Goal: Contribute content: Contribute content

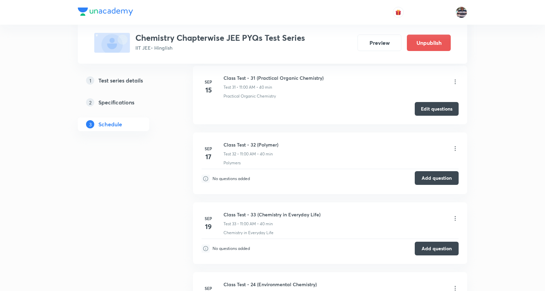
scroll to position [2379, 0]
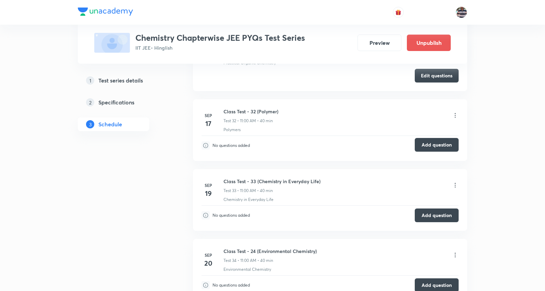
click at [429, 145] on button "Add question" at bounding box center [437, 145] width 44 height 14
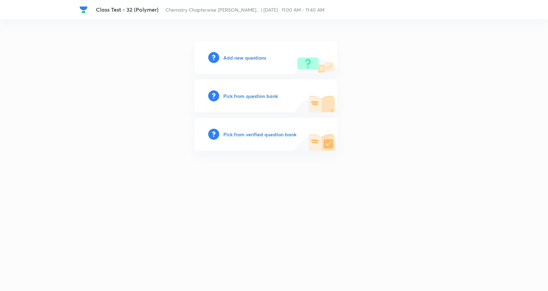
click at [239, 59] on h6 "Add new questions" at bounding box center [244, 57] width 43 height 7
click at [239, 58] on h6 "Add new questions" at bounding box center [244, 57] width 43 height 7
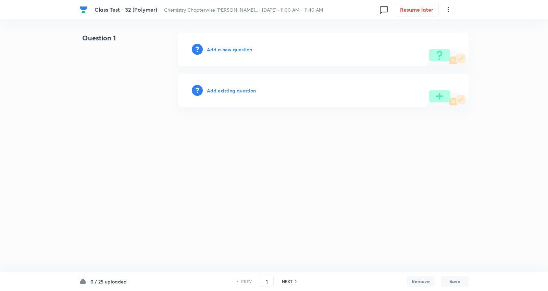
click at [227, 48] on h6 "Add a new question" at bounding box center [229, 49] width 45 height 7
click at [236, 49] on h6 "Choose a question type" at bounding box center [233, 49] width 53 height 7
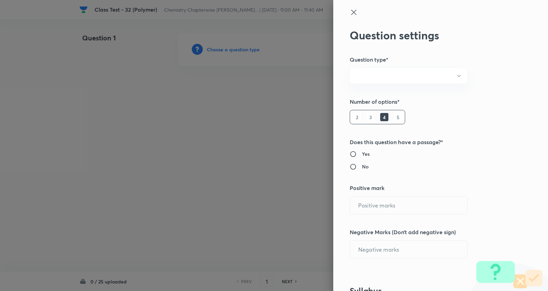
radio input "true"
type input "1"
type input "0"
radio input "true"
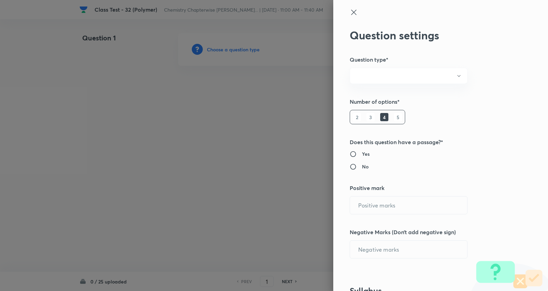
radio input "true"
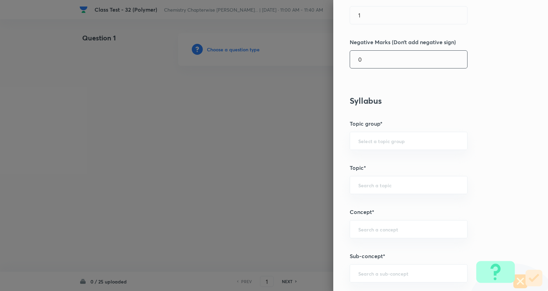
scroll to position [152, 0]
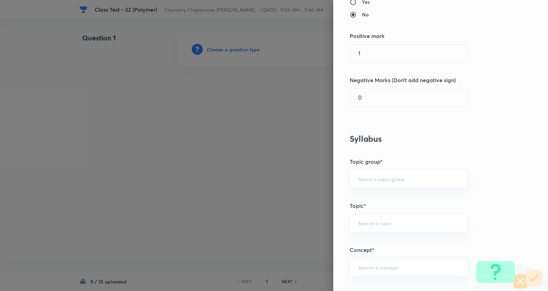
drag, startPoint x: 373, startPoint y: 57, endPoint x: 303, endPoint y: 57, distance: 69.5
click at [303, 57] on div "Question settings Question type* Single choice correct Number of options* 2 3 4…" at bounding box center [274, 145] width 548 height 291
type input "4"
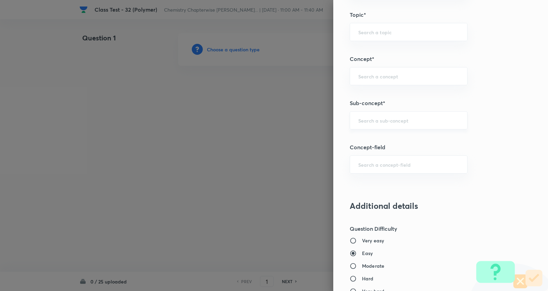
scroll to position [343, 0]
type input "1"
click at [387, 122] on input "text" at bounding box center [408, 121] width 101 height 7
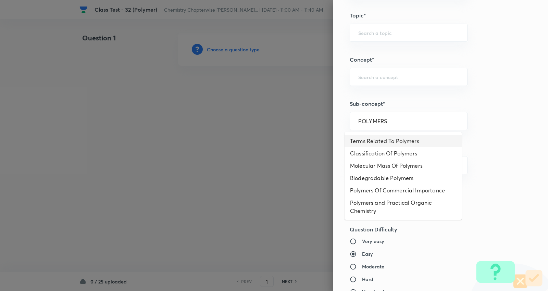
click at [403, 138] on li "Terms Related To Polymers" at bounding box center [403, 141] width 117 height 12
type input "Terms Related To Polymers"
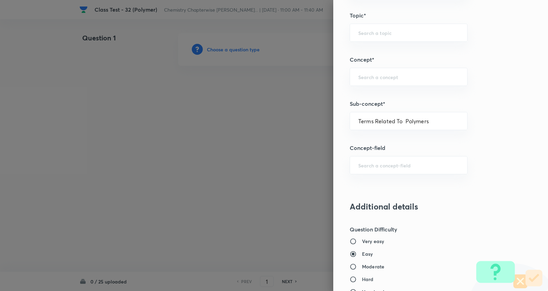
type input "Chemistry"
type input "Organic Chemistry"
type input "Polymers"
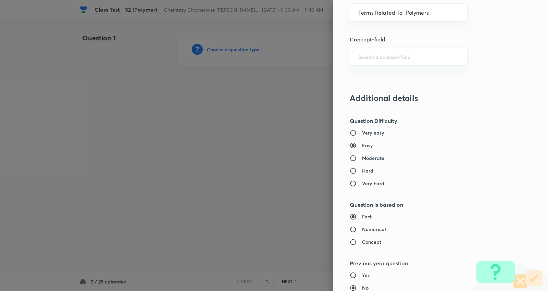
scroll to position [495, 0]
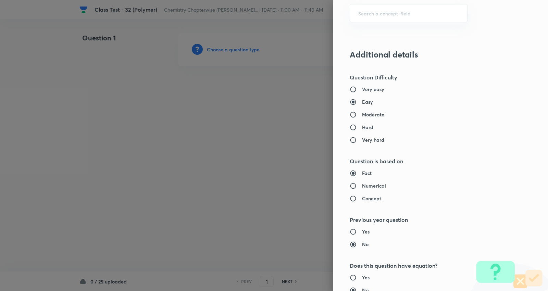
click at [371, 113] on h6 "Moderate" at bounding box center [373, 114] width 22 height 7
click at [362, 113] on input "Moderate" at bounding box center [356, 114] width 12 height 7
radio input "true"
radio input "false"
click at [371, 186] on h6 "Numerical" at bounding box center [374, 185] width 24 height 7
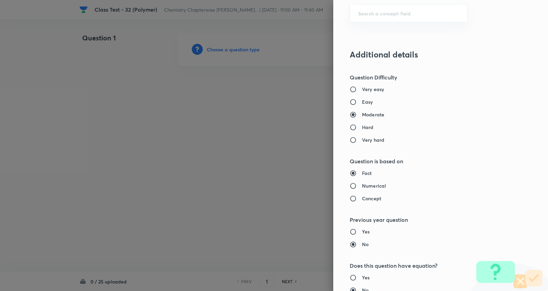
click at [362, 186] on input "Numerical" at bounding box center [356, 186] width 12 height 7
radio input "true"
radio input "false"
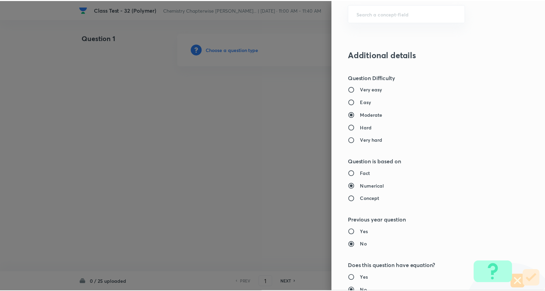
scroll to position [643, 0]
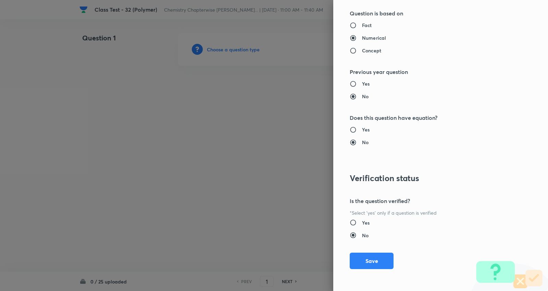
click at [371, 262] on button "Save" at bounding box center [372, 261] width 44 height 16
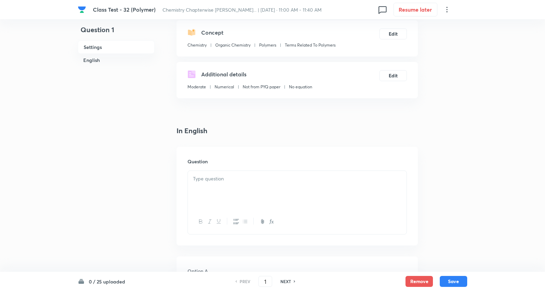
scroll to position [76, 0]
drag, startPoint x: 219, startPoint y: 172, endPoint x: 223, endPoint y: 169, distance: 5.4
click at [223, 170] on div at bounding box center [296, 202] width 219 height 64
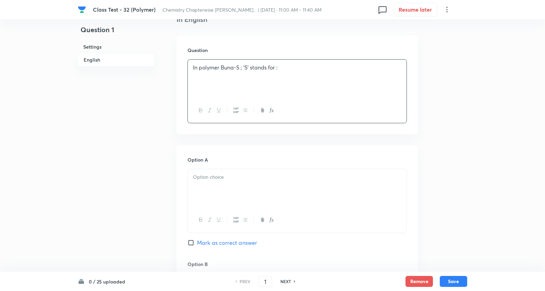
scroll to position [228, 0]
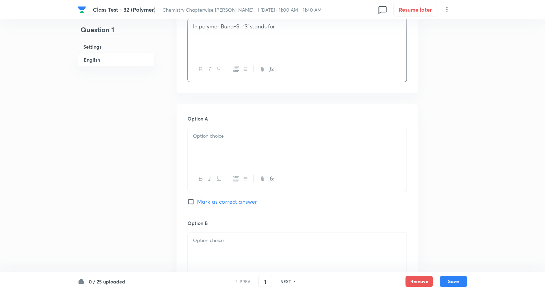
click at [218, 137] on p at bounding box center [297, 136] width 208 height 8
click at [376, 206] on div "Option A Styrene Sulphur Strength Sulphonation Mark as correct answer" at bounding box center [296, 167] width 219 height 105
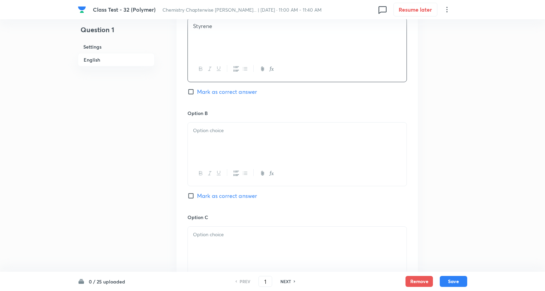
scroll to position [343, 0]
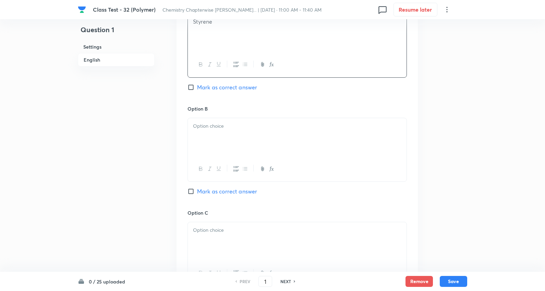
click at [217, 130] on p at bounding box center [297, 126] width 208 height 8
drag, startPoint x: 191, startPoint y: 135, endPoint x: 429, endPoint y: 177, distance: 241.4
click at [430, 177] on div "Question 1 Settings English Settings Type Single choice correct 4 options + 4 m…" at bounding box center [272, 121] width 389 height 862
drag, startPoint x: 251, startPoint y: 85, endPoint x: 245, endPoint y: 91, distance: 9.5
click at [251, 86] on span "Mark as correct answer" at bounding box center [227, 87] width 60 height 8
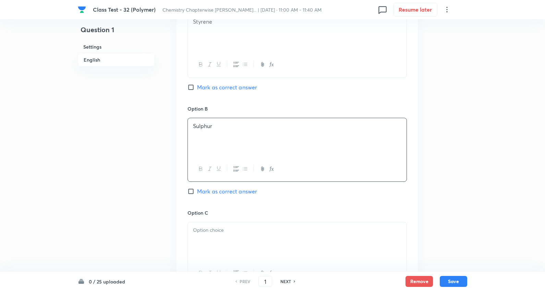
click at [197, 86] on input "Mark as correct answer" at bounding box center [192, 87] width 10 height 7
checkbox input "true"
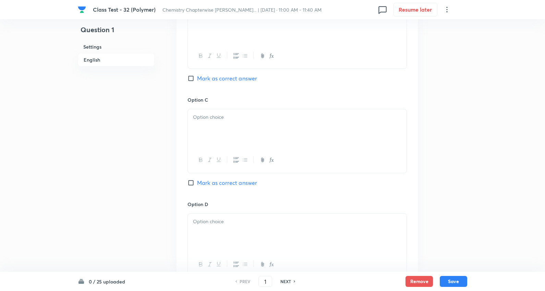
scroll to position [457, 0]
drag, startPoint x: 224, startPoint y: 128, endPoint x: 193, endPoint y: 124, distance: 31.8
click at [224, 128] on div at bounding box center [297, 127] width 219 height 38
drag, startPoint x: 192, startPoint y: 126, endPoint x: 441, endPoint y: 138, distance: 249.4
click at [441, 138] on div "Question 1 Settings English Settings Type Single choice correct 4 options + 4 m…" at bounding box center [272, 7] width 389 height 862
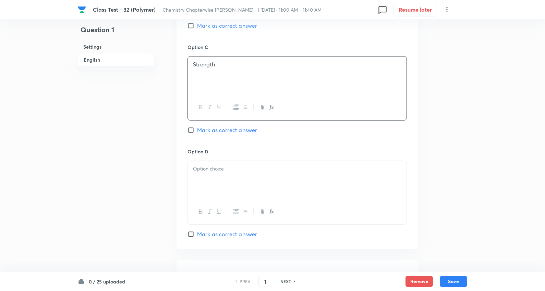
scroll to position [571, 0]
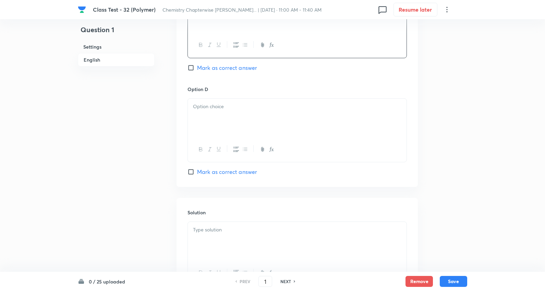
drag, startPoint x: 226, startPoint y: 150, endPoint x: 218, endPoint y: 113, distance: 37.9
click at [225, 148] on div at bounding box center [297, 149] width 219 height 25
click at [217, 110] on p at bounding box center [297, 107] width 208 height 8
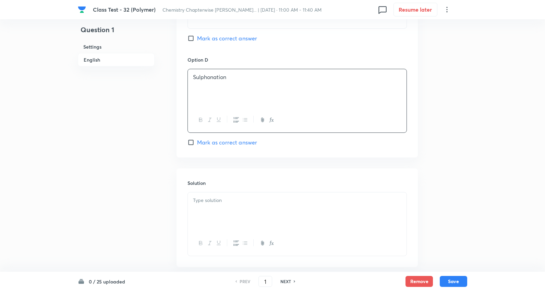
scroll to position [638, 0]
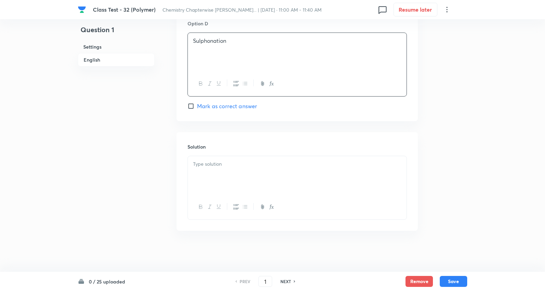
click at [217, 170] on div at bounding box center [297, 175] width 219 height 38
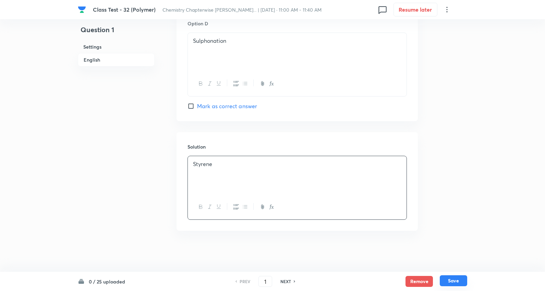
click at [457, 280] on button "Save" at bounding box center [453, 280] width 27 height 11
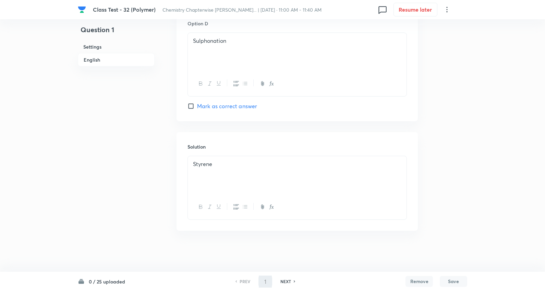
type input "2"
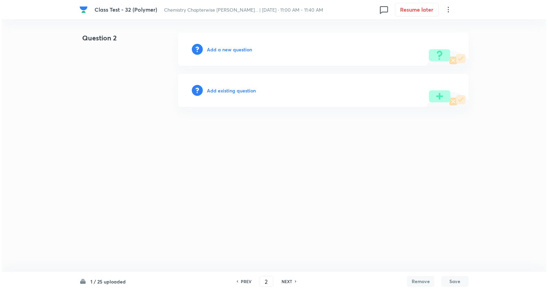
scroll to position [0, 0]
click at [230, 49] on h6 "Add a new question" at bounding box center [229, 49] width 45 height 7
click at [230, 49] on h6 "Choose a question type" at bounding box center [233, 49] width 53 height 7
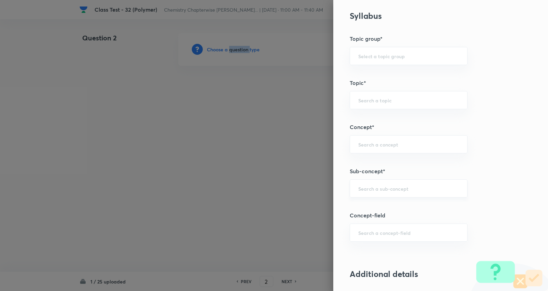
scroll to position [343, 0]
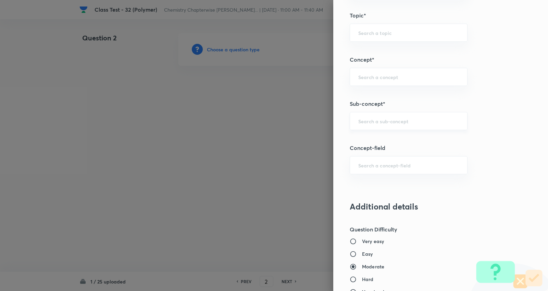
click at [391, 122] on input "text" at bounding box center [408, 121] width 101 height 7
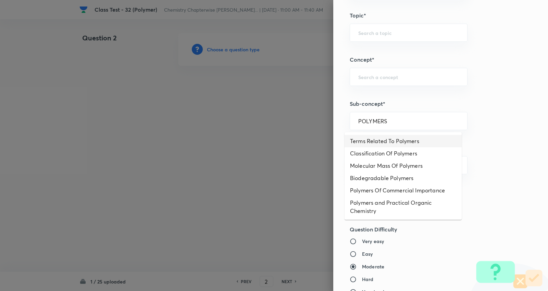
click at [386, 138] on li "Terms Related To Polymers" at bounding box center [403, 141] width 117 height 12
type input "Terms Related To Polymers"
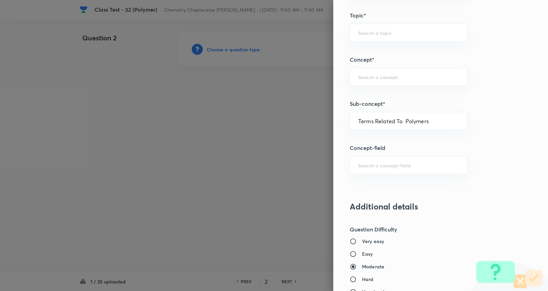
type input "Chemistry"
type input "Organic Chemistry"
type input "Polymers"
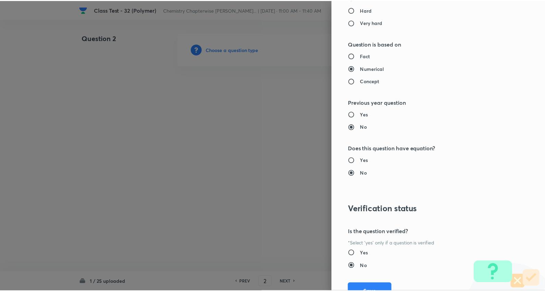
scroll to position [643, 0]
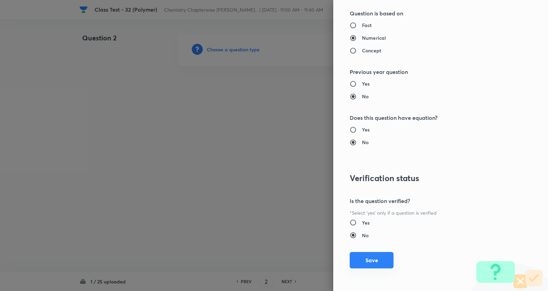
drag, startPoint x: 363, startPoint y: 259, endPoint x: 317, endPoint y: 234, distance: 52.6
click at [362, 258] on button "Save" at bounding box center [372, 261] width 44 height 16
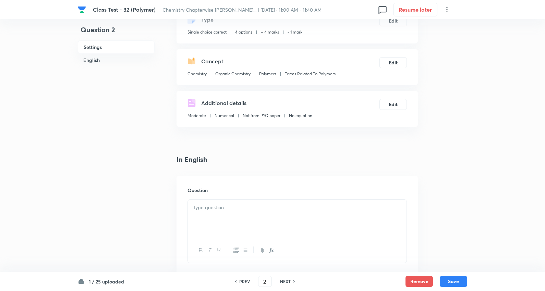
scroll to position [114, 0]
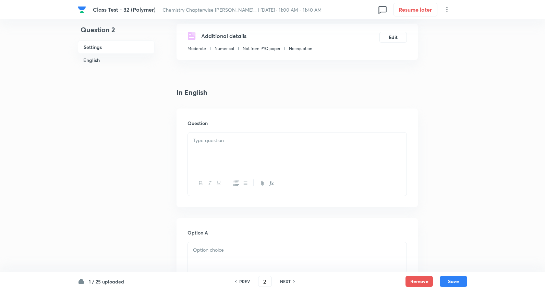
drag, startPoint x: 280, startPoint y: 153, endPoint x: 274, endPoint y: 151, distance: 6.1
click at [280, 152] on div at bounding box center [297, 152] width 219 height 38
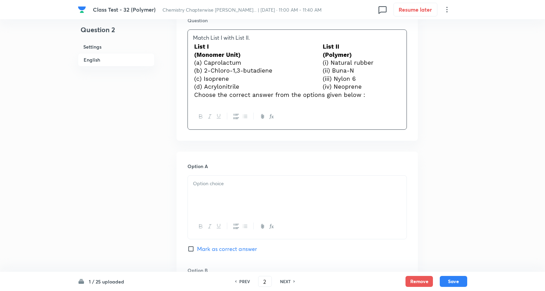
scroll to position [228, 0]
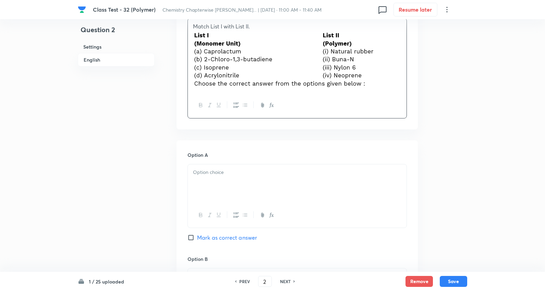
click at [229, 173] on p at bounding box center [297, 173] width 208 height 8
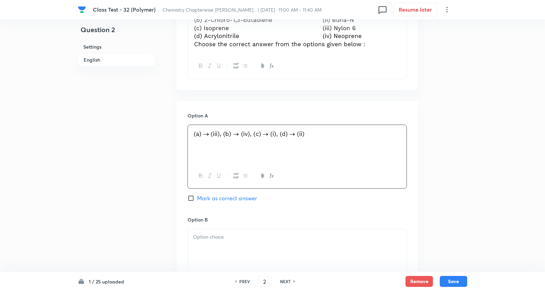
scroll to position [304, 0]
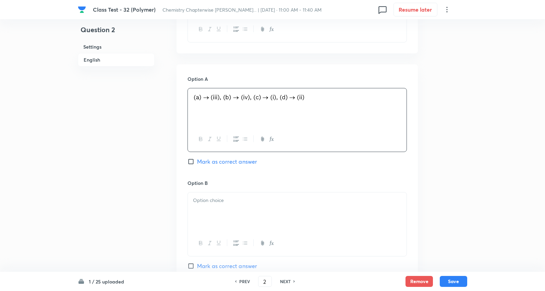
click at [230, 163] on span "Mark as correct answer" at bounding box center [227, 162] width 60 height 8
click at [197, 163] on input "Mark as correct answer" at bounding box center [192, 161] width 10 height 7
checkbox input "true"
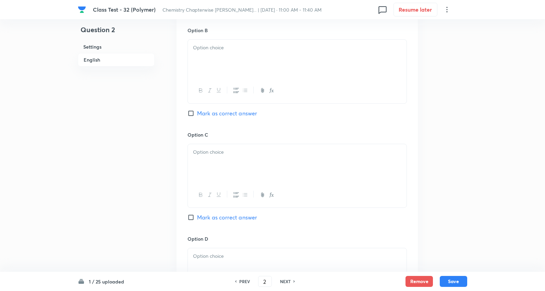
scroll to position [457, 0]
click at [215, 57] on div at bounding box center [297, 59] width 219 height 38
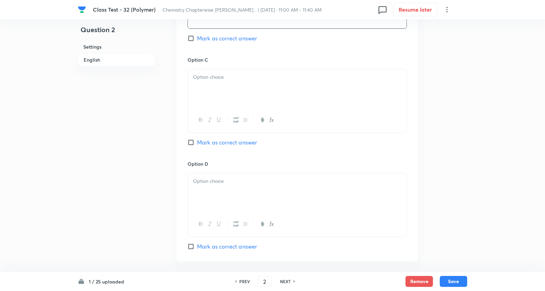
scroll to position [533, 0]
click at [218, 102] on div at bounding box center [297, 88] width 219 height 38
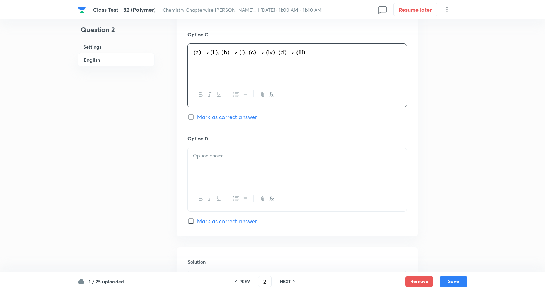
scroll to position [571, 0]
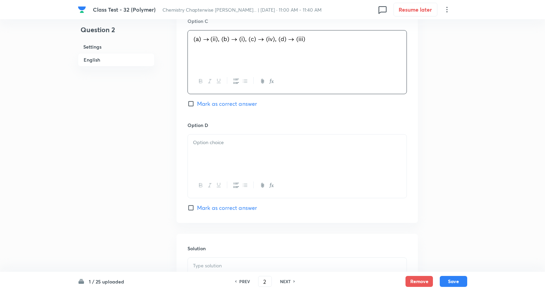
click at [218, 140] on p at bounding box center [297, 143] width 208 height 8
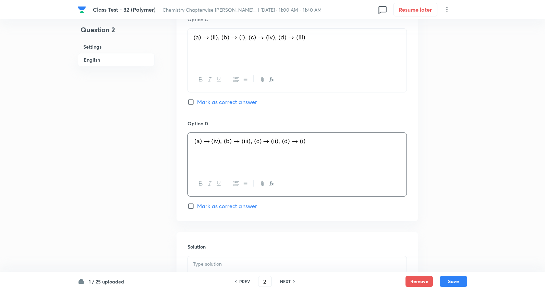
scroll to position [674, 0]
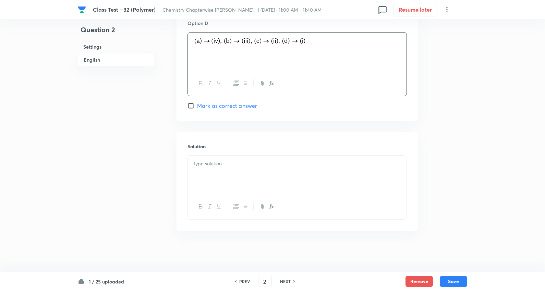
click at [219, 162] on p at bounding box center [297, 164] width 208 height 8
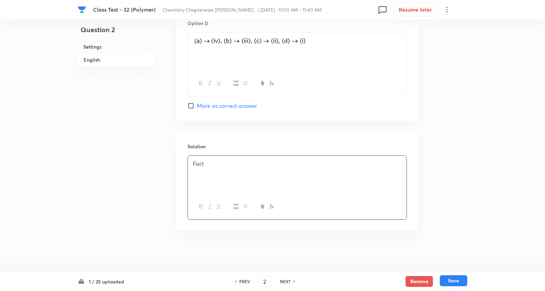
click at [456, 280] on button "Save" at bounding box center [453, 280] width 27 height 11
type input "3"
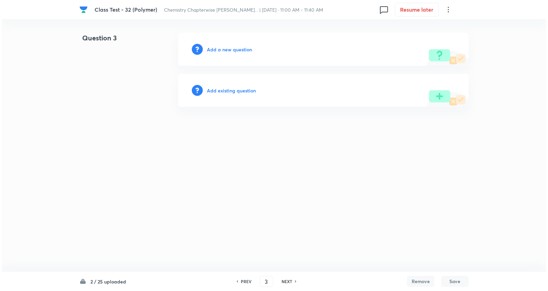
scroll to position [0, 0]
click at [228, 51] on h6 "Add a new question" at bounding box center [229, 49] width 45 height 7
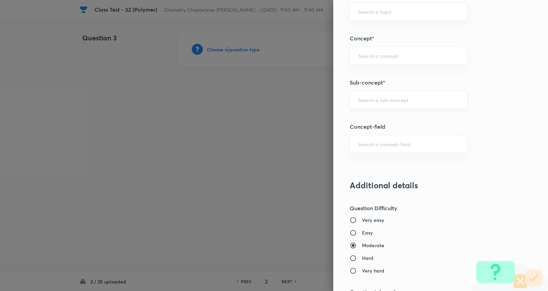
scroll to position [381, 0]
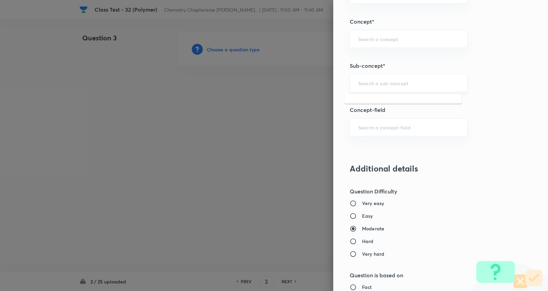
click at [379, 83] on input "text" at bounding box center [408, 83] width 101 height 7
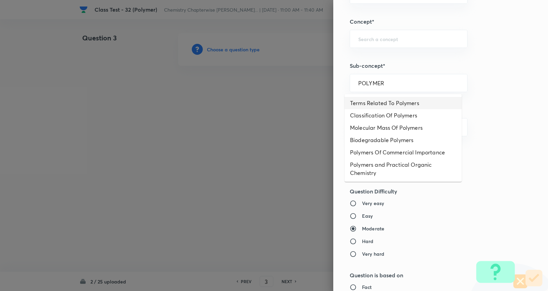
click at [400, 103] on li "Terms Related To Polymers" at bounding box center [403, 103] width 117 height 12
type input "Terms Related To Polymers"
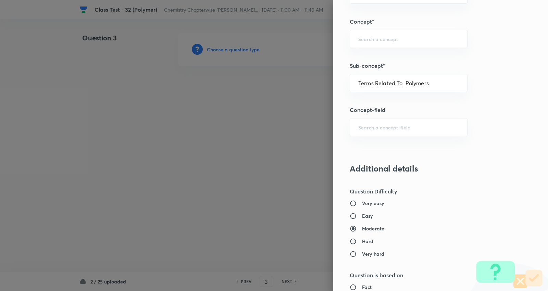
type input "Chemistry"
type input "Organic Chemistry"
type input "Polymers"
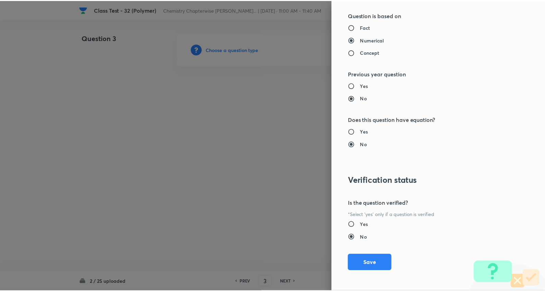
scroll to position [643, 0]
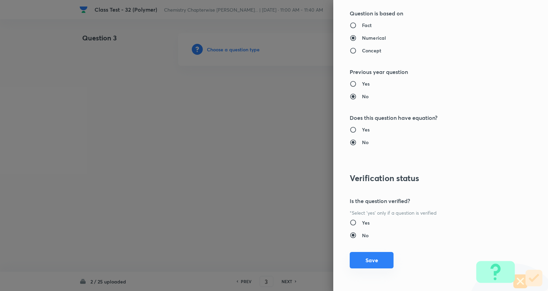
click at [365, 258] on button "Save" at bounding box center [372, 260] width 44 height 16
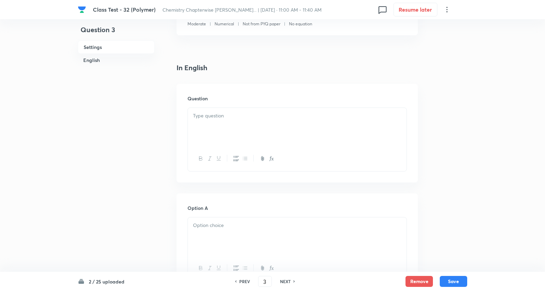
scroll to position [152, 0]
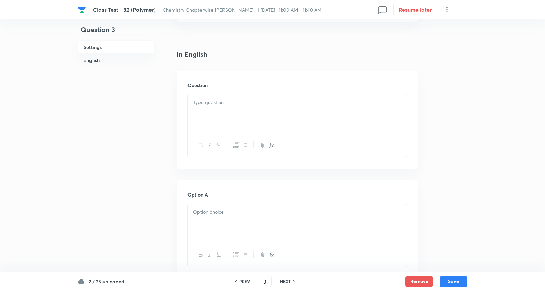
click at [227, 104] on p at bounding box center [297, 103] width 208 height 8
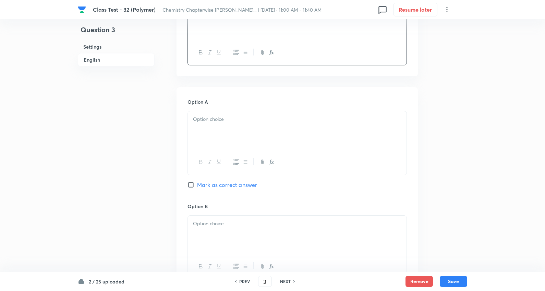
scroll to position [266, 0]
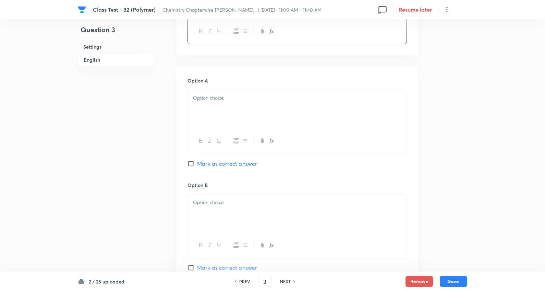
click at [218, 98] on p at bounding box center [297, 98] width 208 height 8
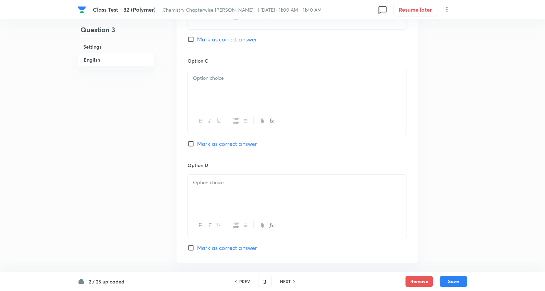
click at [216, 81] on p at bounding box center [297, 78] width 208 height 8
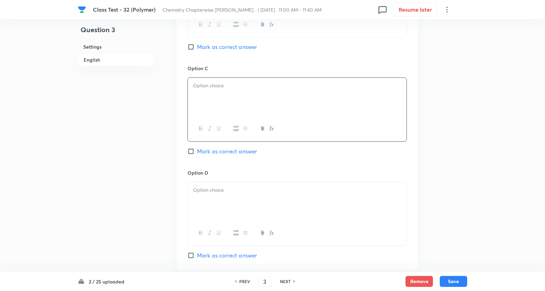
scroll to position [381, 0]
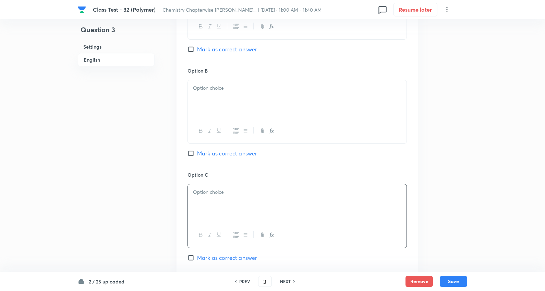
click at [215, 96] on div at bounding box center [297, 99] width 219 height 38
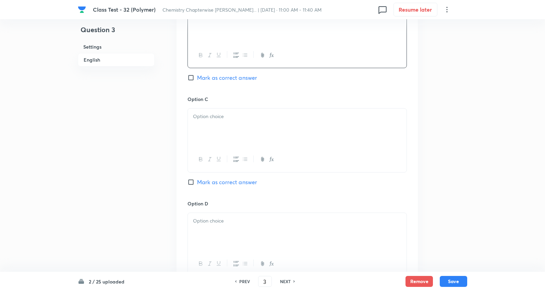
scroll to position [457, 0]
click at [224, 120] on p at bounding box center [297, 116] width 208 height 8
paste div
drag, startPoint x: 193, startPoint y: 125, endPoint x: 304, endPoint y: 134, distance: 112.0
click at [398, 134] on div "Synthesis of Buna-S needs nascent oxygen Buna-N is a natural polymer" at bounding box center [297, 127] width 219 height 38
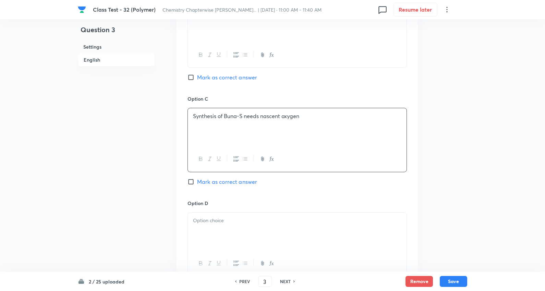
drag, startPoint x: 223, startPoint y: 180, endPoint x: 220, endPoint y: 189, distance: 9.9
click at [223, 180] on span "Mark as correct answer" at bounding box center [227, 182] width 60 height 8
click at [197, 180] on input "Mark as correct answer" at bounding box center [192, 181] width 10 height 7
checkbox input "true"
drag, startPoint x: 216, startPoint y: 218, endPoint x: 224, endPoint y: 218, distance: 7.5
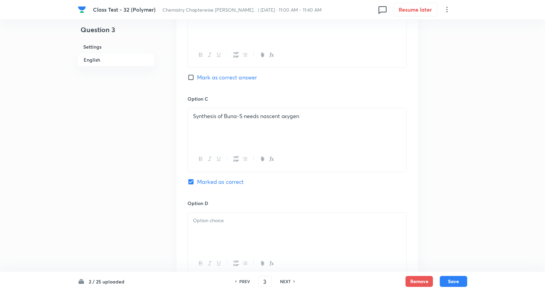
click at [220, 218] on p at bounding box center [297, 221] width 208 height 8
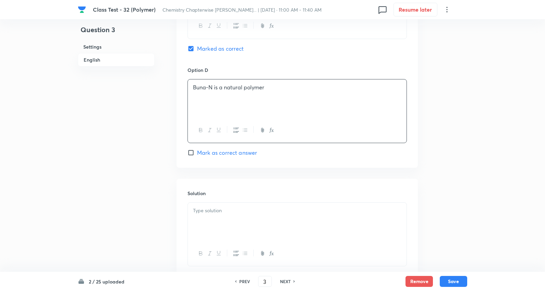
scroll to position [609, 0]
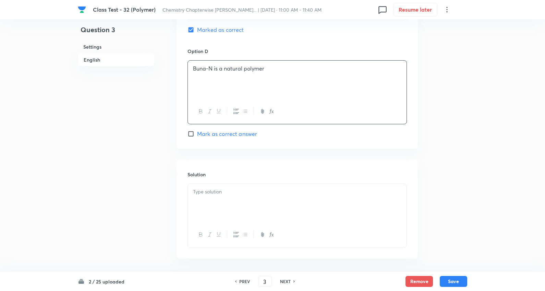
click at [222, 207] on div at bounding box center [297, 203] width 219 height 38
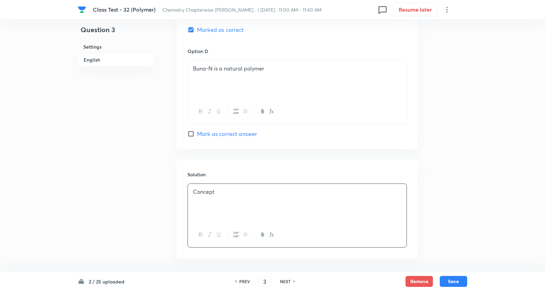
drag, startPoint x: 456, startPoint y: 282, endPoint x: 445, endPoint y: 272, distance: 14.8
click at [457, 282] on button "Save" at bounding box center [453, 281] width 27 height 11
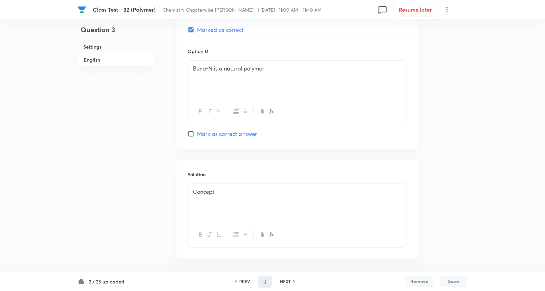
type input "4"
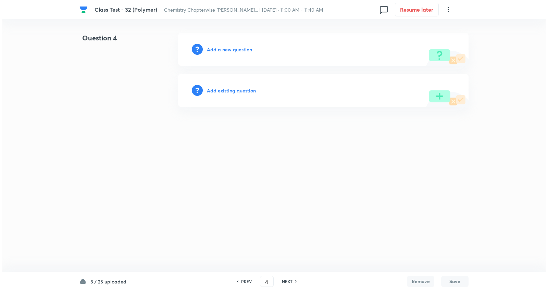
scroll to position [0, 0]
click at [229, 51] on h6 "Add a new question" at bounding box center [229, 49] width 45 height 7
click at [229, 51] on h6 "Choose a question type" at bounding box center [233, 49] width 53 height 7
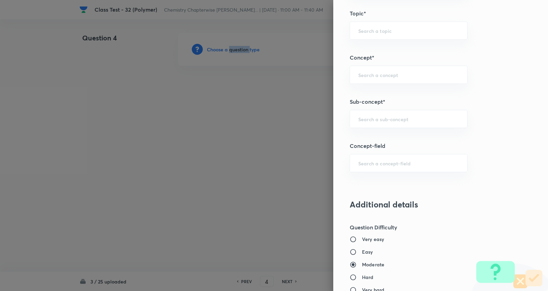
scroll to position [419, 0]
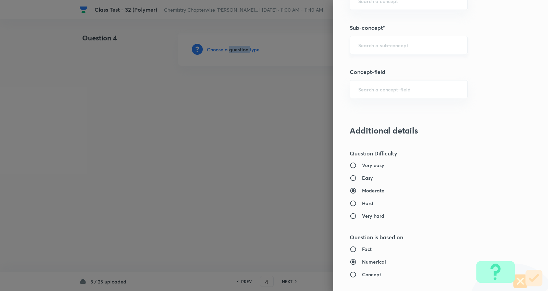
click at [399, 37] on div "​" at bounding box center [409, 45] width 118 height 18
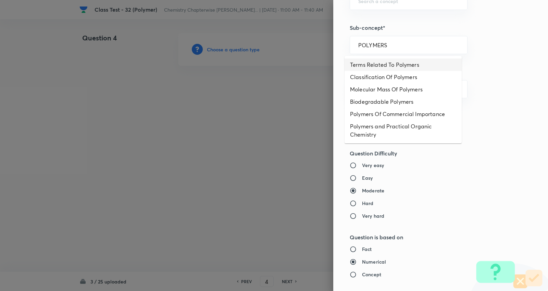
click at [404, 67] on li "Terms Related To Polymers" at bounding box center [403, 65] width 117 height 12
type input "Terms Related To Polymers"
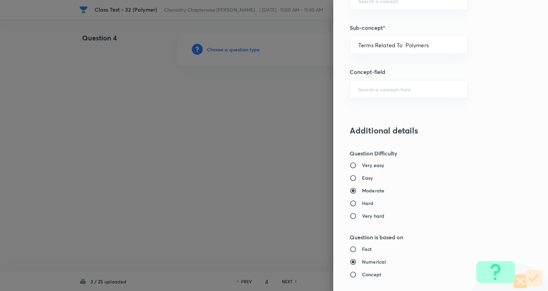
type input "Chemistry"
type input "Organic Chemistry"
type input "Polymers"
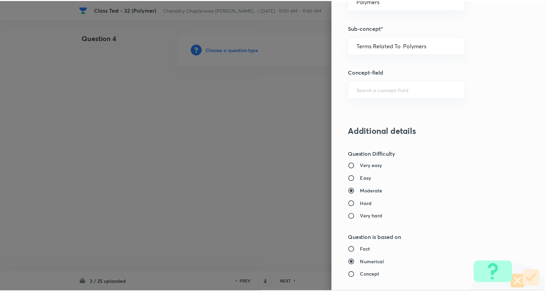
scroll to position [643, 0]
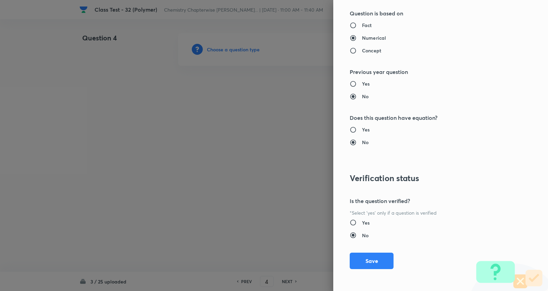
drag, startPoint x: 363, startPoint y: 258, endPoint x: 312, endPoint y: 212, distance: 69.2
click at [363, 258] on button "Save" at bounding box center [372, 261] width 44 height 16
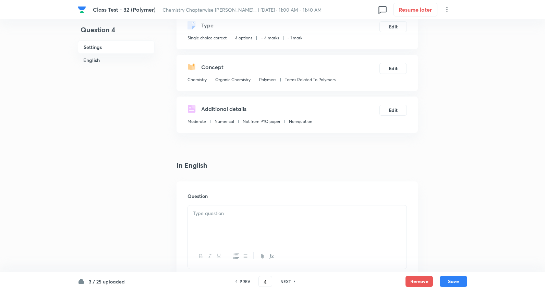
scroll to position [114, 0]
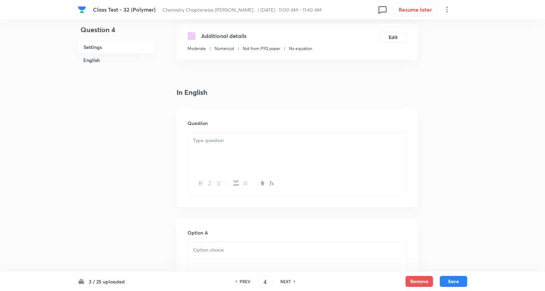
click at [213, 143] on p at bounding box center [297, 141] width 208 height 8
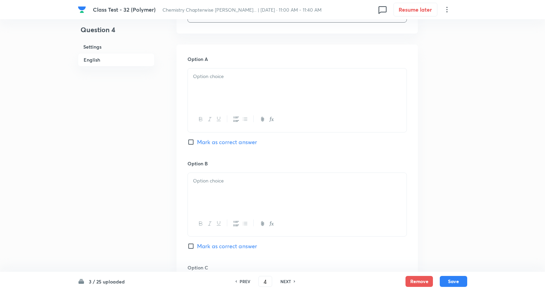
scroll to position [304, 0]
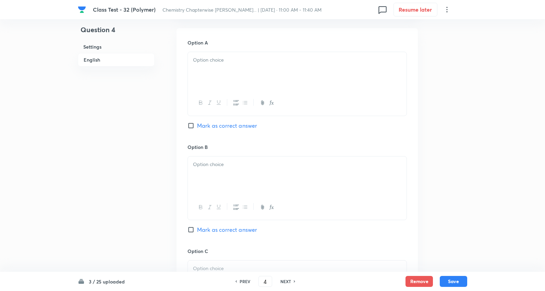
drag, startPoint x: 233, startPoint y: 65, endPoint x: 226, endPoint y: 76, distance: 13.1
click at [233, 66] on div at bounding box center [297, 71] width 219 height 38
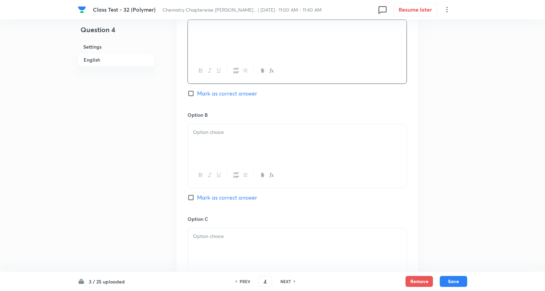
scroll to position [381, 0]
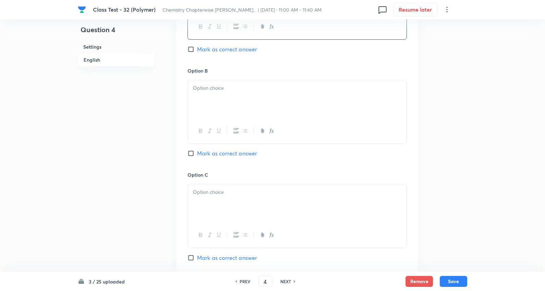
click at [216, 90] on p at bounding box center [297, 88] width 208 height 8
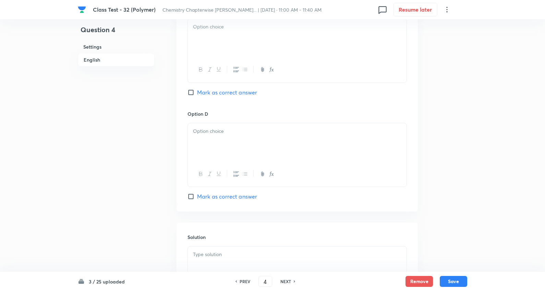
scroll to position [533, 0]
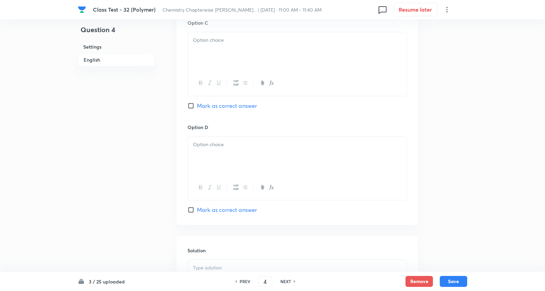
drag, startPoint x: 212, startPoint y: 48, endPoint x: 197, endPoint y: 57, distance: 17.7
click at [212, 48] on div at bounding box center [297, 51] width 219 height 38
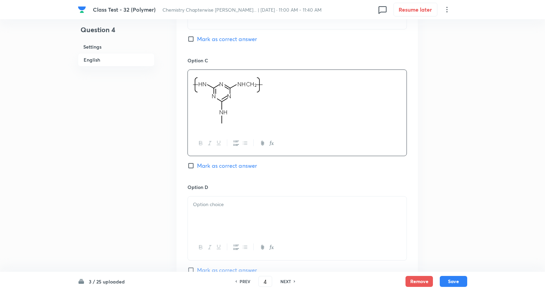
scroll to position [419, 0]
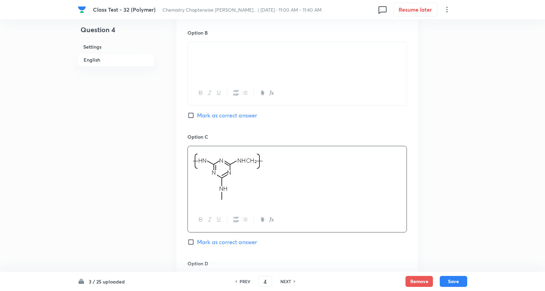
click at [234, 118] on span "Mark as correct answer" at bounding box center [227, 115] width 60 height 8
click at [197, 118] on input "Mark as correct answer" at bounding box center [192, 115] width 10 height 7
checkbox input "true"
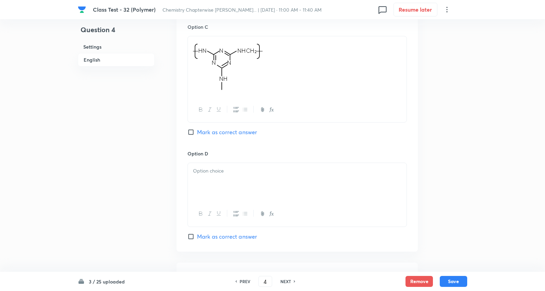
scroll to position [533, 0]
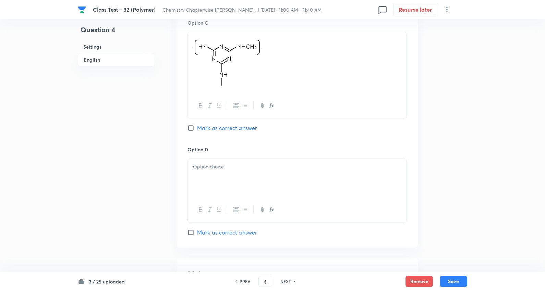
click at [219, 171] on p at bounding box center [297, 167] width 208 height 8
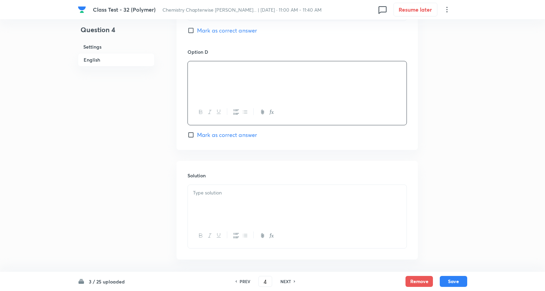
scroll to position [664, 0]
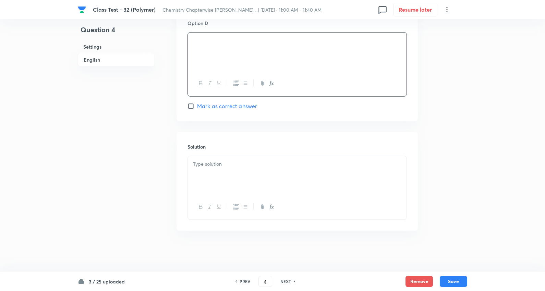
click at [221, 165] on p at bounding box center [297, 164] width 208 height 8
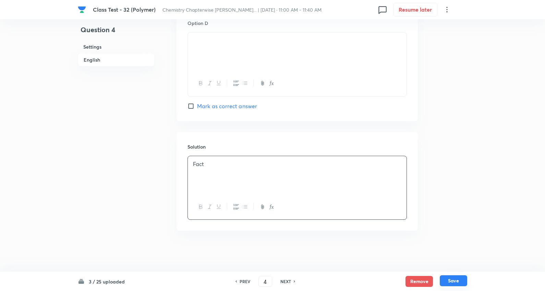
click at [460, 279] on button "Save" at bounding box center [453, 280] width 27 height 11
type input "5"
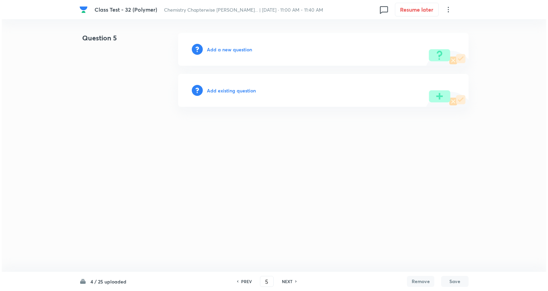
scroll to position [0, 0]
click at [241, 47] on h6 "Add a new question" at bounding box center [229, 49] width 45 height 7
click at [240, 47] on h6 "Choose a question type" at bounding box center [233, 49] width 53 height 7
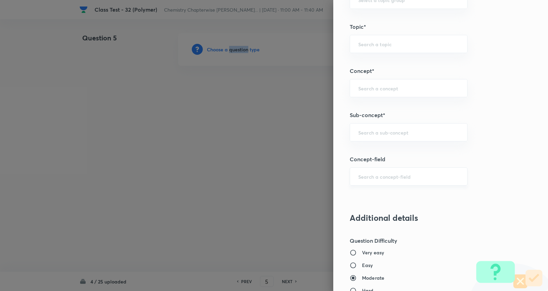
scroll to position [343, 0]
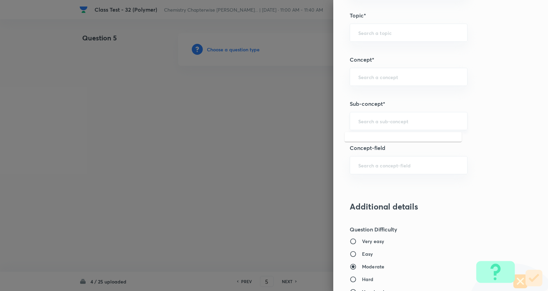
click at [375, 123] on input "text" at bounding box center [408, 121] width 101 height 7
type input "A"
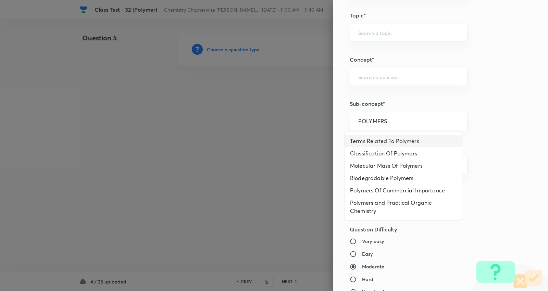
click at [379, 140] on li "Terms Related To Polymers" at bounding box center [403, 141] width 117 height 12
type input "Terms Related To Polymers"
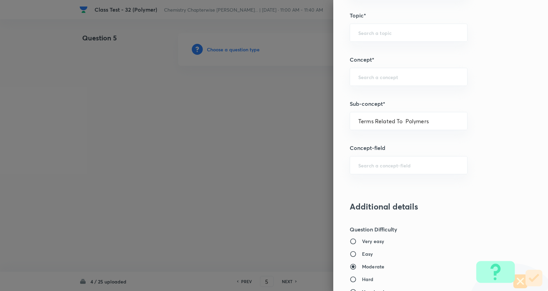
type input "Chemistry"
type input "Organic Chemistry"
type input "Polymers"
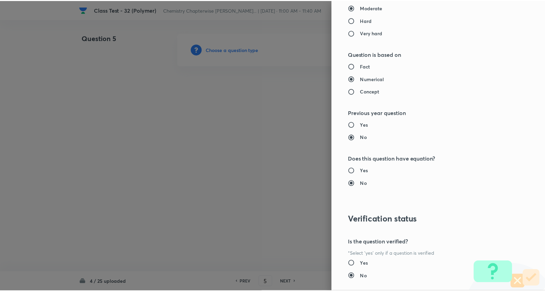
scroll to position [643, 0]
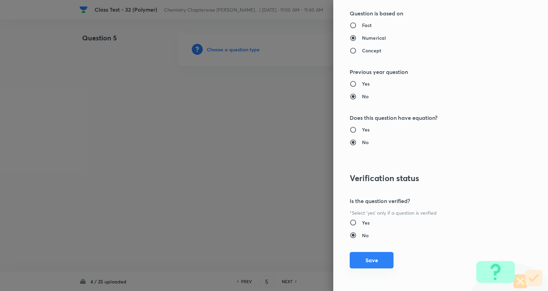
click at [362, 261] on button "Save" at bounding box center [372, 260] width 44 height 16
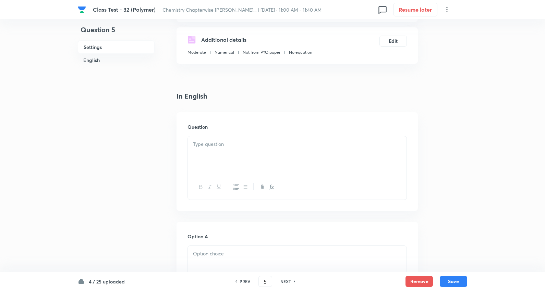
scroll to position [114, 0]
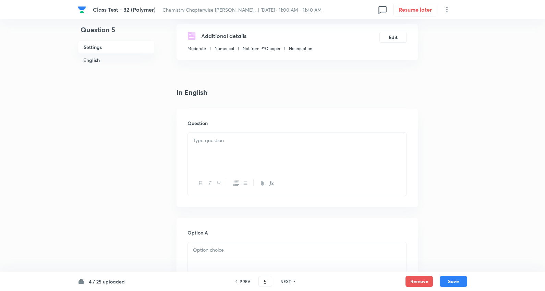
drag, startPoint x: 211, startPoint y: 147, endPoint x: 219, endPoint y: 143, distance: 9.1
click at [213, 147] on div at bounding box center [297, 152] width 219 height 38
click at [216, 155] on div at bounding box center [297, 152] width 219 height 38
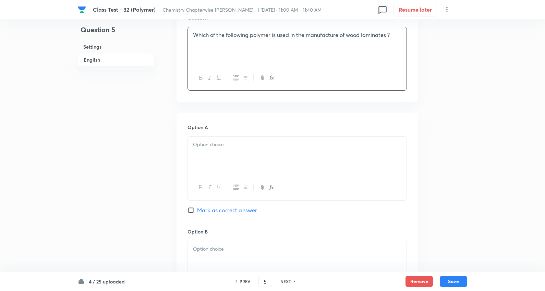
scroll to position [228, 0]
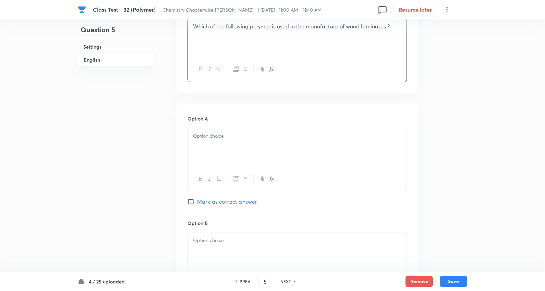
click at [229, 149] on div at bounding box center [297, 147] width 219 height 38
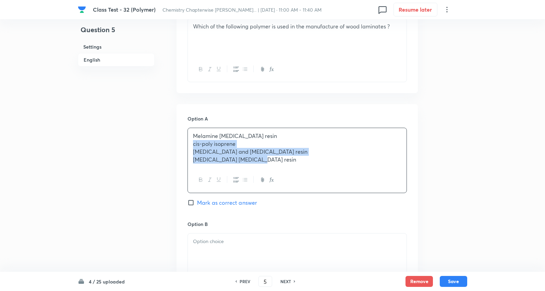
drag, startPoint x: 237, startPoint y: 158, endPoint x: 150, endPoint y: 136, distance: 89.8
click at [428, 195] on div "Question 5 Settings English Settings Type Single choice correct 4 options + 4 m…" at bounding box center [272, 236] width 389 height 863
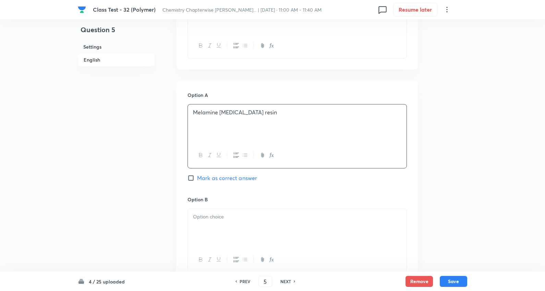
scroll to position [343, 0]
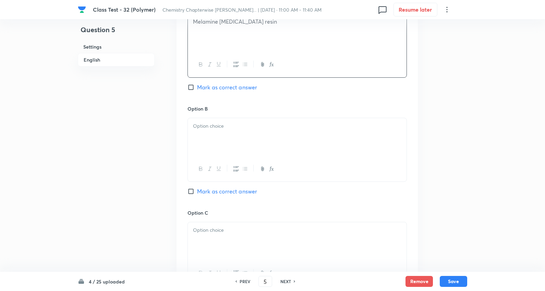
click at [230, 132] on div at bounding box center [297, 137] width 219 height 38
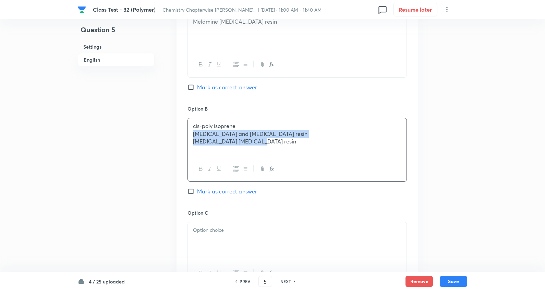
drag, startPoint x: 193, startPoint y: 133, endPoint x: 353, endPoint y: 136, distance: 160.0
click at [382, 144] on div "cis-poly isoprene Phenol and formaldehyde resin Urea formaldehyde resin" at bounding box center [297, 137] width 219 height 38
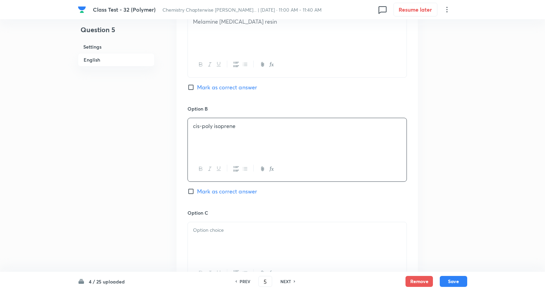
click at [227, 86] on span "Mark as correct answer" at bounding box center [227, 87] width 60 height 8
click at [197, 86] on input "Mark as correct answer" at bounding box center [192, 87] width 10 height 7
checkbox input "true"
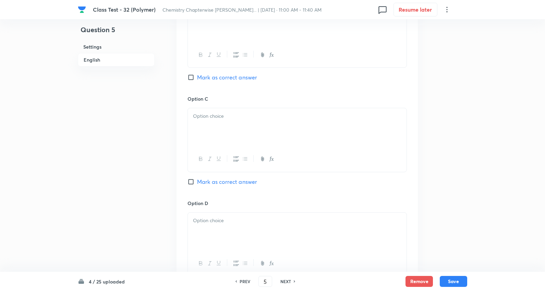
click at [219, 113] on p at bounding box center [297, 116] width 208 height 8
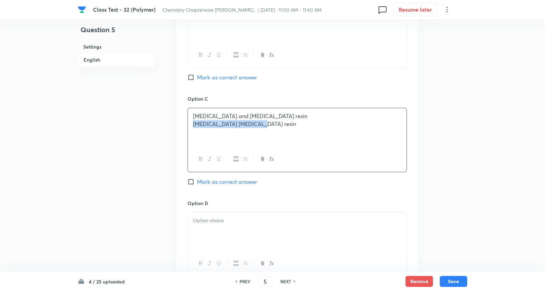
drag, startPoint x: 350, startPoint y: 132, endPoint x: 380, endPoint y: 132, distance: 29.5
click at [391, 132] on div "Phenol and formaldehyde resin Urea formaldehyde resin" at bounding box center [297, 127] width 219 height 38
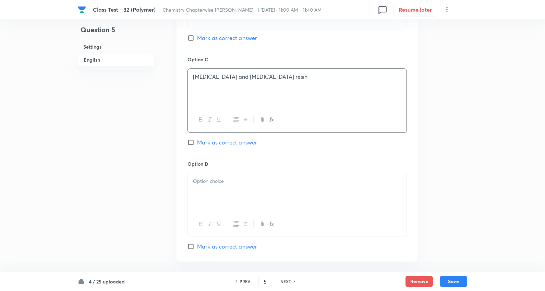
scroll to position [533, 0]
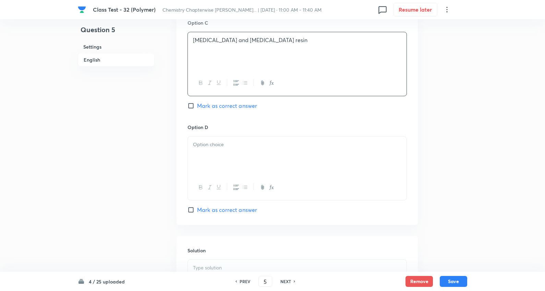
click at [217, 146] on p at bounding box center [297, 145] width 208 height 8
click at [223, 173] on div at bounding box center [297, 175] width 219 height 38
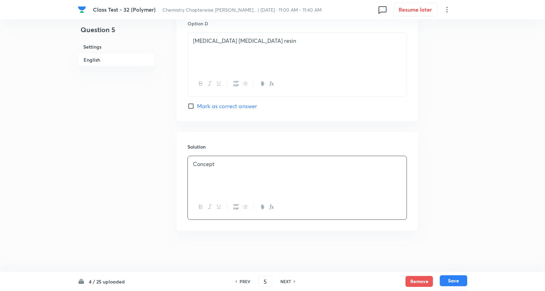
click at [461, 281] on button "Save" at bounding box center [453, 280] width 27 height 11
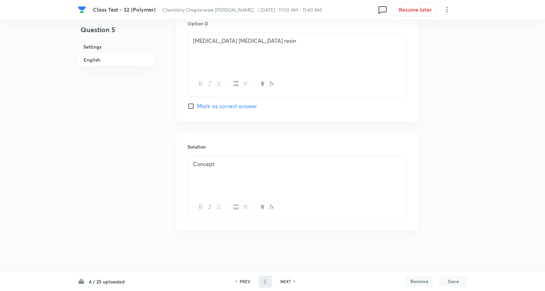
type input "6"
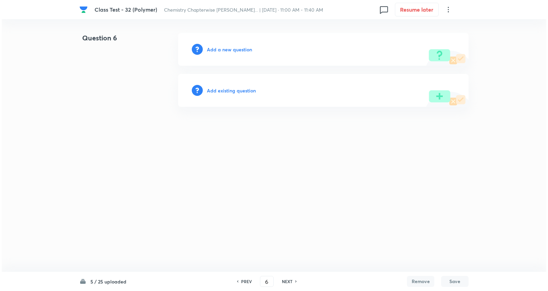
scroll to position [0, 0]
click at [247, 50] on h6 "Add a new question" at bounding box center [229, 49] width 45 height 7
click at [247, 50] on h6 "Choose a question type" at bounding box center [233, 49] width 53 height 7
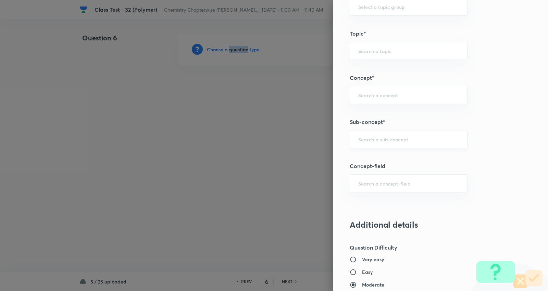
scroll to position [343, 0]
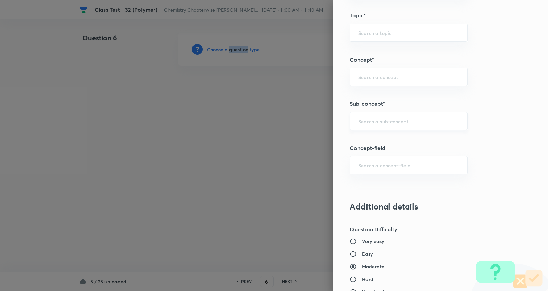
click at [386, 125] on div "​" at bounding box center [409, 121] width 118 height 18
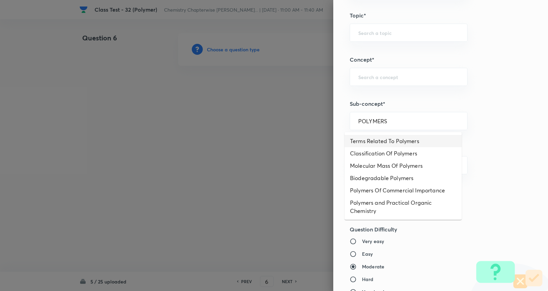
click at [395, 138] on li "Terms Related To Polymers" at bounding box center [403, 141] width 117 height 12
type input "Terms Related To Polymers"
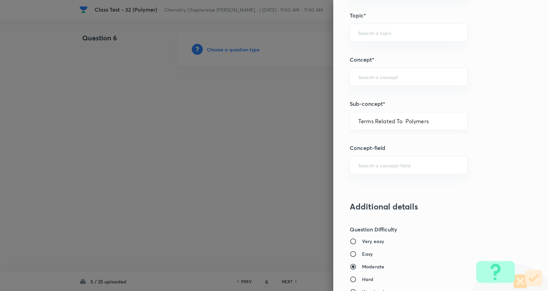
type input "Chemistry"
type input "Organic Chemistry"
type input "Polymers"
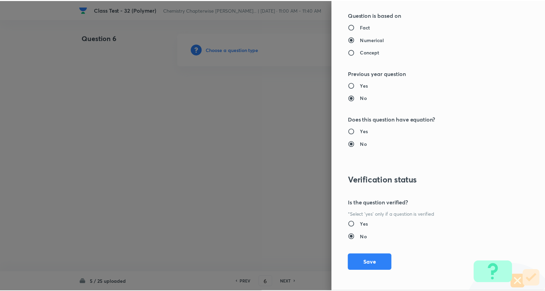
scroll to position [643, 0]
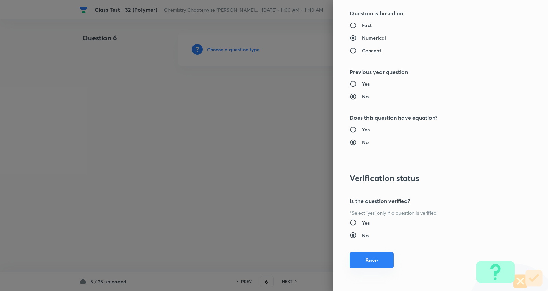
click at [361, 259] on button "Save" at bounding box center [372, 260] width 44 height 16
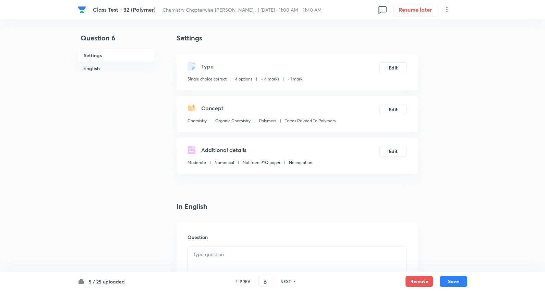
scroll to position [114, 0]
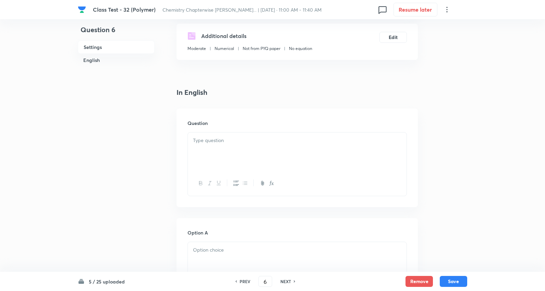
click at [224, 148] on div at bounding box center [297, 152] width 219 height 38
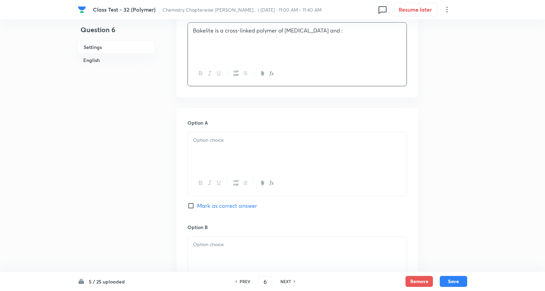
scroll to position [228, 0]
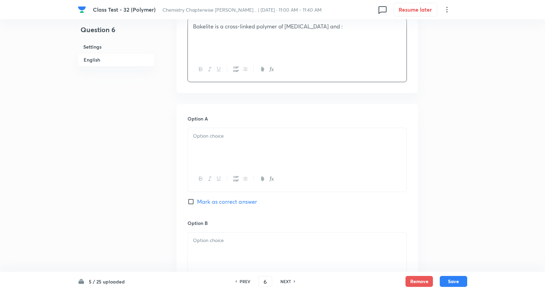
drag, startPoint x: 225, startPoint y: 148, endPoint x: 207, endPoint y: 143, distance: 19.2
click at [225, 148] on div at bounding box center [297, 147] width 219 height 38
drag, startPoint x: 211, startPoint y: 154, endPoint x: 323, endPoint y: 173, distance: 113.9
click at [324, 173] on div "Buna-S Dacron Novolac PHBV" at bounding box center [296, 160] width 219 height 65
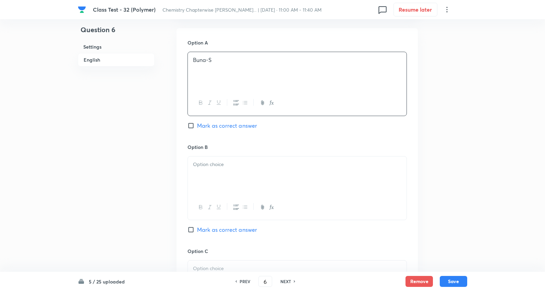
click at [209, 160] on div at bounding box center [297, 176] width 219 height 38
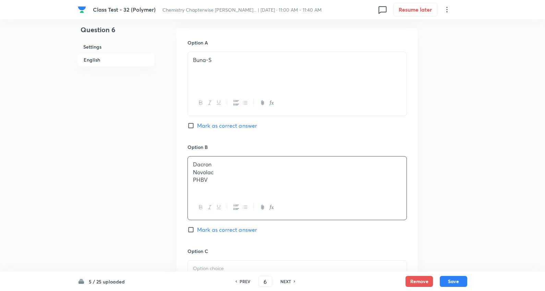
drag, startPoint x: 191, startPoint y: 173, endPoint x: 311, endPoint y: 185, distance: 120.2
click at [343, 196] on div "Dacron Novolac PHBV" at bounding box center [296, 188] width 219 height 64
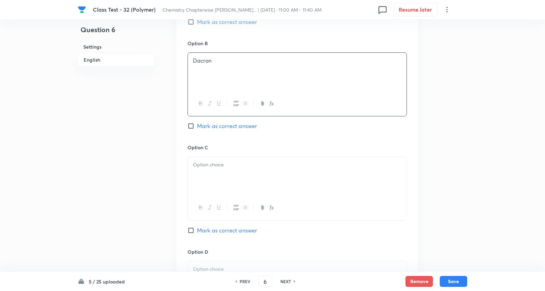
scroll to position [419, 0]
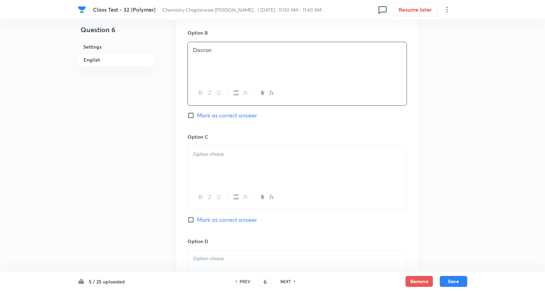
click at [220, 155] on p at bounding box center [297, 154] width 208 height 8
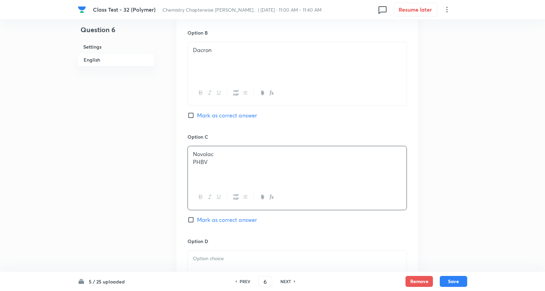
drag, startPoint x: 193, startPoint y: 162, endPoint x: 341, endPoint y: 162, distance: 148.3
click at [341, 162] on p "PHBV" at bounding box center [297, 162] width 208 height 8
click at [240, 220] on span "Mark as correct answer" at bounding box center [227, 220] width 60 height 8
click at [197, 220] on input "Mark as correct answer" at bounding box center [192, 220] width 10 height 7
checkbox input "true"
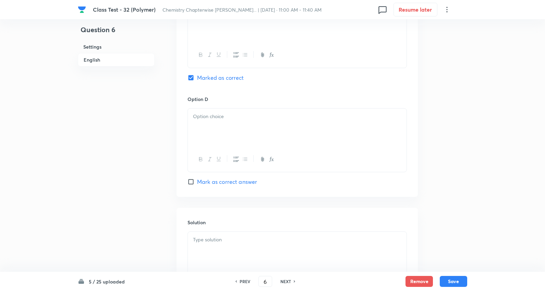
scroll to position [571, 0]
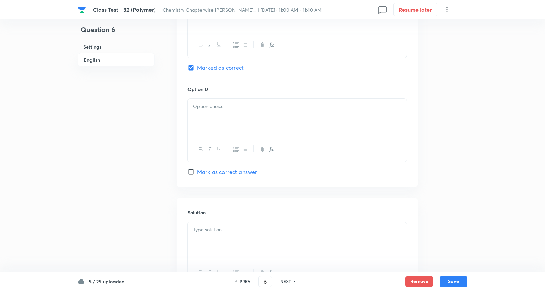
click at [222, 113] on div at bounding box center [297, 118] width 219 height 38
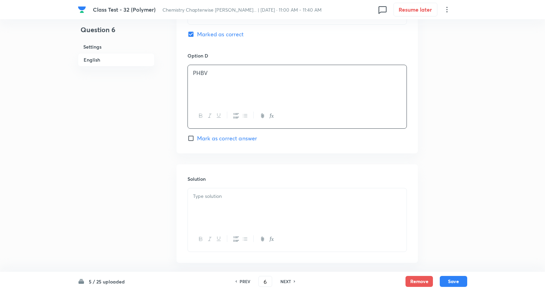
scroll to position [638, 0]
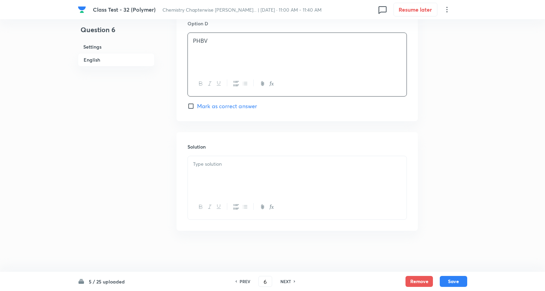
click at [222, 173] on div at bounding box center [297, 175] width 219 height 38
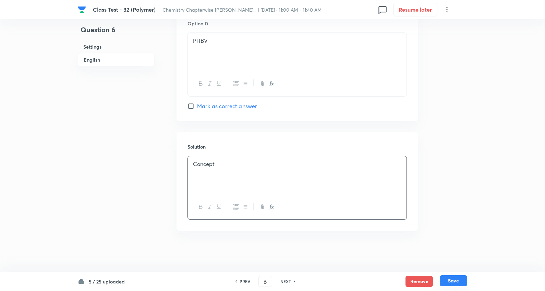
click at [454, 280] on button "Save" at bounding box center [453, 280] width 27 height 11
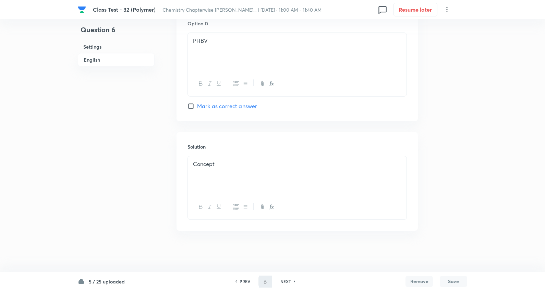
type input "7"
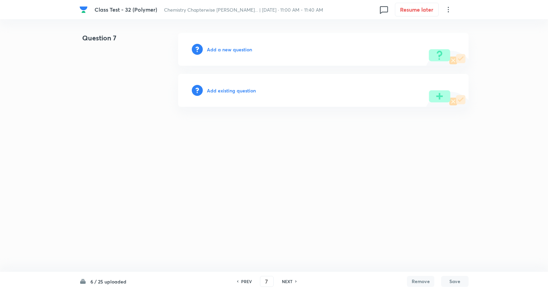
click at [234, 51] on h6 "Add a new question" at bounding box center [229, 49] width 45 height 7
click at [234, 50] on h6 "Choose a question type" at bounding box center [233, 49] width 53 height 7
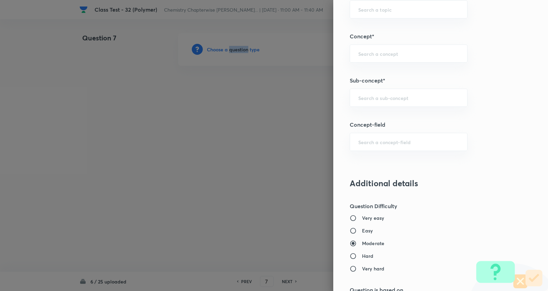
scroll to position [381, 0]
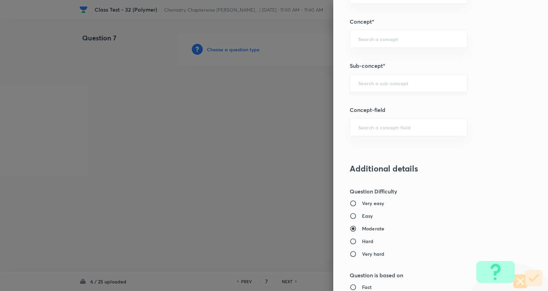
click at [383, 85] on input "text" at bounding box center [408, 83] width 101 height 7
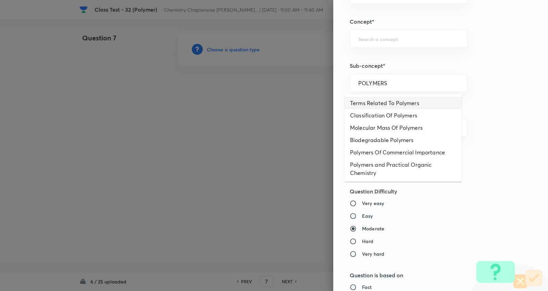
click at [396, 104] on li "Terms Related To Polymers" at bounding box center [403, 103] width 117 height 12
type input "Terms Related To Polymers"
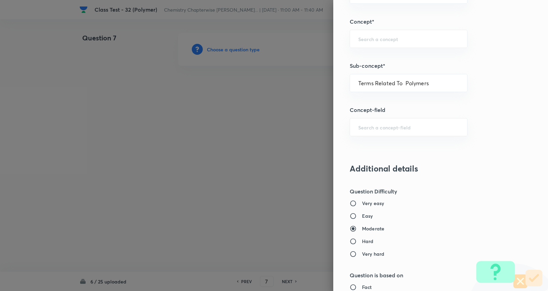
type input "Chemistry"
type input "Organic Chemistry"
type input "Polymers"
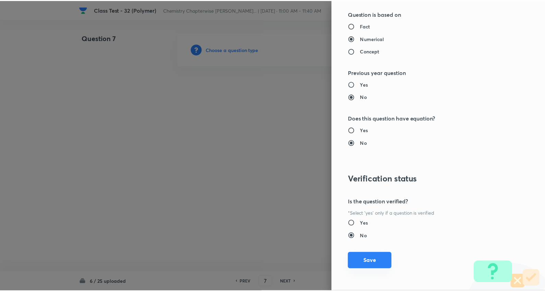
scroll to position [643, 0]
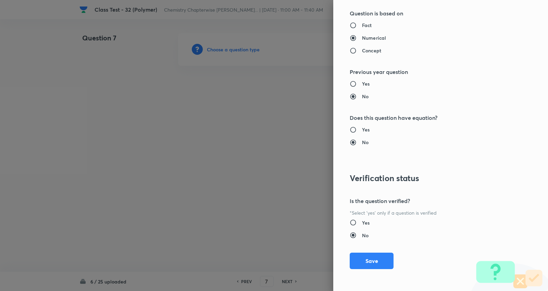
drag, startPoint x: 367, startPoint y: 253, endPoint x: 371, endPoint y: 250, distance: 4.7
click at [368, 253] on button "Save" at bounding box center [372, 261] width 44 height 16
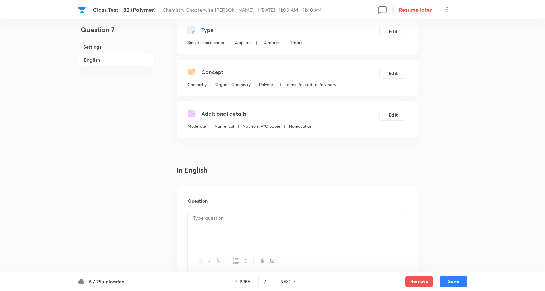
scroll to position [114, 0]
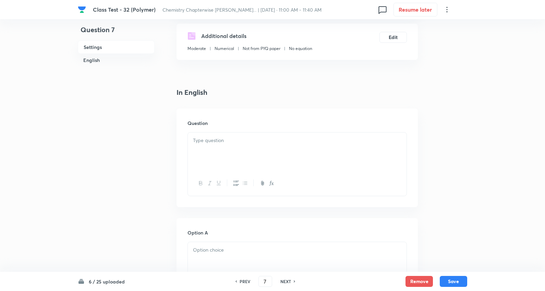
click at [231, 139] on p at bounding box center [297, 141] width 208 height 8
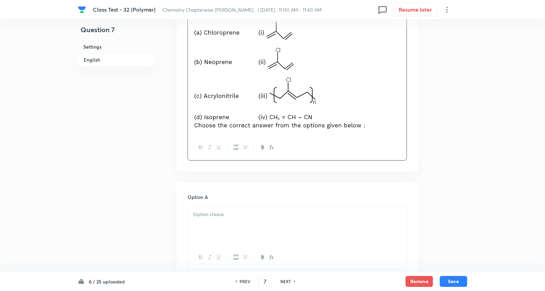
scroll to position [266, 0]
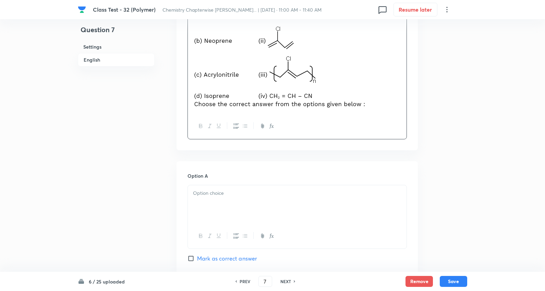
click at [220, 207] on div at bounding box center [297, 204] width 219 height 38
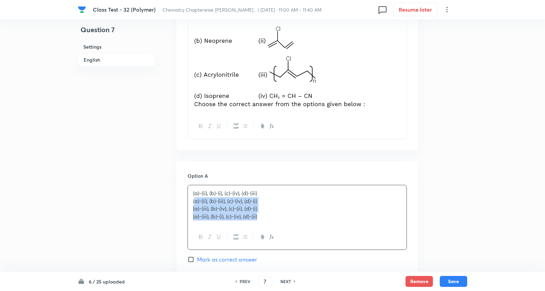
drag, startPoint x: 194, startPoint y: 204, endPoint x: 455, endPoint y: 249, distance: 264.7
click at [454, 249] on div "Question 7 Settings English Settings Type Single choice correct 4 options + 4 m…" at bounding box center [272, 246] width 389 height 958
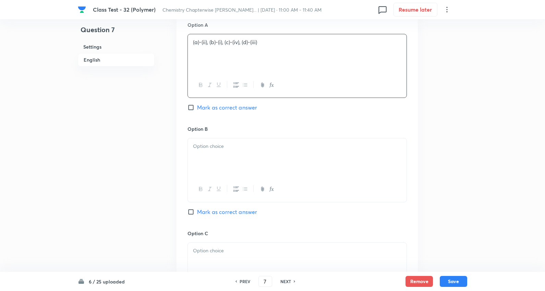
scroll to position [419, 0]
click at [210, 149] on p at bounding box center [297, 145] width 208 height 8
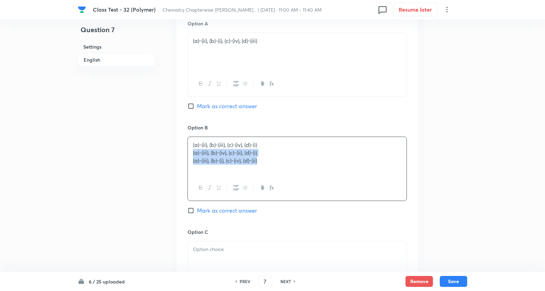
drag, startPoint x: 314, startPoint y: 182, endPoint x: 397, endPoint y: 177, distance: 83.4
click at [424, 184] on div "Question 7 Settings English Settings Type Single choice correct 4 options + 4 m…" at bounding box center [272, 92] width 389 height 957
click at [230, 214] on span "Mark as correct answer" at bounding box center [227, 211] width 60 height 8
click at [197, 214] on input "Mark as correct answer" at bounding box center [192, 210] width 10 height 7
checkbox input "true"
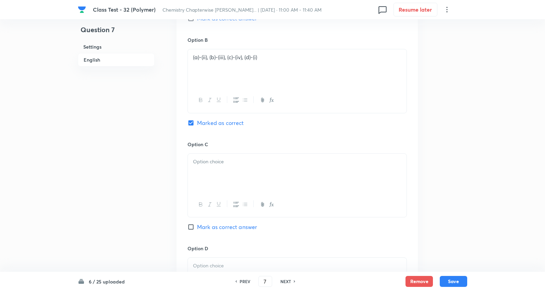
scroll to position [533, 0]
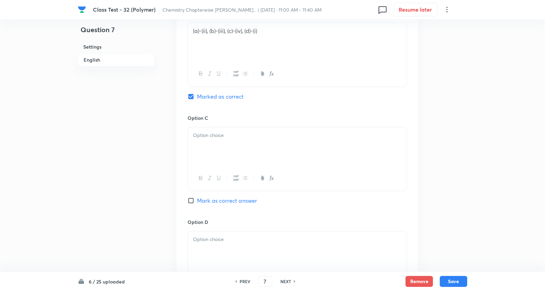
click at [222, 137] on p at bounding box center [297, 136] width 208 height 8
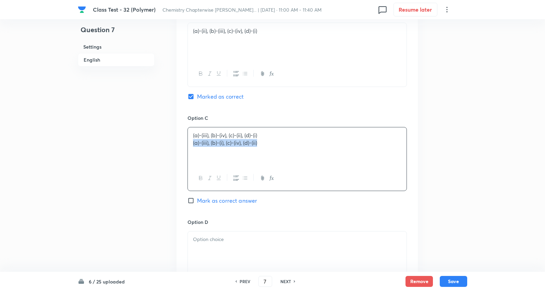
drag, startPoint x: 190, startPoint y: 142, endPoint x: 463, endPoint y: 162, distance: 273.1
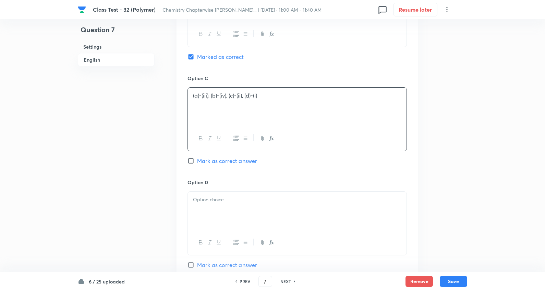
scroll to position [647, 0]
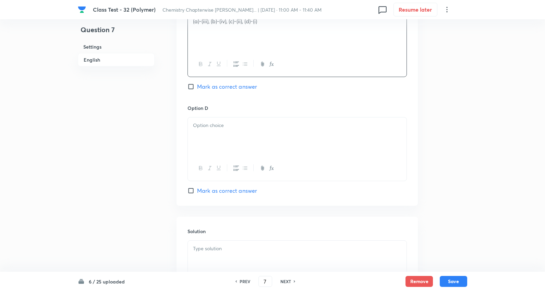
click at [221, 131] on div at bounding box center [297, 137] width 219 height 38
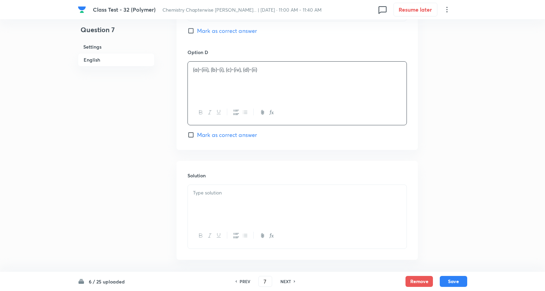
scroll to position [723, 0]
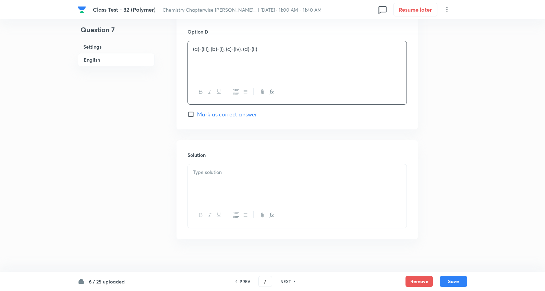
click at [204, 172] on p at bounding box center [297, 173] width 208 height 8
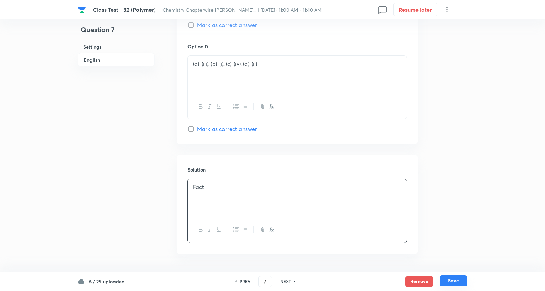
scroll to position [733, 0]
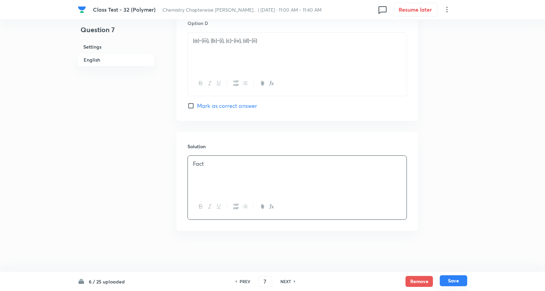
click at [453, 280] on button "Save" at bounding box center [453, 280] width 27 height 11
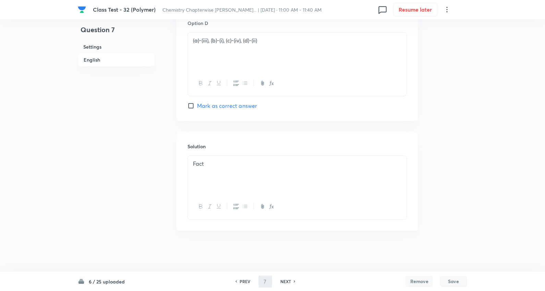
type input "8"
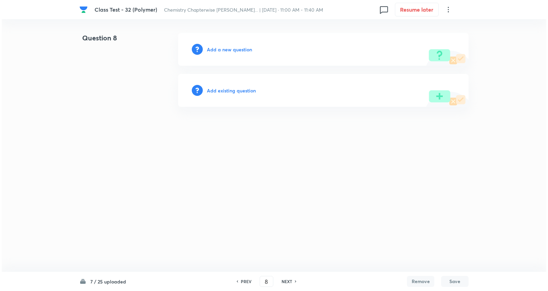
scroll to position [0, 0]
click at [228, 48] on h6 "Add a new question" at bounding box center [229, 49] width 45 height 7
click at [229, 47] on h6 "Choose a question type" at bounding box center [233, 49] width 53 height 7
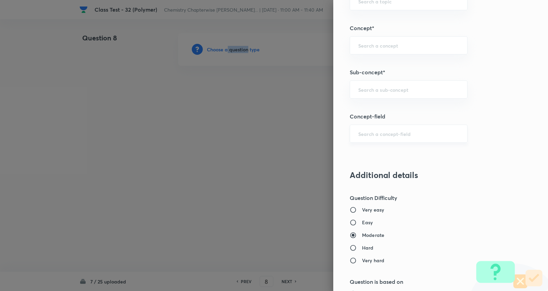
scroll to position [381, 0]
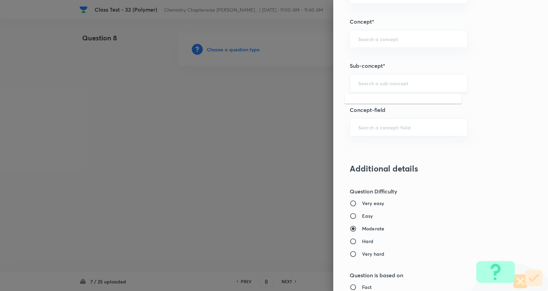
click at [380, 80] on input "text" at bounding box center [408, 83] width 101 height 7
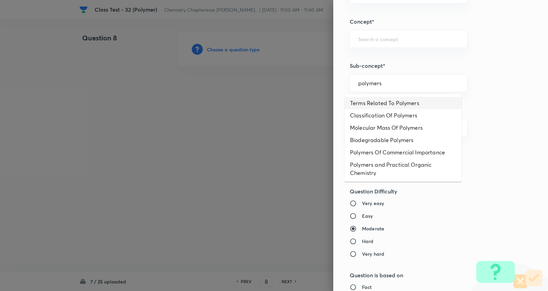
click at [390, 102] on li "Terms Related To Polymers" at bounding box center [403, 103] width 117 height 12
type input "Terms Related To Polymers"
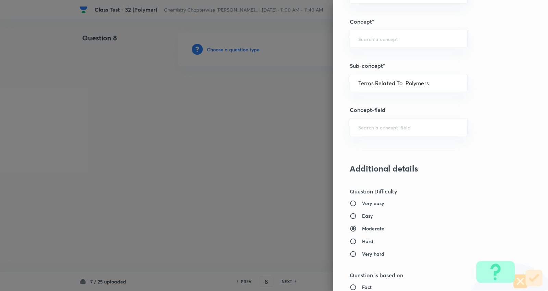
type input "Chemistry"
type input "Organic Chemistry"
type input "Polymers"
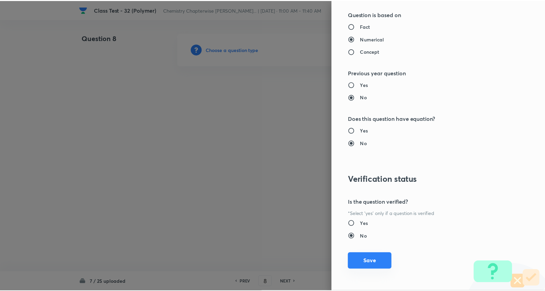
scroll to position [643, 0]
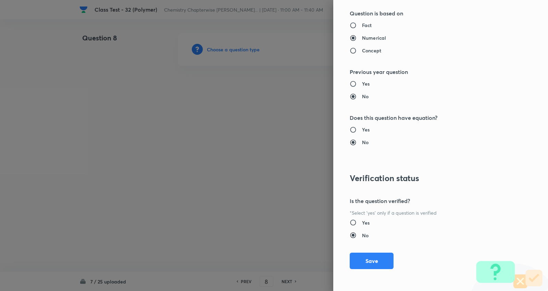
click at [366, 258] on button "Save" at bounding box center [372, 261] width 44 height 16
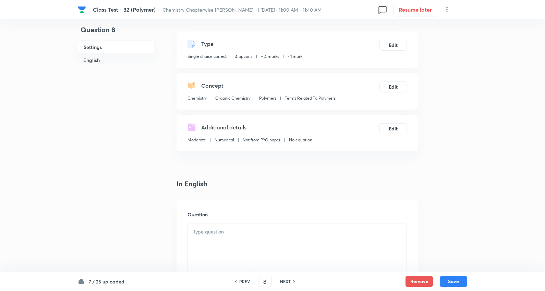
scroll to position [114, 0]
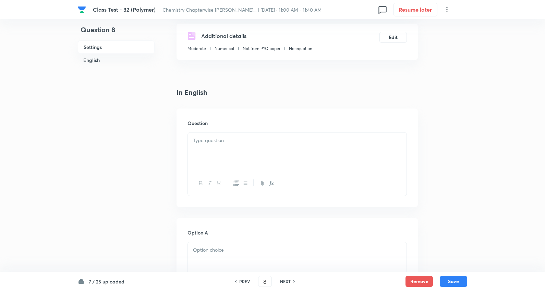
click at [219, 141] on p at bounding box center [297, 141] width 208 height 8
click at [223, 146] on div at bounding box center [297, 152] width 219 height 38
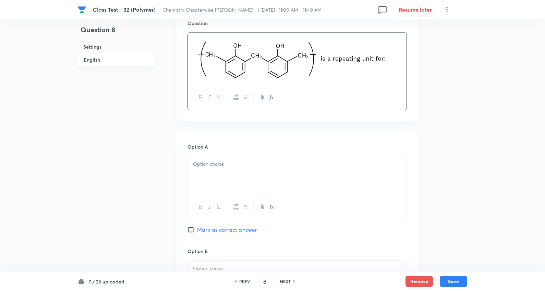
scroll to position [228, 0]
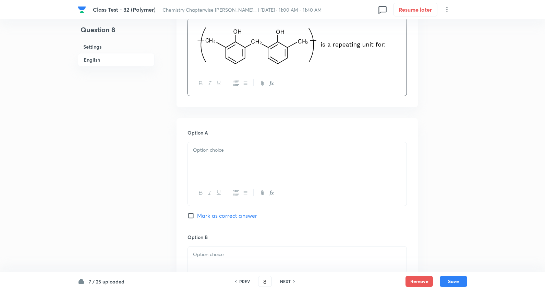
click at [222, 153] on p at bounding box center [297, 150] width 208 height 8
drag, startPoint x: 263, startPoint y: 180, endPoint x: 195, endPoint y: 155, distance: 72.9
click at [364, 201] on div "Novolac Acrilan Buna–N Neoprene" at bounding box center [296, 174] width 219 height 65
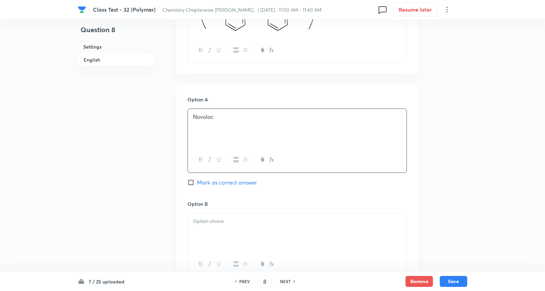
scroll to position [304, 0]
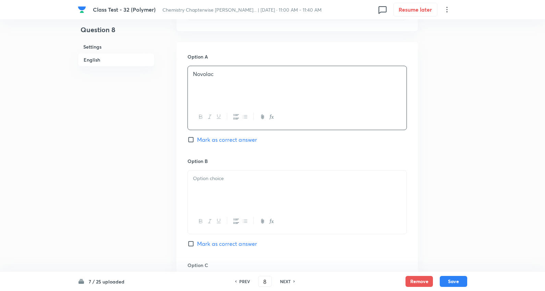
click at [212, 178] on p at bounding box center [297, 179] width 208 height 8
drag, startPoint x: 320, startPoint y: 208, endPoint x: 385, endPoint y: 217, distance: 65.7
click at [389, 217] on div "Acrilan Buna–N Neoprene" at bounding box center [296, 202] width 219 height 64
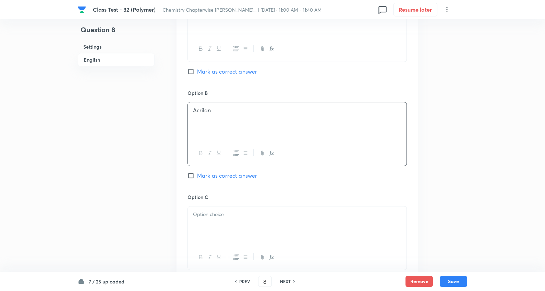
scroll to position [381, 0]
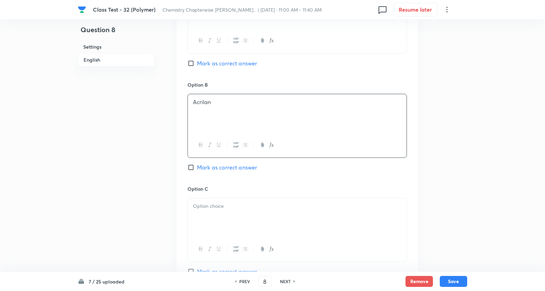
click at [217, 215] on div at bounding box center [297, 217] width 219 height 38
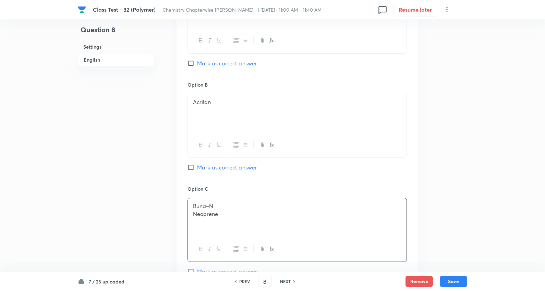
drag, startPoint x: 278, startPoint y: 225, endPoint x: 394, endPoint y: 232, distance: 117.0
click at [395, 233] on div "Buna–N Neoprene" at bounding box center [297, 217] width 219 height 38
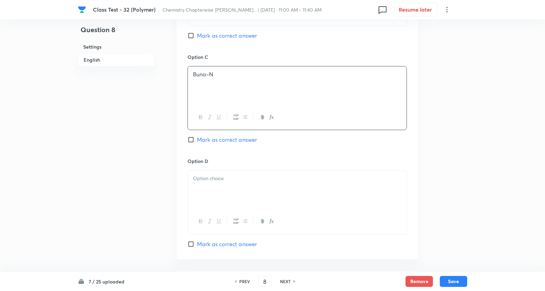
scroll to position [533, 0]
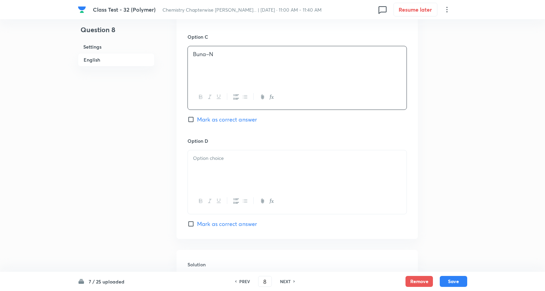
click at [210, 169] on div at bounding box center [297, 169] width 219 height 38
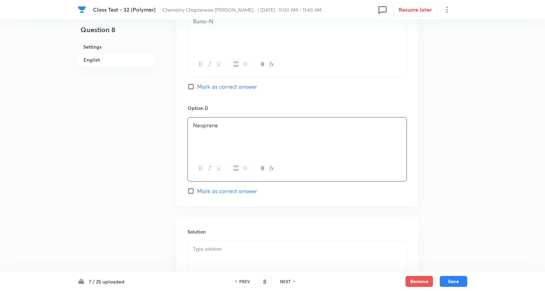
scroll to position [609, 0]
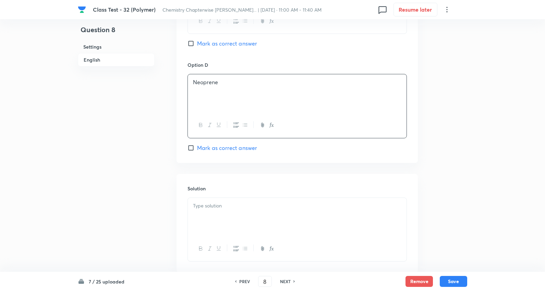
click at [218, 220] on div at bounding box center [297, 217] width 219 height 38
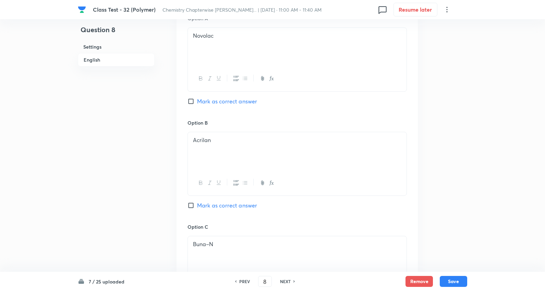
click at [235, 101] on span "Mark as correct answer" at bounding box center [227, 101] width 60 height 8
click at [197, 101] on input "Mark as correct answer" at bounding box center [192, 101] width 10 height 7
checkbox input "true"
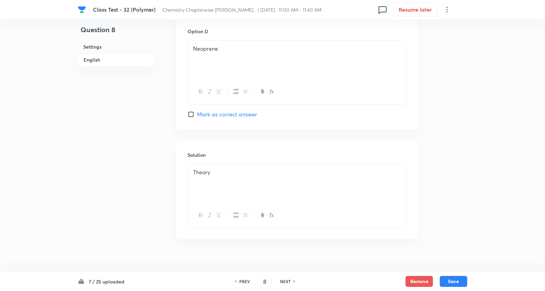
scroll to position [652, 0]
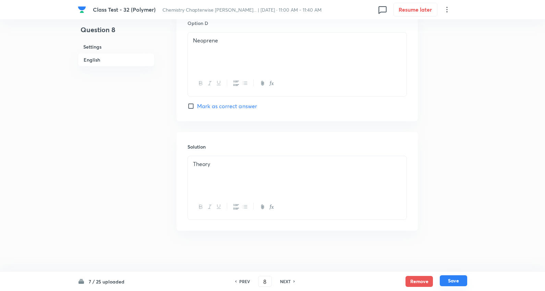
click at [458, 283] on button "Save" at bounding box center [453, 280] width 27 height 11
type input "9"
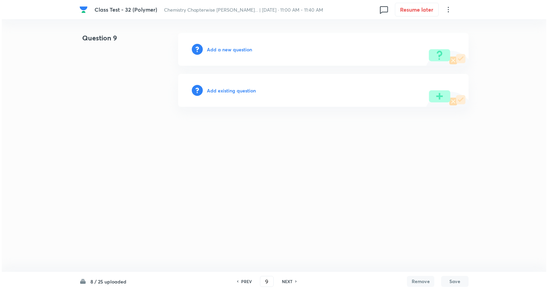
scroll to position [0, 0]
click at [235, 50] on h6 "Add a new question" at bounding box center [229, 49] width 45 height 7
click at [235, 50] on h6 "Choose a question type" at bounding box center [233, 49] width 53 height 7
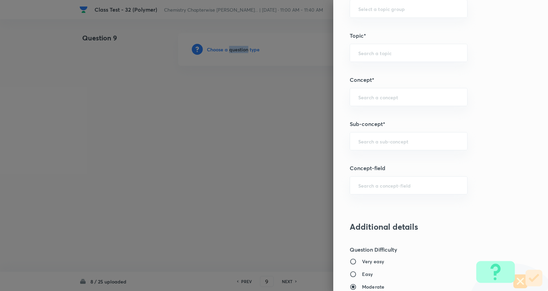
scroll to position [343, 0]
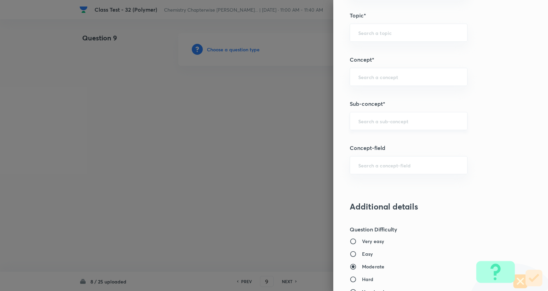
click at [381, 118] on input "text" at bounding box center [408, 121] width 101 height 7
type input "a"
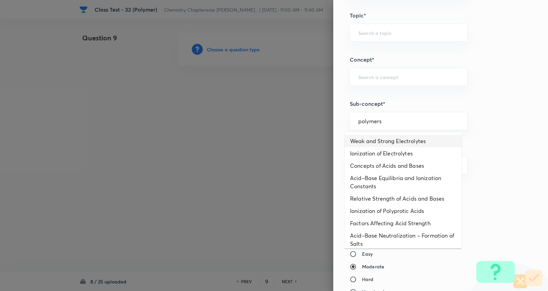
click at [387, 141] on li "Weak and Strong Electrolytes" at bounding box center [403, 141] width 117 height 12
type input "Weak and Strong Electrolytes"
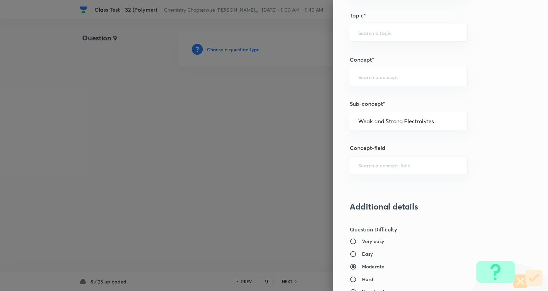
type input "Chemistry"
type input "Physical Chemistry"
type input "Ionic Equilibrium"
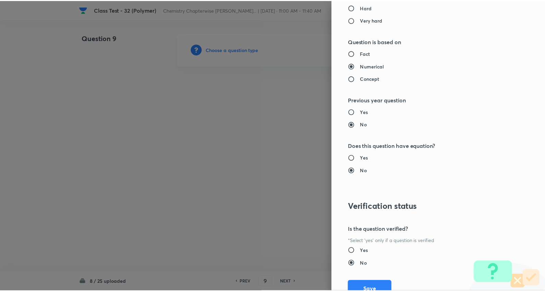
scroll to position [643, 0]
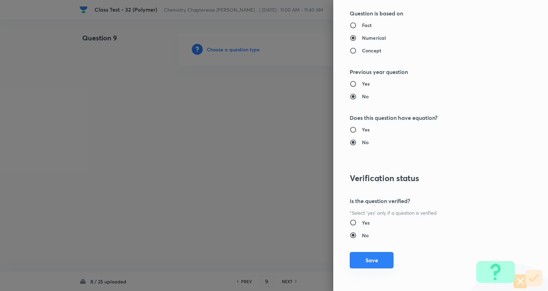
click at [369, 263] on button "Save" at bounding box center [372, 260] width 44 height 16
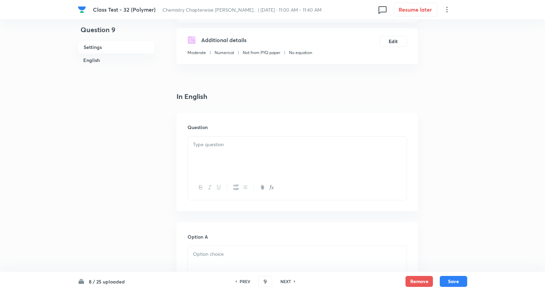
scroll to position [114, 0]
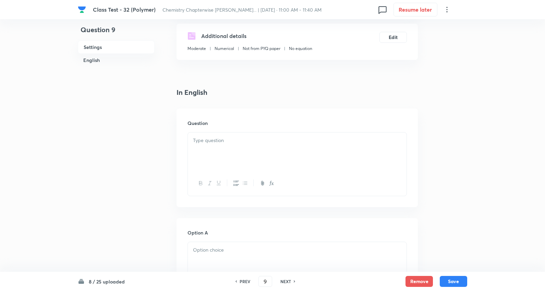
click at [210, 136] on div at bounding box center [297, 152] width 219 height 38
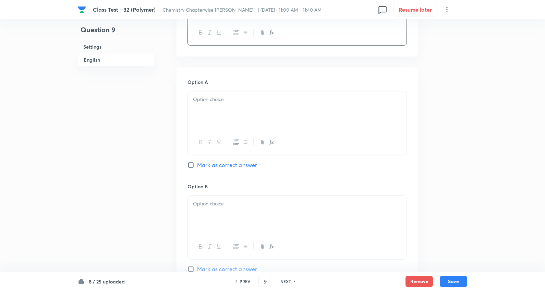
scroll to position [266, 0]
click at [218, 110] on div at bounding box center [297, 109] width 219 height 38
drag, startPoint x: 189, startPoint y: 108, endPoint x: 371, endPoint y: 159, distance: 188.8
click at [371, 159] on div "Option A Polyester Melamine Nylon 6, 6 Bakelite Mark as correct answer" at bounding box center [296, 129] width 219 height 105
click at [223, 207] on div at bounding box center [297, 214] width 219 height 38
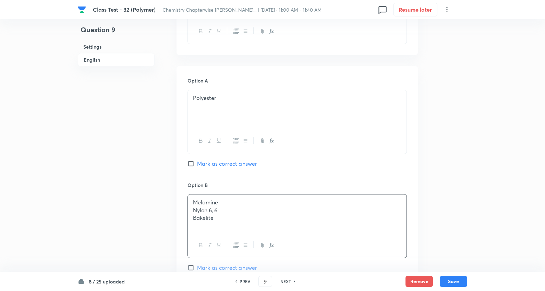
drag, startPoint x: 191, startPoint y: 212, endPoint x: 153, endPoint y: 194, distance: 42.7
click at [414, 241] on div "Option A Polyester Mark as correct answer Option B Melamine Nylon 6, 6 Bakelite…" at bounding box center [296, 279] width 241 height 426
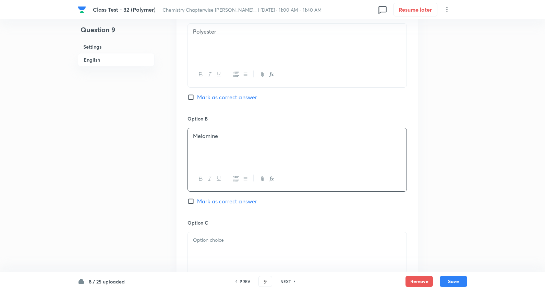
scroll to position [419, 0]
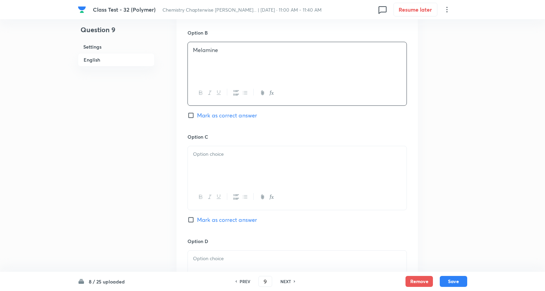
drag, startPoint x: 214, startPoint y: 165, endPoint x: 198, endPoint y: 161, distance: 17.0
click at [214, 165] on div at bounding box center [297, 165] width 219 height 38
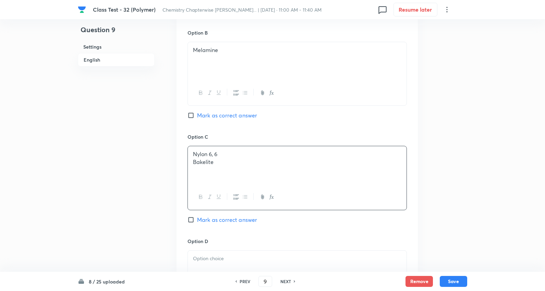
drag, startPoint x: 192, startPoint y: 163, endPoint x: 354, endPoint y: 170, distance: 161.5
click at [358, 172] on div "Nylon 6, 6 Bakelite" at bounding box center [297, 165] width 219 height 38
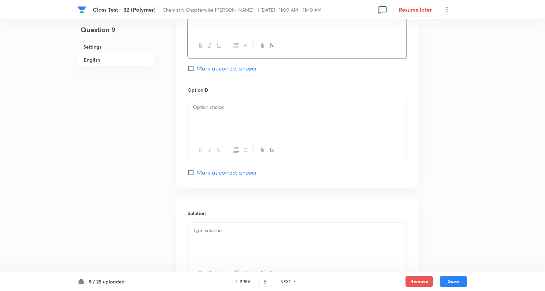
scroll to position [571, 0]
click at [220, 116] on div at bounding box center [297, 118] width 219 height 38
click at [226, 170] on span "Mark as correct answer" at bounding box center [227, 172] width 60 height 8
click at [197, 170] on input "Mark as correct answer" at bounding box center [192, 172] width 10 height 7
checkbox input "true"
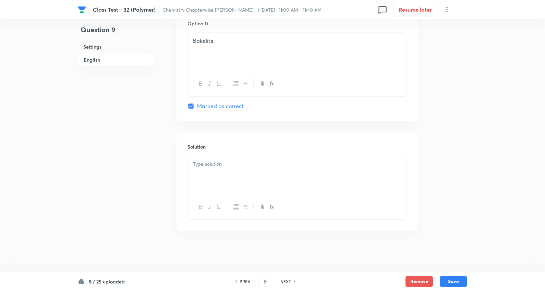
scroll to position [638, 0]
click at [221, 166] on p at bounding box center [297, 164] width 208 height 8
click at [458, 283] on button "Save" at bounding box center [453, 280] width 27 height 11
type input "10"
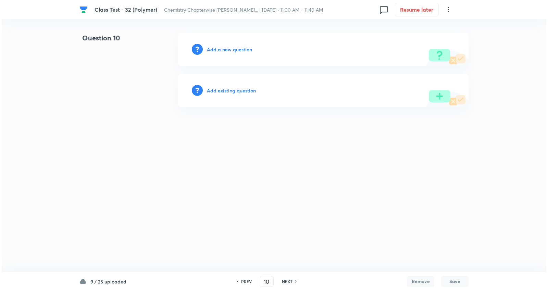
scroll to position [0, 0]
click at [224, 51] on h6 "Add a new question" at bounding box center [229, 49] width 45 height 7
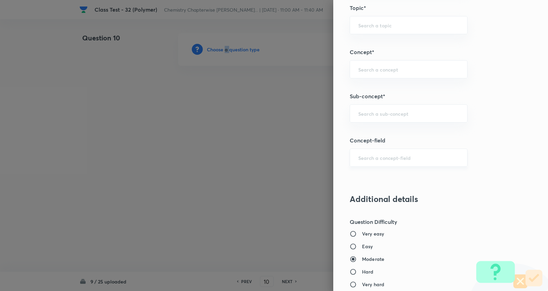
scroll to position [419, 0]
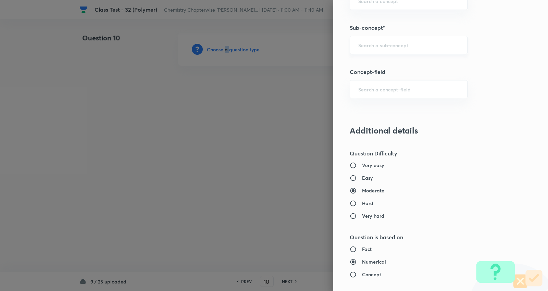
click at [389, 40] on div "​" at bounding box center [409, 45] width 118 height 18
type input "a"
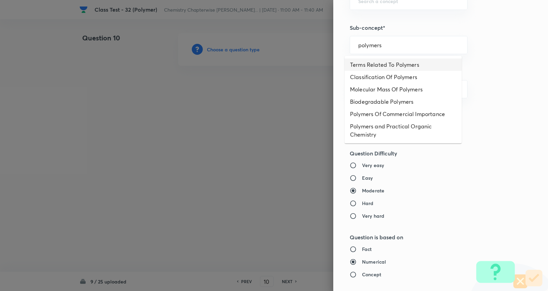
click at [385, 63] on li "Terms Related To Polymers" at bounding box center [403, 65] width 117 height 12
type input "Terms Related To Polymers"
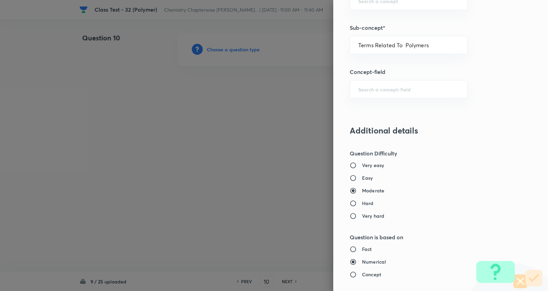
type input "Chemistry"
type input "Organic Chemistry"
type input "Polymers"
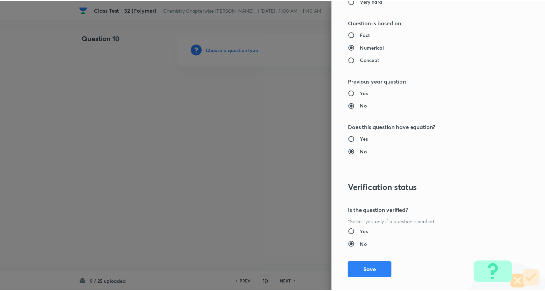
scroll to position [643, 0]
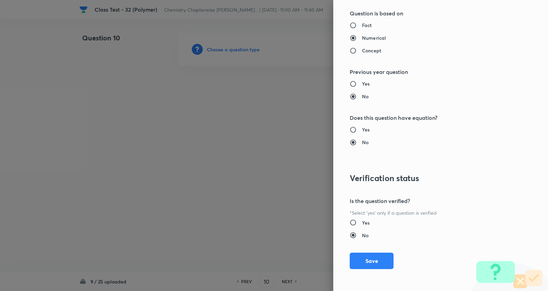
click at [369, 261] on button "Save" at bounding box center [372, 261] width 44 height 16
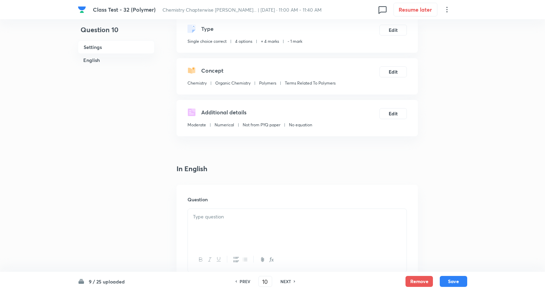
scroll to position [114, 0]
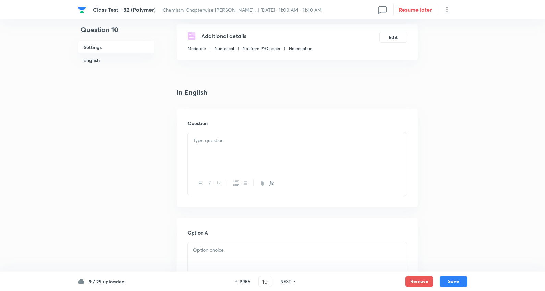
click at [224, 146] on div at bounding box center [297, 152] width 219 height 38
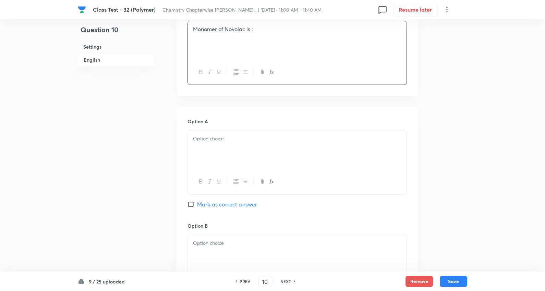
scroll to position [228, 0]
drag, startPoint x: 227, startPoint y: 138, endPoint x: 200, endPoint y: 136, distance: 27.1
click at [227, 138] on p at bounding box center [297, 136] width 208 height 8
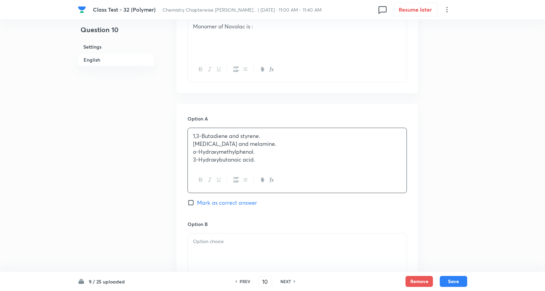
drag, startPoint x: 193, startPoint y: 144, endPoint x: 392, endPoint y: 179, distance: 201.8
click at [510, 209] on div "Class Test - 32 (Polymer) Chemistry Chapterwise JEE PYQs... | Sep 17, 2025 · 11…" at bounding box center [272, 236] width 545 height 863
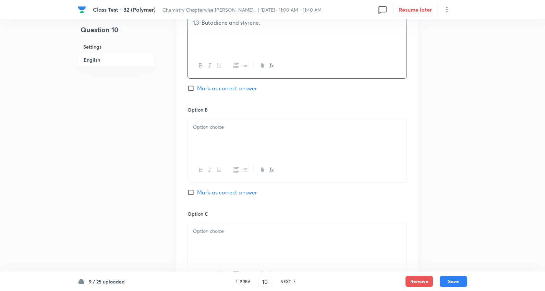
scroll to position [343, 0]
drag, startPoint x: 229, startPoint y: 145, endPoint x: 224, endPoint y: 141, distance: 5.6
click at [229, 145] on div at bounding box center [297, 137] width 219 height 38
drag, startPoint x: 193, startPoint y: 134, endPoint x: 489, endPoint y: 150, distance: 295.8
click at [489, 151] on div "Class Test - 32 (Polymer) Chemistry Chapterwise JEE PYQs... | Sep 17, 2025 · 11…" at bounding box center [272, 121] width 545 height 862
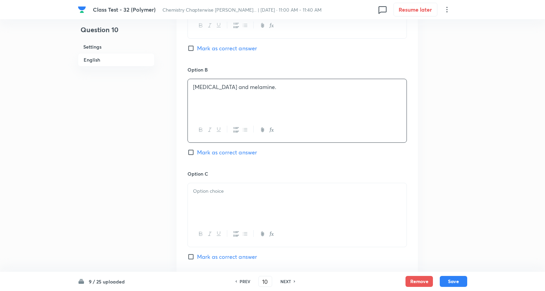
scroll to position [419, 0]
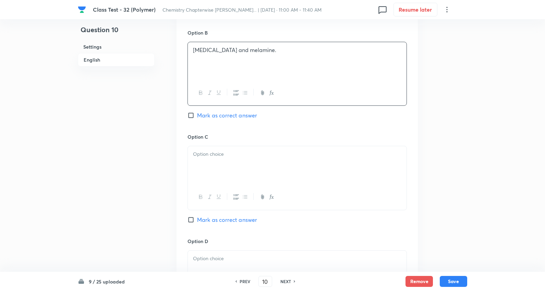
click at [212, 155] on p at bounding box center [297, 154] width 208 height 8
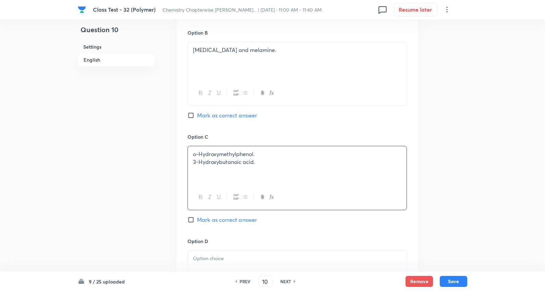
drag, startPoint x: 190, startPoint y: 162, endPoint x: 134, endPoint y: 127, distance: 66.3
click at [448, 165] on div "Question 10 Settings English Settings Type Single choice correct 4 options + 4 …" at bounding box center [272, 45] width 389 height 862
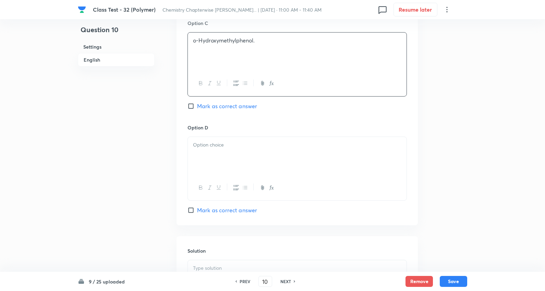
scroll to position [533, 0]
click at [227, 158] on div at bounding box center [297, 156] width 219 height 38
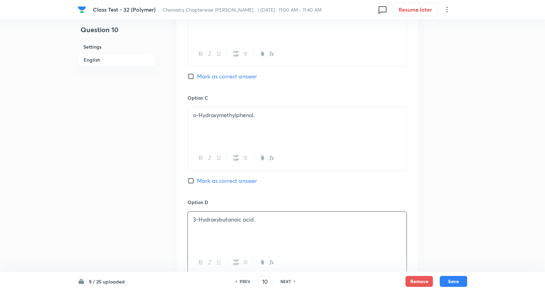
scroll to position [457, 0]
click at [232, 182] on span "Mark as correct answer" at bounding box center [227, 182] width 60 height 8
click at [197, 182] on input "Mark as correct answer" at bounding box center [192, 181] width 10 height 7
checkbox input "true"
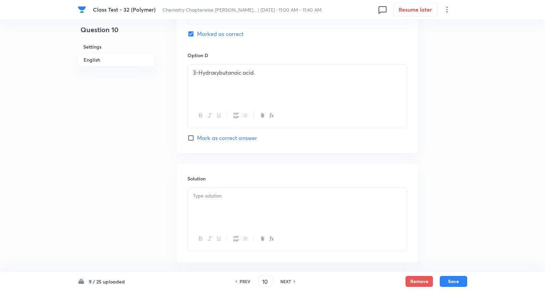
scroll to position [638, 0]
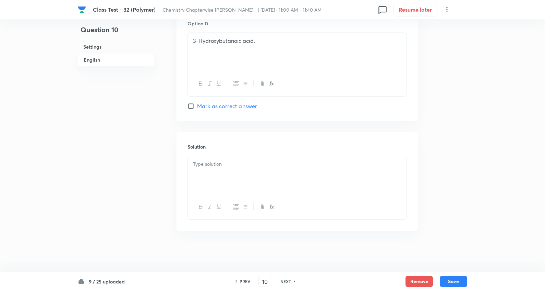
click at [214, 164] on p at bounding box center [297, 164] width 208 height 8
click at [451, 280] on button "Save" at bounding box center [453, 280] width 27 height 11
type input "11"
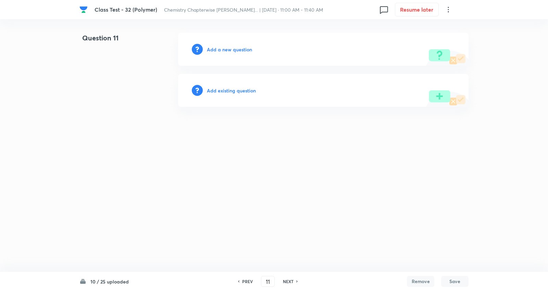
click at [238, 49] on h6 "Add a new question" at bounding box center [229, 49] width 45 height 7
click at [238, 49] on h6 "Choose a question type" at bounding box center [233, 49] width 53 height 7
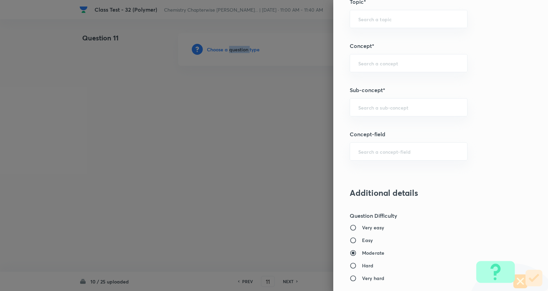
scroll to position [381, 0]
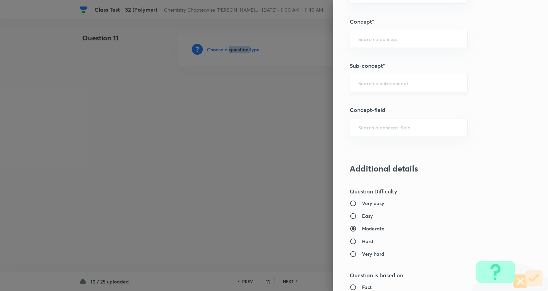
click at [384, 79] on div "​" at bounding box center [409, 83] width 118 height 18
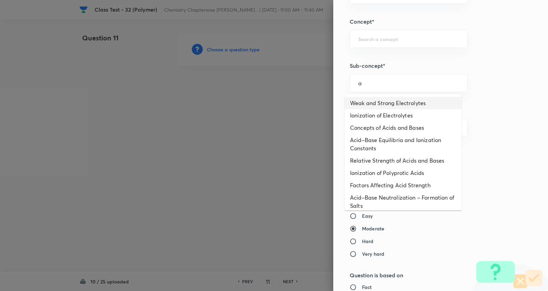
click at [373, 99] on li "Weak and Strong Electrolytes" at bounding box center [403, 103] width 117 height 12
type input "Weak and Strong Electrolytes"
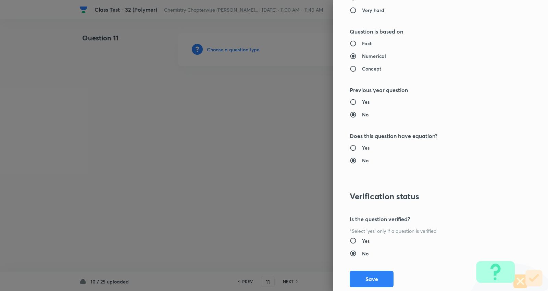
type input "Chemistry"
type input "Physical Chemistry"
type input "Ionic Equilibrium"
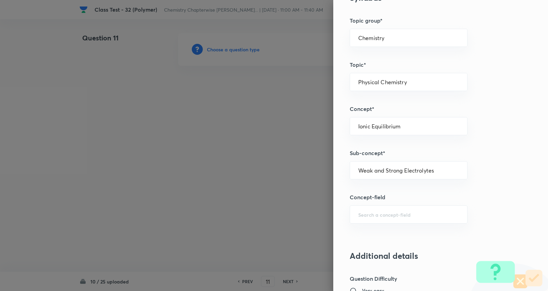
scroll to position [217, 0]
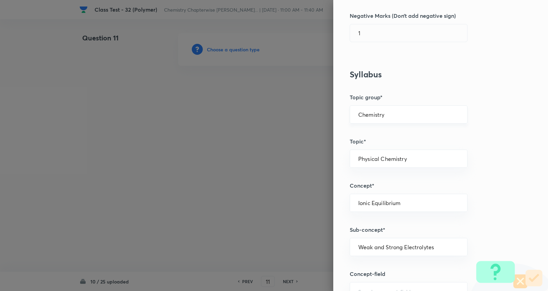
click at [385, 112] on input "Chemistry" at bounding box center [408, 114] width 101 height 7
click at [369, 133] on li "Chemistry" at bounding box center [403, 134] width 117 height 12
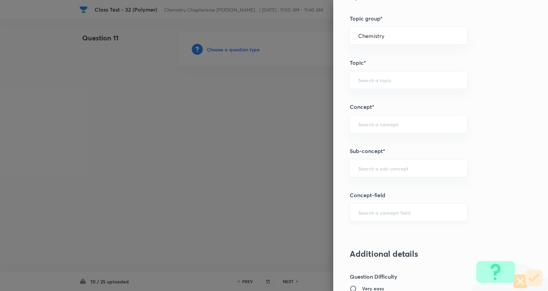
scroll to position [331, 0]
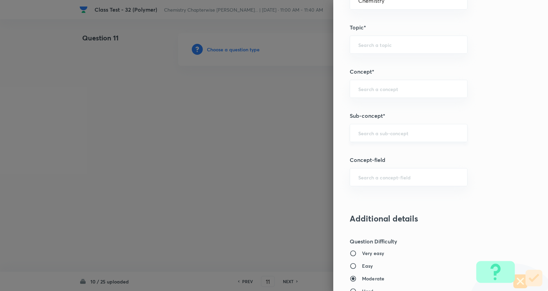
drag, startPoint x: 387, startPoint y: 128, endPoint x: 386, endPoint y: 124, distance: 4.1
click at [388, 128] on div "​" at bounding box center [409, 133] width 118 height 18
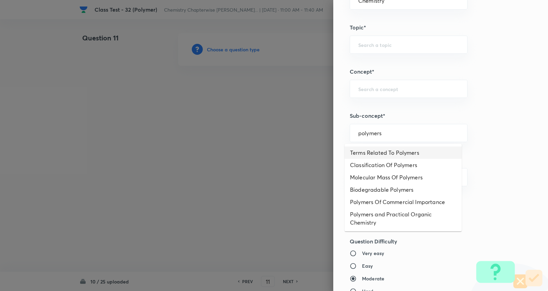
click at [400, 151] on li "Terms Related To Polymers" at bounding box center [403, 153] width 117 height 12
type input "Terms Related To Polymers"
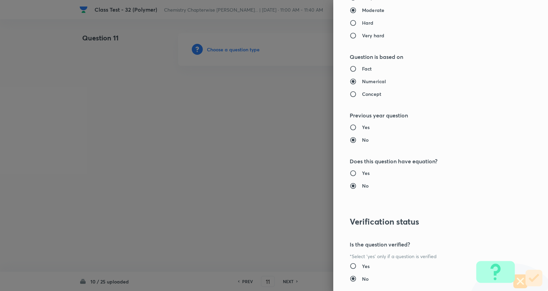
type input "Organic Chemistry"
type input "Polymers"
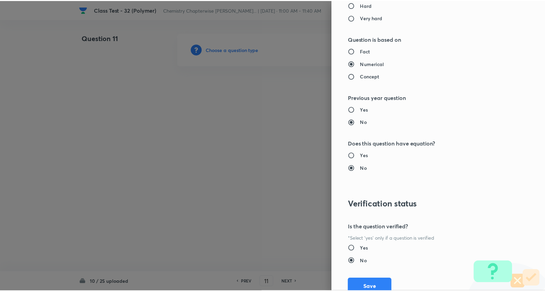
scroll to position [643, 0]
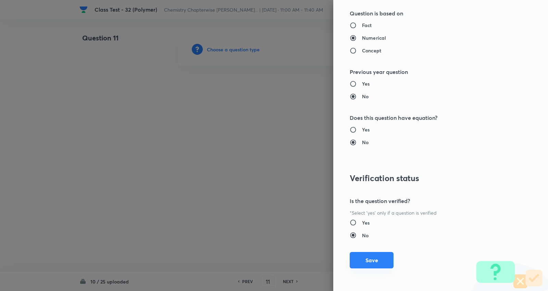
click at [366, 258] on button "Save" at bounding box center [372, 260] width 44 height 16
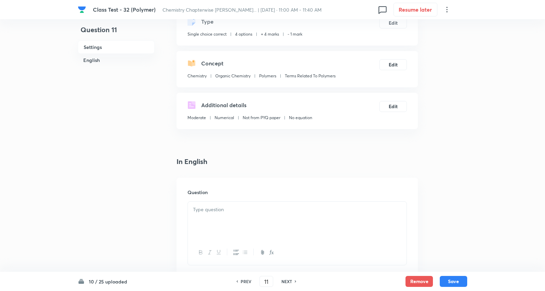
scroll to position [152, 0]
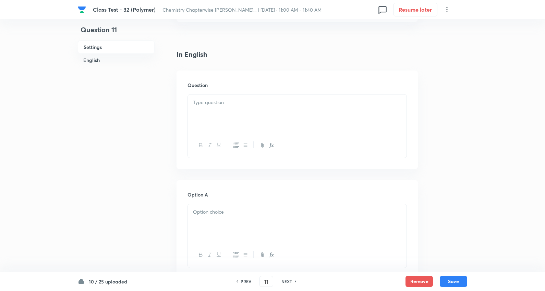
click at [236, 110] on div at bounding box center [297, 114] width 219 height 38
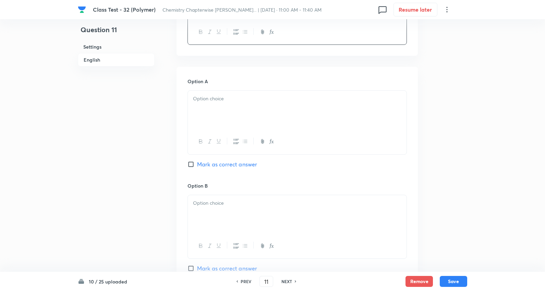
scroll to position [266, 0]
click at [223, 116] on div at bounding box center [297, 109] width 219 height 38
drag, startPoint x: 286, startPoint y: 139, endPoint x: 379, endPoint y: 165, distance: 95.8
click at [379, 165] on div "Option A Glyptal PHBV Dacron Novolac Mark as correct answer" at bounding box center [296, 129] width 219 height 105
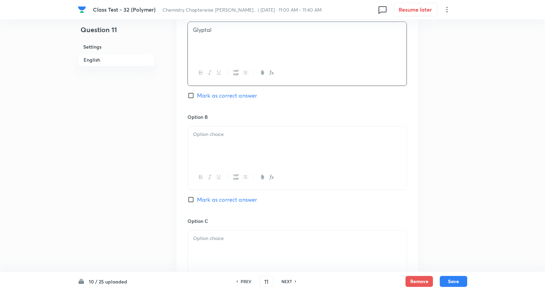
scroll to position [343, 0]
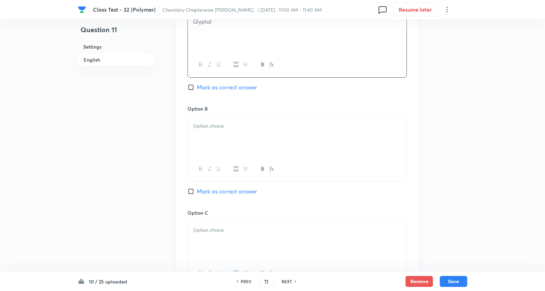
click at [231, 132] on div at bounding box center [297, 137] width 219 height 38
drag, startPoint x: 289, startPoint y: 149, endPoint x: 427, endPoint y: 157, distance: 138.3
click at [447, 168] on div "Question 11 Settings English Settings Type Single choice correct 4 options + 4 …" at bounding box center [272, 121] width 389 height 862
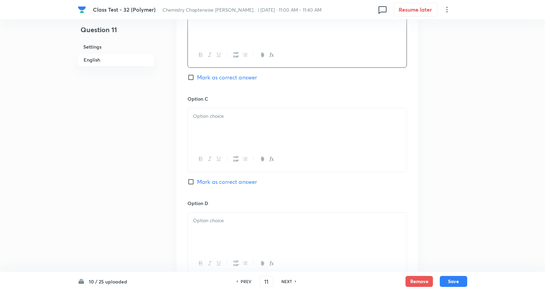
click at [203, 134] on div at bounding box center [297, 127] width 219 height 38
drag, startPoint x: 192, startPoint y: 124, endPoint x: 431, endPoint y: 124, distance: 238.8
click at [431, 124] on div "Question 11 Settings English Settings Type Single choice correct 4 options + 4 …" at bounding box center [272, 7] width 389 height 862
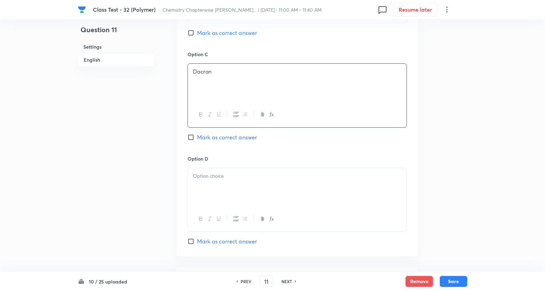
scroll to position [571, 0]
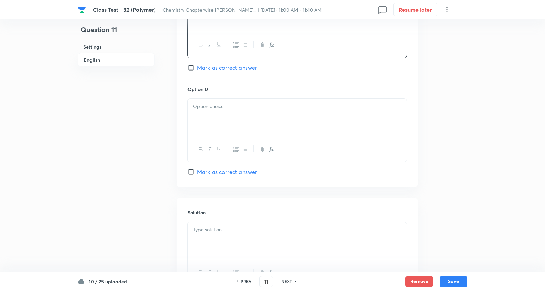
click at [221, 114] on div at bounding box center [297, 118] width 219 height 38
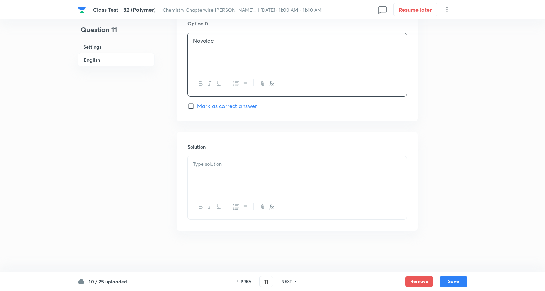
scroll to position [638, 0]
drag, startPoint x: 229, startPoint y: 101, endPoint x: 228, endPoint y: 107, distance: 5.2
click at [229, 103] on span "Mark as correct answer" at bounding box center [227, 106] width 60 height 8
click at [197, 103] on input "Mark as correct answer" at bounding box center [192, 106] width 10 height 7
checkbox input "true"
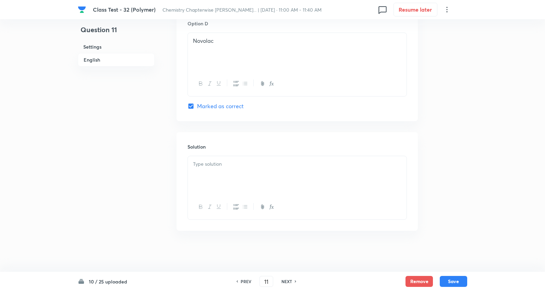
click at [220, 177] on div at bounding box center [297, 175] width 219 height 38
click at [454, 280] on button "Save" at bounding box center [453, 280] width 27 height 11
type input "12"
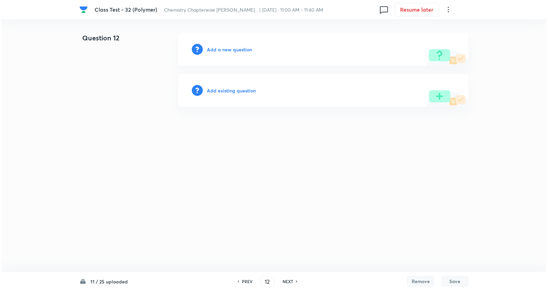
scroll to position [0, 0]
click at [235, 49] on h6 "Add a new question" at bounding box center [229, 49] width 45 height 7
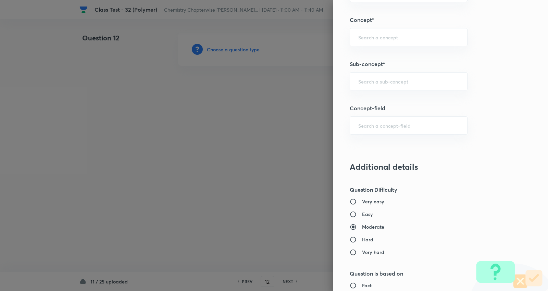
scroll to position [419, 0]
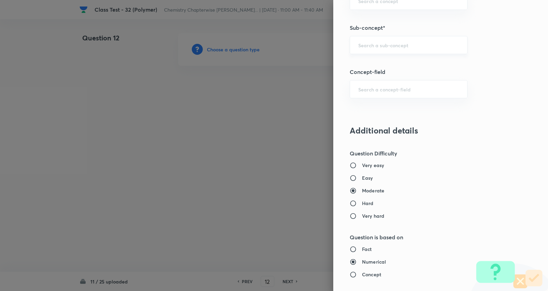
drag, startPoint x: 389, startPoint y: 45, endPoint x: 398, endPoint y: 47, distance: 9.8
click at [390, 46] on input "text" at bounding box center [408, 45] width 101 height 7
type input "a"
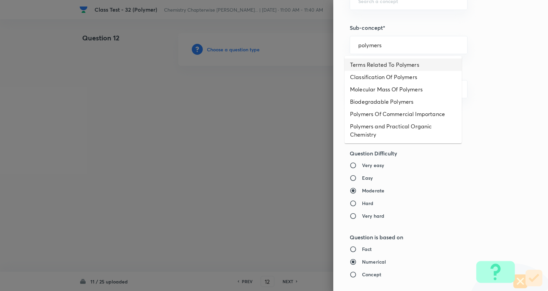
click at [395, 63] on li "Terms Related To Polymers" at bounding box center [403, 65] width 117 height 12
type input "Terms Related To Polymers"
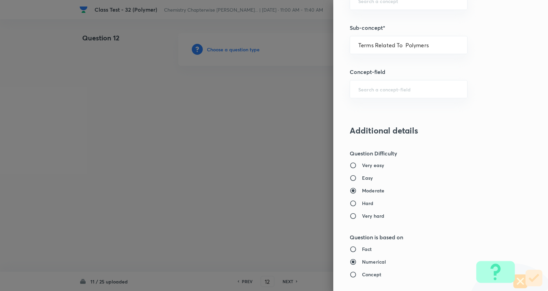
type input "Chemistry"
type input "Organic Chemistry"
type input "Polymers"
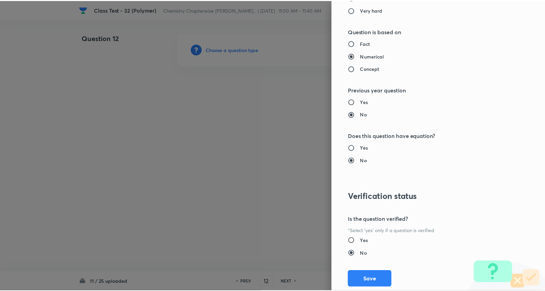
scroll to position [643, 0]
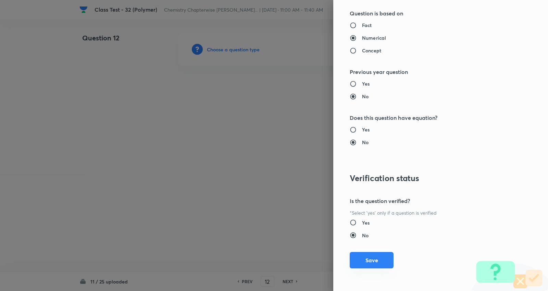
click at [367, 258] on button "Save" at bounding box center [372, 260] width 44 height 16
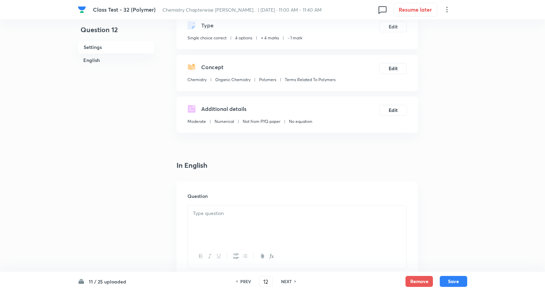
scroll to position [114, 0]
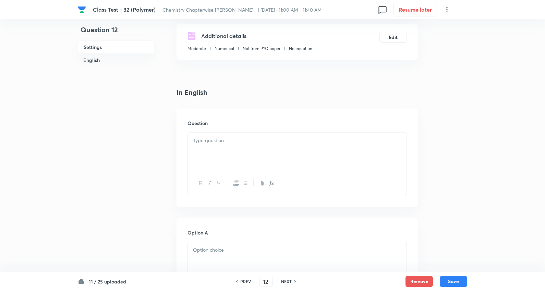
drag, startPoint x: 245, startPoint y: 145, endPoint x: 242, endPoint y: 106, distance: 39.5
click at [245, 145] on div at bounding box center [297, 152] width 219 height 38
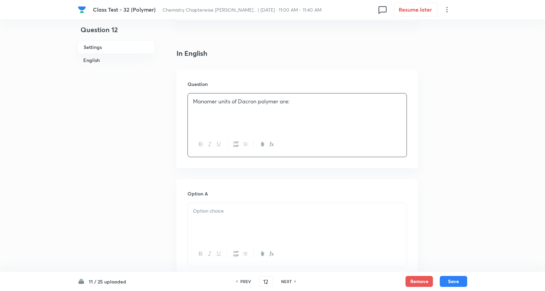
scroll to position [190, 0]
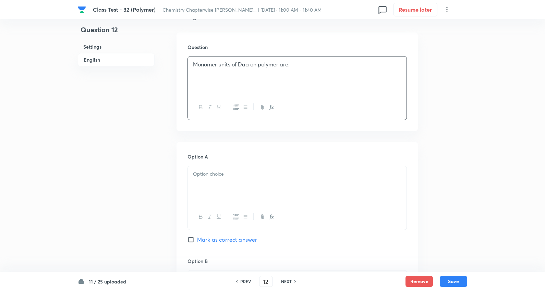
click at [214, 182] on div at bounding box center [297, 185] width 219 height 38
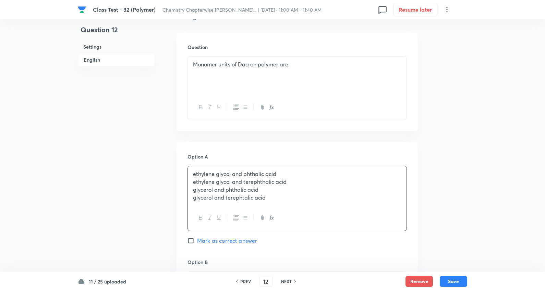
drag, startPoint x: 266, startPoint y: 197, endPoint x: 479, endPoint y: 221, distance: 213.8
click at [528, 231] on div "Class Test - 32 (Polymer) Chemistry Chapterwise JEE PYQs... | Sep 17, 2025 · 11…" at bounding box center [272, 274] width 545 height 863
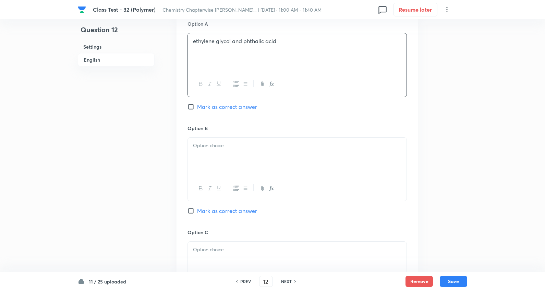
scroll to position [343, 0]
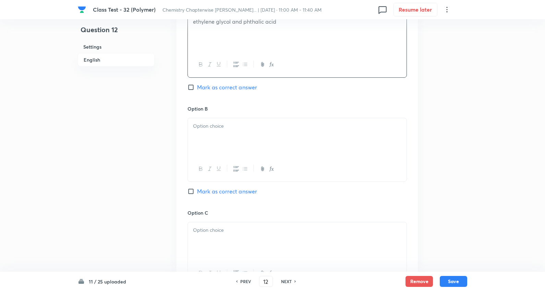
click at [221, 127] on p at bounding box center [297, 126] width 208 height 8
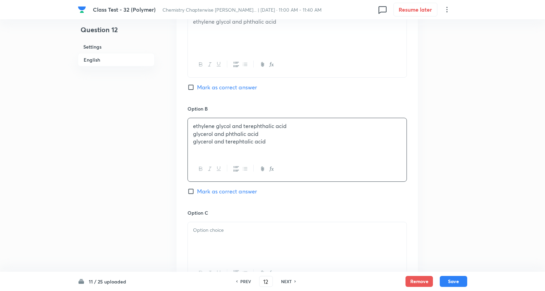
drag, startPoint x: 191, startPoint y: 134, endPoint x: 241, endPoint y: 137, distance: 50.1
click at [520, 177] on div "Class Test - 32 (Polymer) Chemistry Chapterwise JEE PYQs... | Sep 17, 2025 · 11…" at bounding box center [272, 121] width 545 height 862
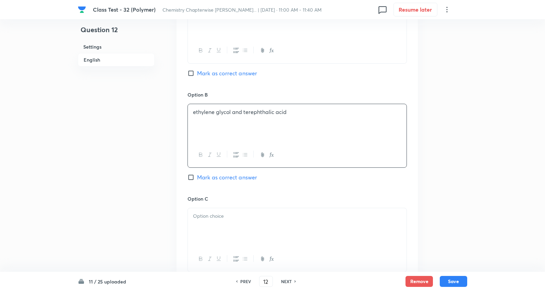
scroll to position [381, 0]
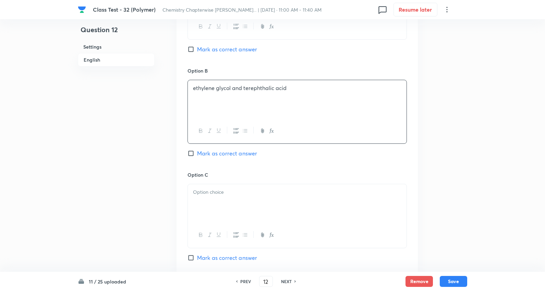
click at [224, 195] on p at bounding box center [297, 192] width 208 height 8
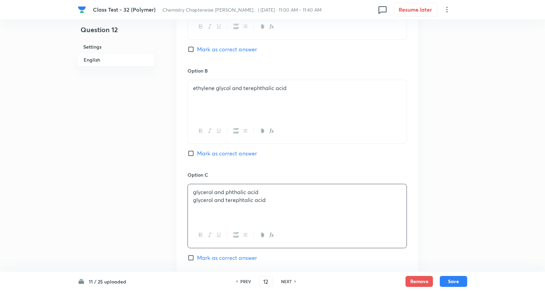
drag, startPoint x: 194, startPoint y: 201, endPoint x: 512, endPoint y: 199, distance: 317.9
click at [518, 201] on div "Class Test - 32 (Polymer) Chemistry Chapterwise JEE PYQs... | Sep 17, 2025 · 11…" at bounding box center [272, 83] width 545 height 862
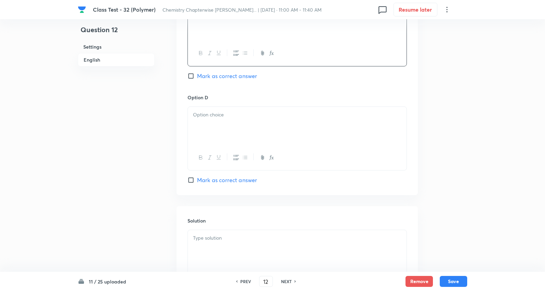
scroll to position [571, 0]
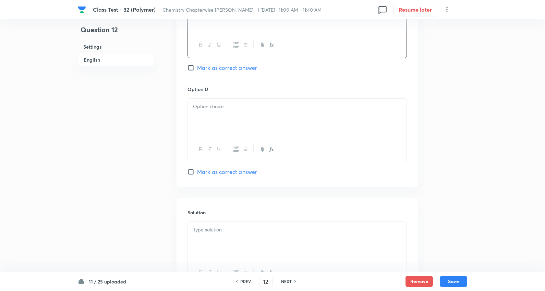
drag, startPoint x: 213, startPoint y: 112, endPoint x: 214, endPoint y: 117, distance: 4.6
click at [213, 112] on div at bounding box center [297, 118] width 219 height 38
click at [221, 173] on span "Mark as correct answer" at bounding box center [227, 172] width 60 height 8
click at [197, 173] on input "Mark as correct answer" at bounding box center [192, 172] width 10 height 7
checkbox input "true"
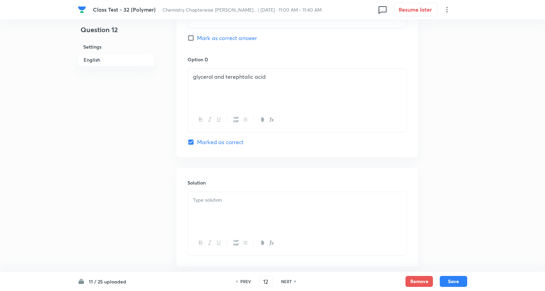
scroll to position [638, 0]
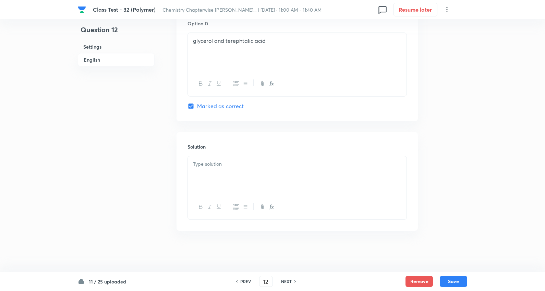
click at [214, 166] on p at bounding box center [297, 164] width 208 height 8
click at [455, 279] on button "Save" at bounding box center [453, 280] width 27 height 11
type input "13"
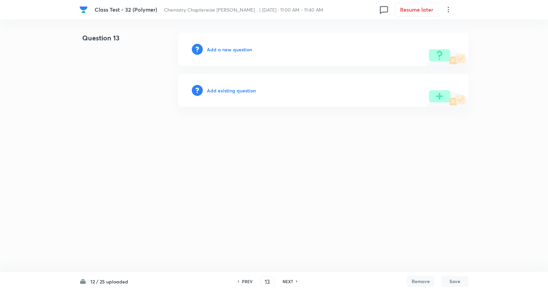
click at [247, 47] on h6 "Add a new question" at bounding box center [229, 49] width 45 height 7
click at [247, 47] on h6 "Choose a question type" at bounding box center [233, 49] width 53 height 7
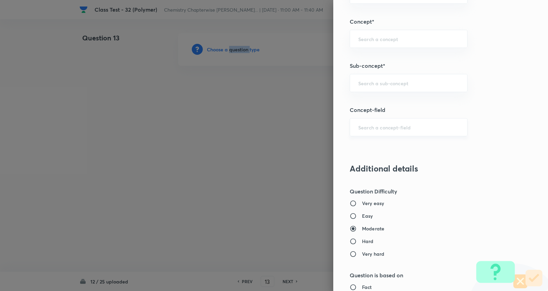
scroll to position [419, 0]
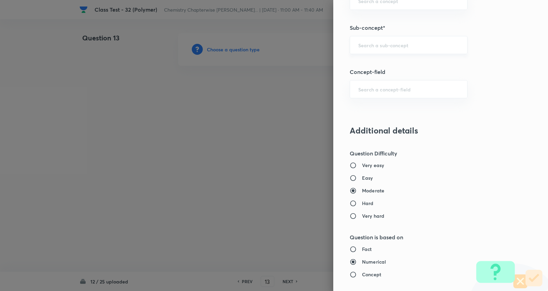
click at [381, 44] on input "text" at bounding box center [408, 45] width 101 height 7
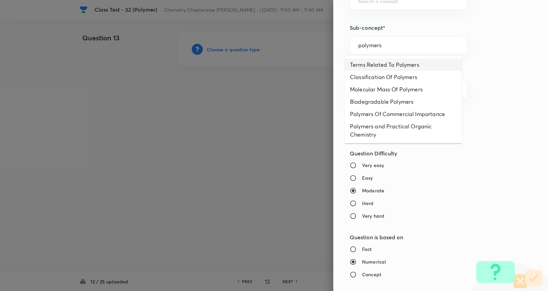
click at [390, 64] on li "Terms Related To Polymers" at bounding box center [403, 65] width 117 height 12
type input "Terms Related To Polymers"
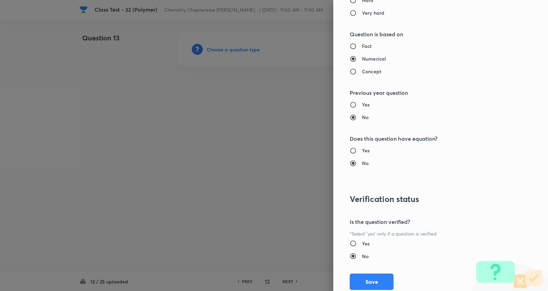
type input "Chemistry"
type input "Organic Chemistry"
type input "Polymers"
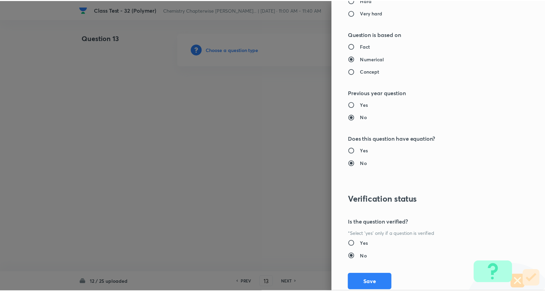
scroll to position [643, 0]
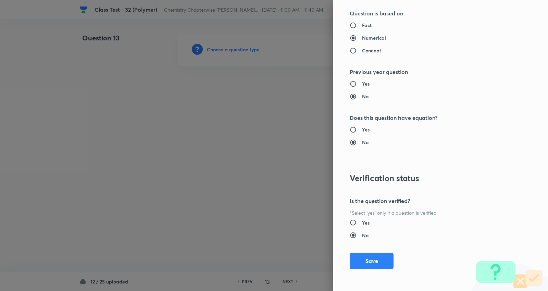
drag, startPoint x: 362, startPoint y: 261, endPoint x: 260, endPoint y: 170, distance: 137.8
click at [362, 262] on button "Save" at bounding box center [372, 261] width 44 height 16
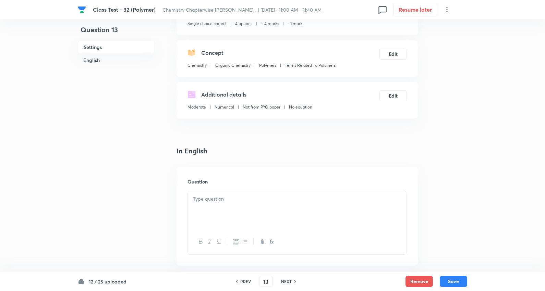
scroll to position [152, 0]
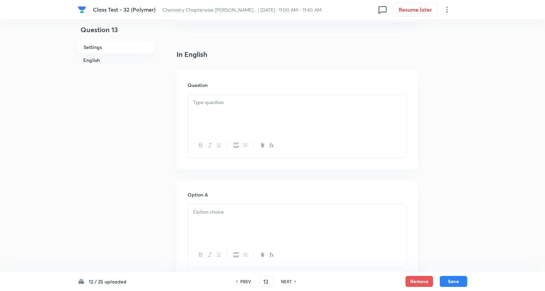
click at [227, 105] on p at bounding box center [297, 103] width 208 height 8
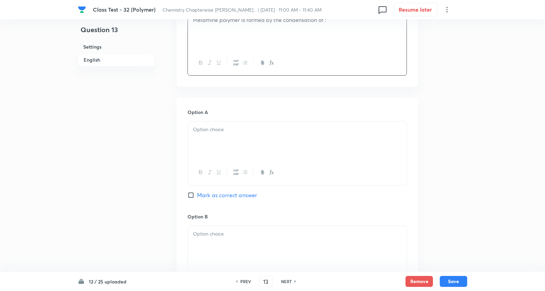
scroll to position [266, 0]
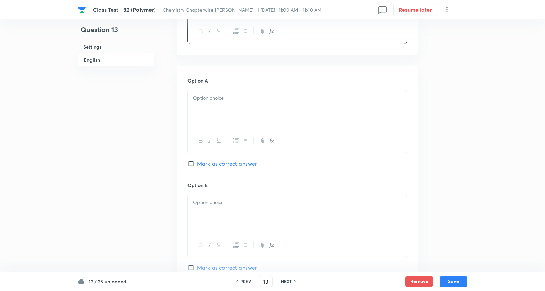
click at [231, 105] on div at bounding box center [297, 109] width 219 height 38
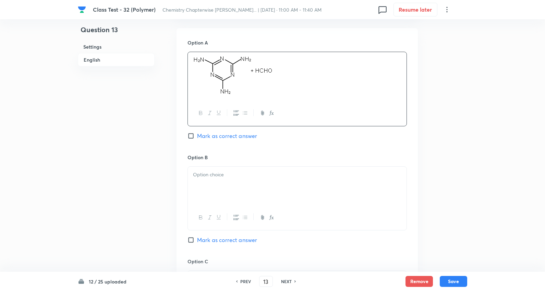
scroll to position [419, 0]
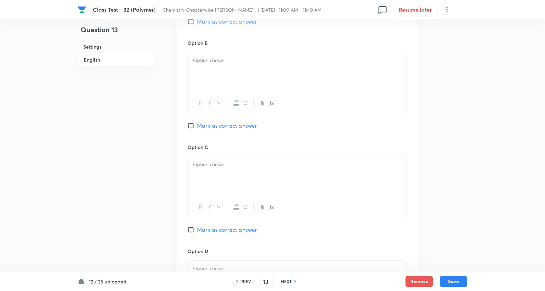
click at [217, 65] on div at bounding box center [297, 71] width 219 height 38
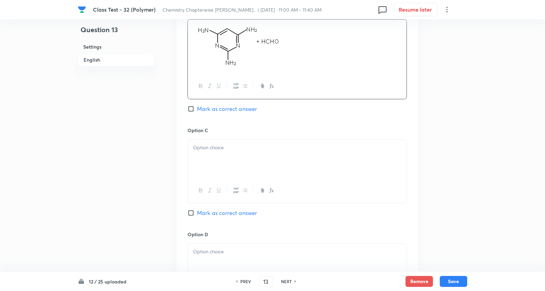
scroll to position [533, 0]
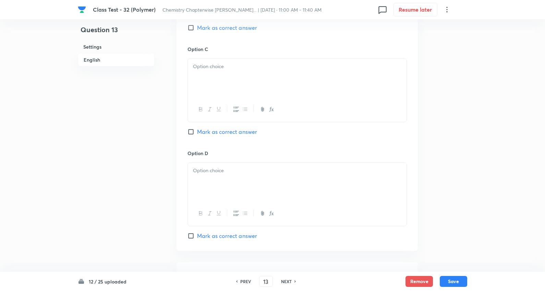
drag, startPoint x: 212, startPoint y: 75, endPoint x: 210, endPoint y: 82, distance: 7.7
click at [213, 75] on div at bounding box center [297, 78] width 219 height 38
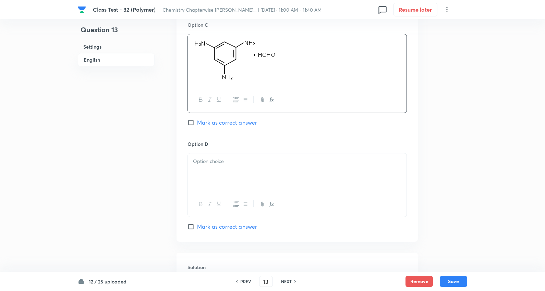
scroll to position [571, 0]
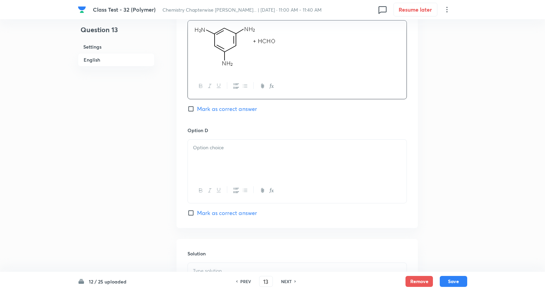
drag, startPoint x: 231, startPoint y: 161, endPoint x: 278, endPoint y: 160, distance: 47.3
click at [231, 160] on div at bounding box center [297, 159] width 219 height 38
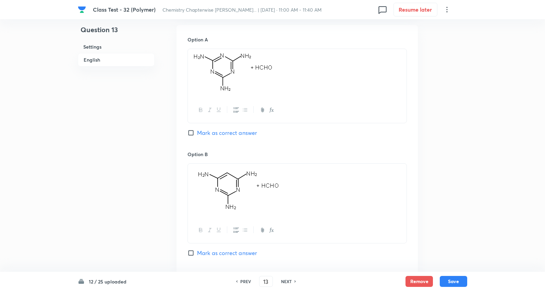
scroll to position [304, 0]
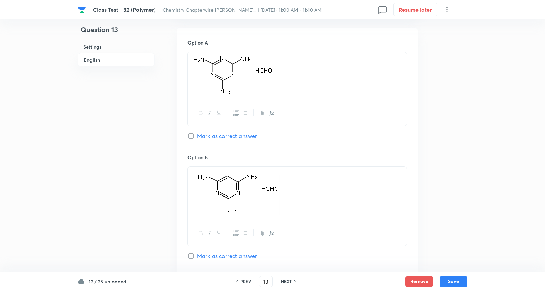
click at [223, 136] on span "Mark as correct answer" at bounding box center [227, 136] width 60 height 8
click at [197, 136] on input "Mark as correct answer" at bounding box center [192, 136] width 10 height 7
checkbox input "true"
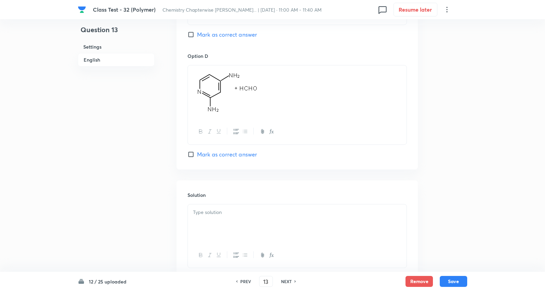
scroll to position [695, 0]
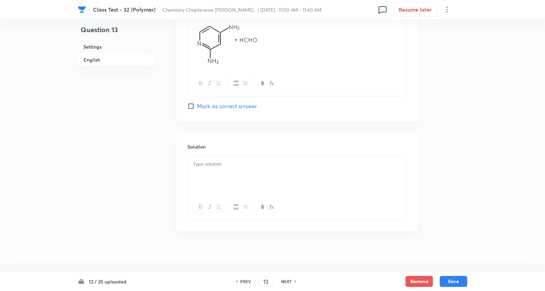
click at [231, 165] on p at bounding box center [297, 164] width 208 height 8
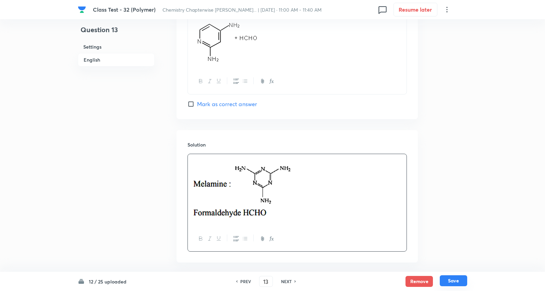
click at [448, 280] on button "Save" at bounding box center [453, 280] width 27 height 11
type input "14"
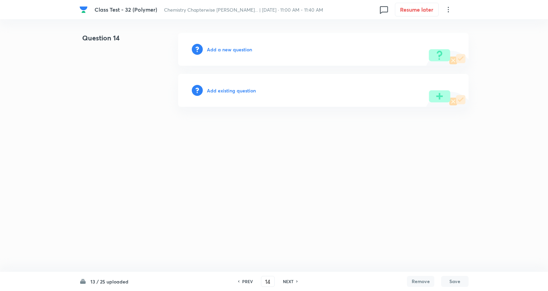
click at [223, 48] on h6 "Add a new question" at bounding box center [229, 49] width 45 height 7
click at [223, 48] on h6 "Choose a question type" at bounding box center [233, 49] width 53 height 7
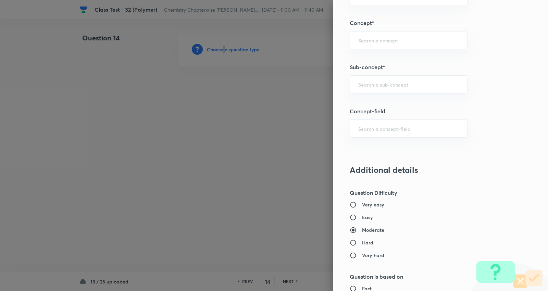
scroll to position [419, 0]
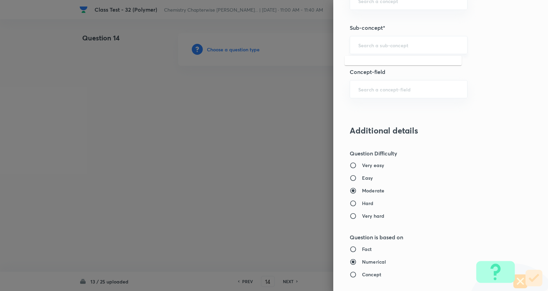
click at [376, 47] on input "text" at bounding box center [408, 45] width 101 height 7
type input "a"
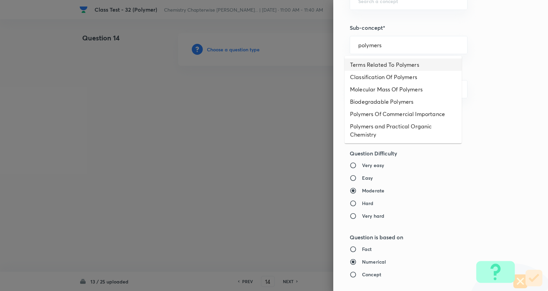
click at [392, 62] on li "Terms Related To Polymers" at bounding box center [403, 65] width 117 height 12
type input "Terms Related To Polymers"
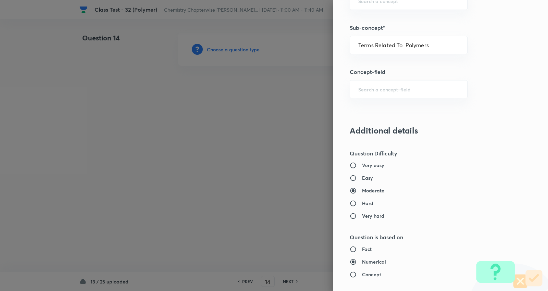
type input "Chemistry"
type input "Organic Chemistry"
type input "Polymers"
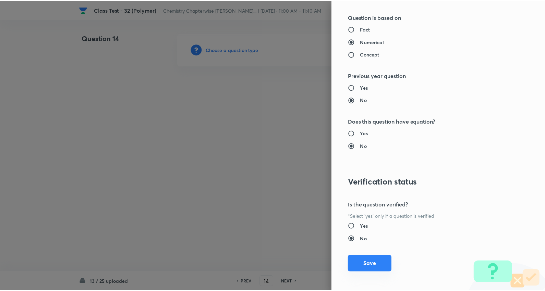
scroll to position [643, 0]
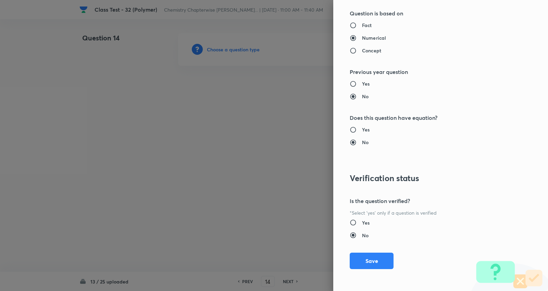
drag, startPoint x: 358, startPoint y: 254, endPoint x: 300, endPoint y: 177, distance: 96.6
click at [359, 254] on button "Save" at bounding box center [372, 261] width 44 height 16
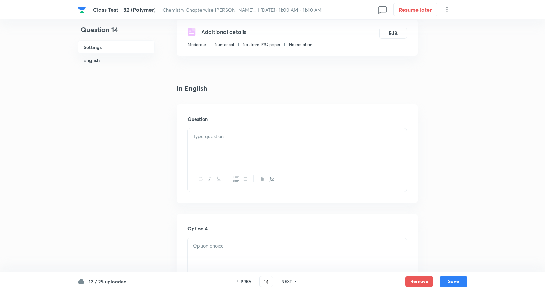
scroll to position [152, 0]
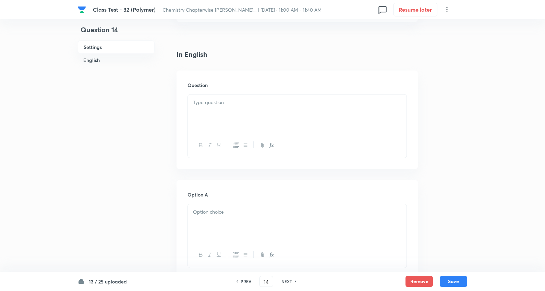
click at [216, 111] on div at bounding box center [297, 114] width 219 height 38
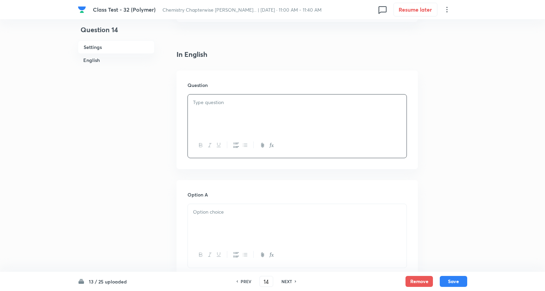
click at [243, 276] on div "PREV 14 ​ NEXT" at bounding box center [266, 281] width 88 height 11
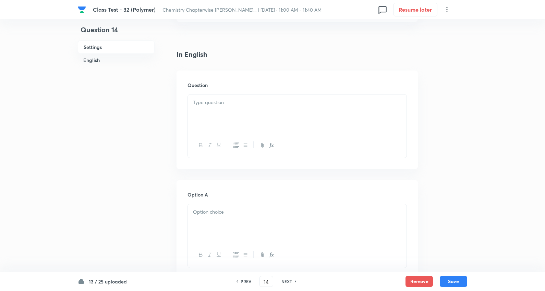
click at [244, 280] on h6 "PREV" at bounding box center [246, 282] width 11 height 6
type input "13"
checkbox input "true"
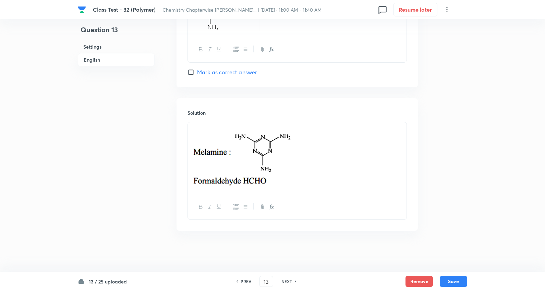
scroll to position [729, 0]
click at [322, 159] on p at bounding box center [297, 158] width 208 height 64
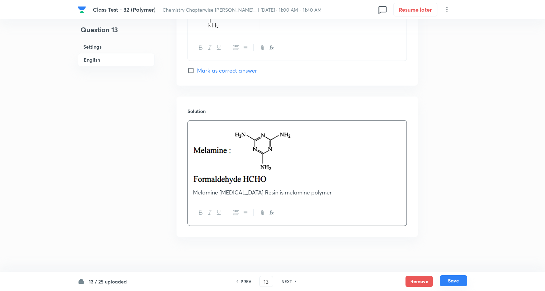
click at [448, 282] on button "Save" at bounding box center [453, 280] width 27 height 11
type input "14"
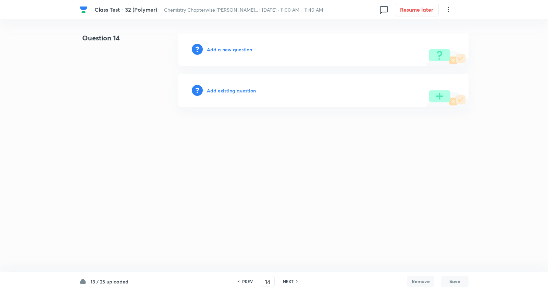
click at [227, 51] on h6 "Add a new question" at bounding box center [229, 49] width 45 height 7
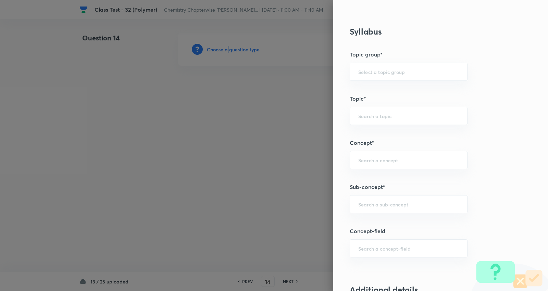
scroll to position [343, 0]
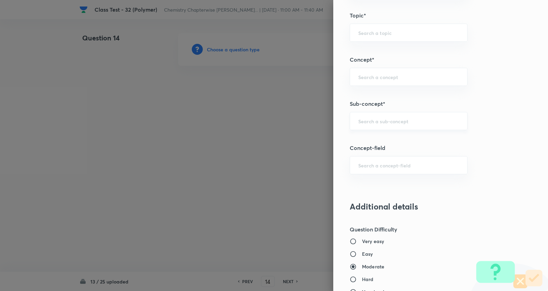
click at [384, 123] on input "text" at bounding box center [408, 121] width 101 height 7
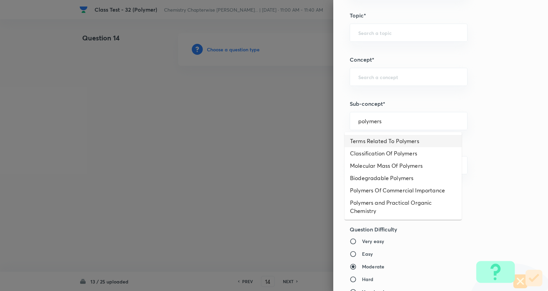
click at [380, 140] on li "Terms Related To Polymers" at bounding box center [403, 141] width 117 height 12
type input "Terms Related To Polymers"
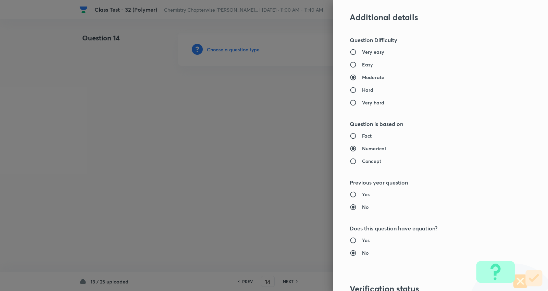
type input "Chemistry"
type input "Organic Chemistry"
type input "Polymers"
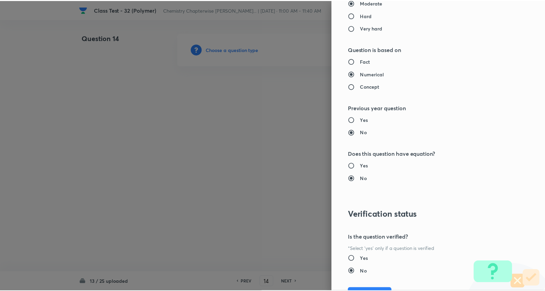
scroll to position [643, 0]
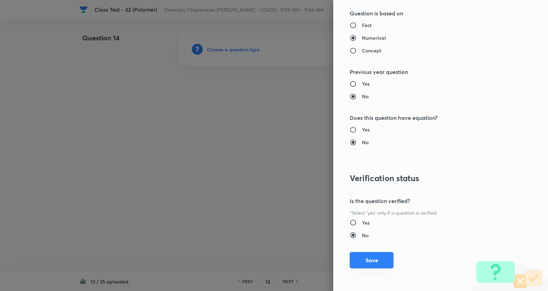
click at [365, 261] on button "Save" at bounding box center [372, 260] width 44 height 16
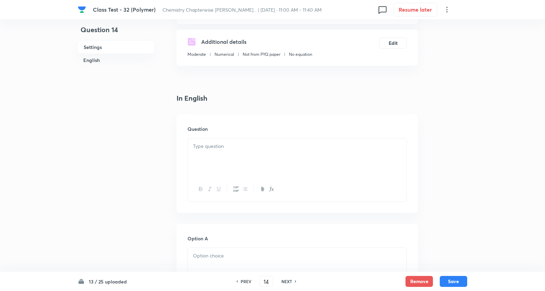
scroll to position [152, 0]
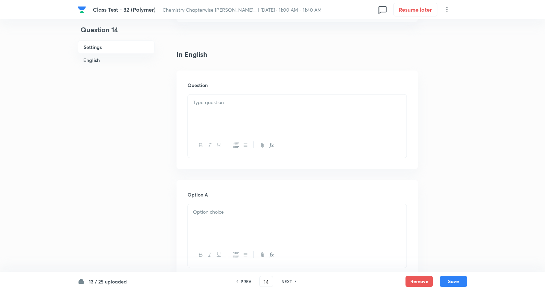
click at [220, 111] on div at bounding box center [297, 114] width 219 height 38
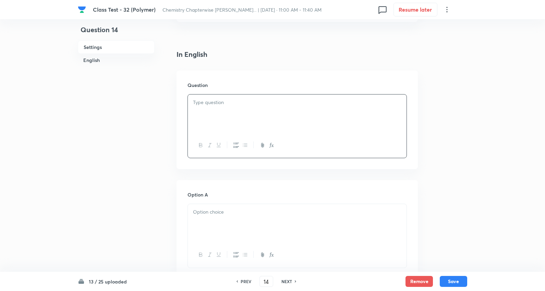
click at [239, 118] on div at bounding box center [297, 114] width 219 height 38
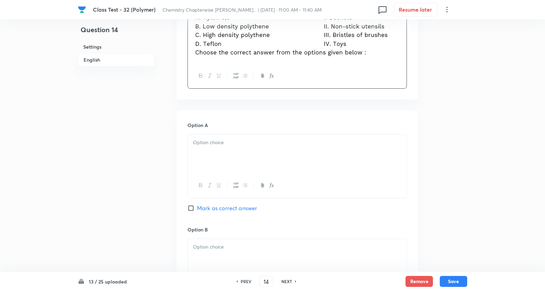
scroll to position [266, 0]
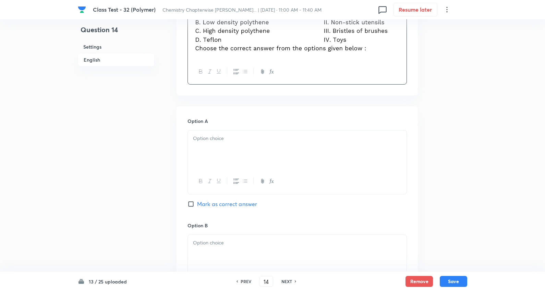
click at [224, 141] on p at bounding box center [297, 139] width 208 height 8
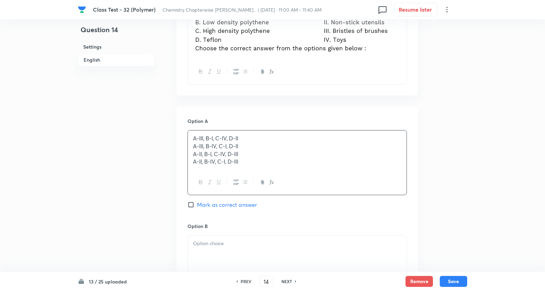
drag, startPoint x: 214, startPoint y: 155, endPoint x: 417, endPoint y: 216, distance: 212.3
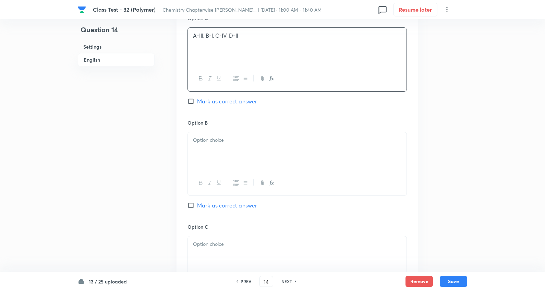
scroll to position [381, 0]
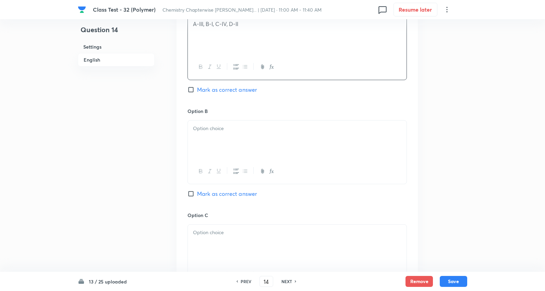
click at [221, 144] on div at bounding box center [297, 140] width 219 height 38
drag, startPoint x: 414, startPoint y: 173, endPoint x: 328, endPoint y: 142, distance: 91.5
click at [428, 170] on div "Question 14 Settings English Settings Type Single choice correct 4 options + 4 …" at bounding box center [272, 103] width 389 height 902
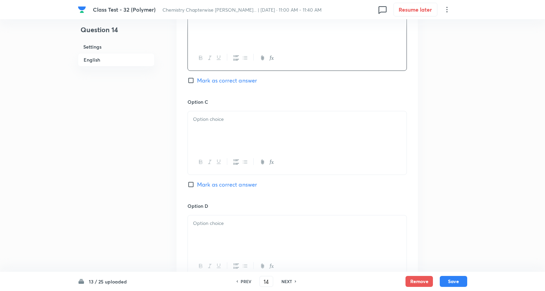
scroll to position [495, 0]
click at [213, 122] on p at bounding box center [297, 119] width 208 height 8
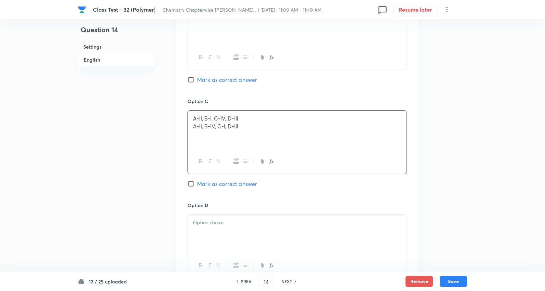
drag, startPoint x: 286, startPoint y: 134, endPoint x: 436, endPoint y: 139, distance: 149.8
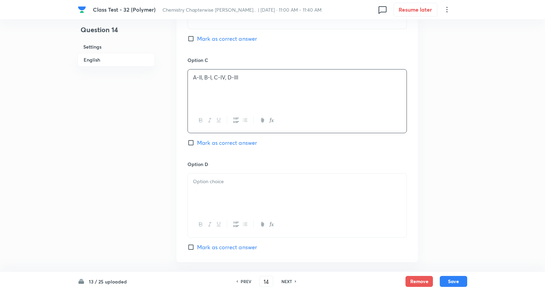
scroll to position [609, 0]
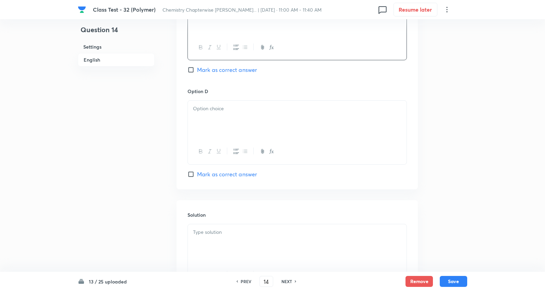
click at [197, 127] on div at bounding box center [297, 120] width 219 height 38
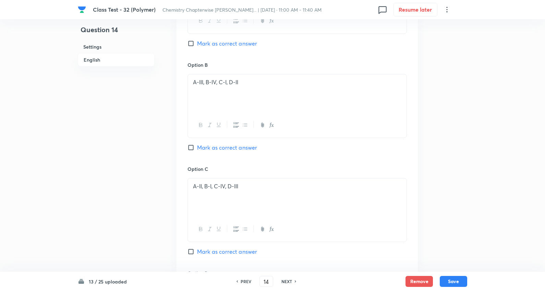
scroll to position [419, 0]
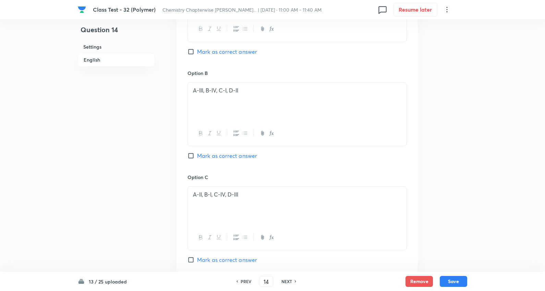
click at [237, 155] on span "Mark as correct answer" at bounding box center [227, 156] width 60 height 8
click at [197, 155] on input "Mark as correct answer" at bounding box center [192, 155] width 10 height 7
checkbox input "true"
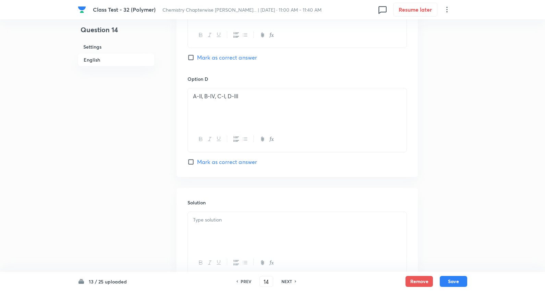
scroll to position [679, 0]
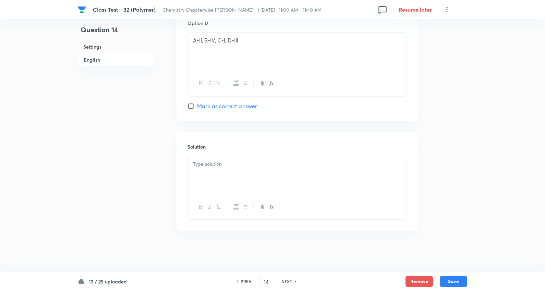
click at [230, 163] on p at bounding box center [297, 164] width 208 height 8
click at [456, 282] on button "Save" at bounding box center [453, 280] width 27 height 11
type input "15"
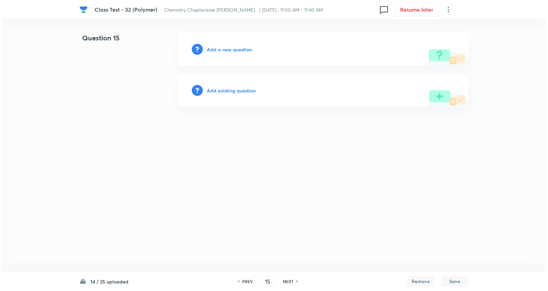
scroll to position [0, 0]
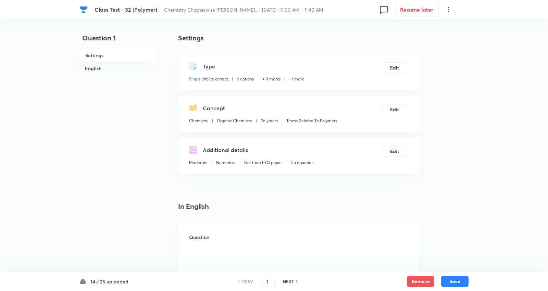
checkbox input "true"
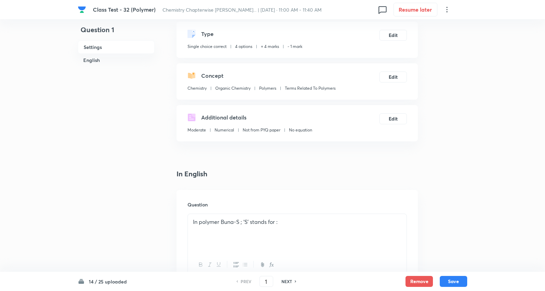
scroll to position [76, 0]
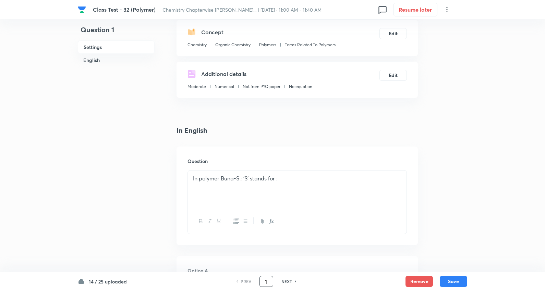
drag, startPoint x: 269, startPoint y: 279, endPoint x: 547, endPoint y: 160, distance: 302.4
type input "15"
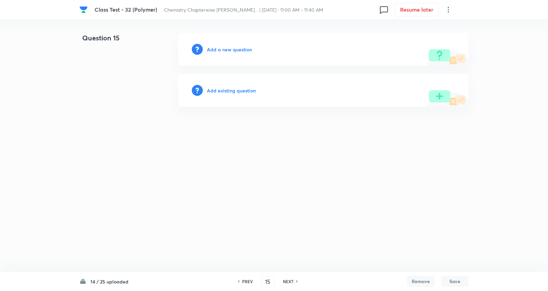
click at [242, 46] on h6 "Add a new question" at bounding box center [229, 49] width 45 height 7
click at [241, 49] on h6 "Choose a question type" at bounding box center [233, 49] width 53 height 7
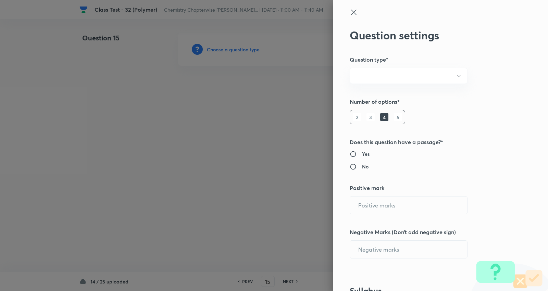
radio input "true"
type input "4"
type input "1"
radio input "true"
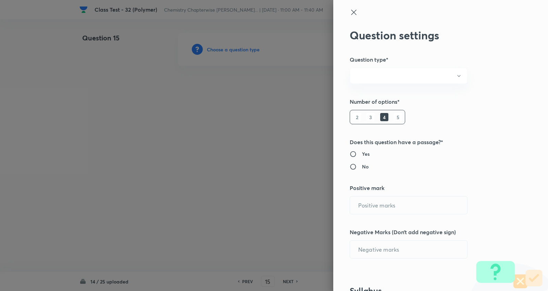
radio input "true"
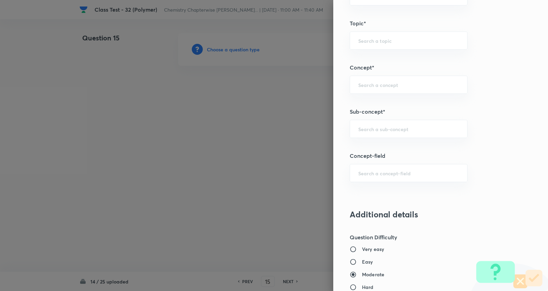
scroll to position [343, 0]
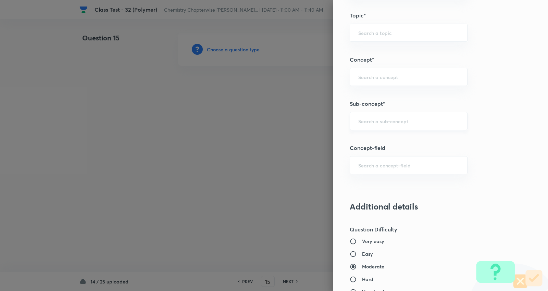
click at [396, 126] on div "​" at bounding box center [409, 121] width 118 height 18
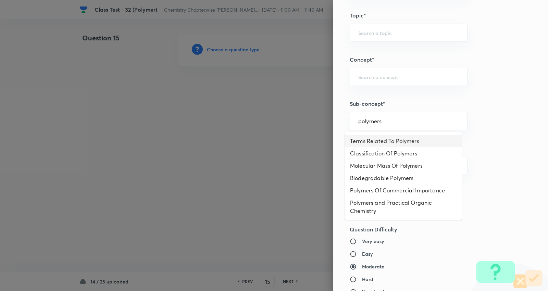
click at [402, 140] on li "Terms Related To Polymers" at bounding box center [403, 141] width 117 height 12
type input "Terms Related To Polymers"
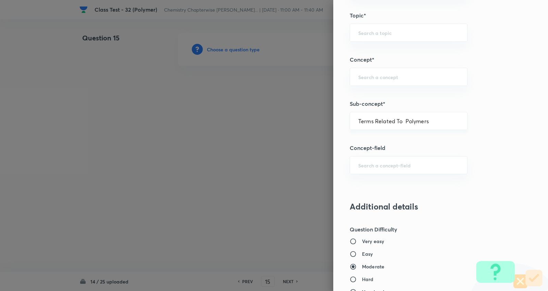
type input "Chemistry"
type input "Organic Chemistry"
type input "Polymers"
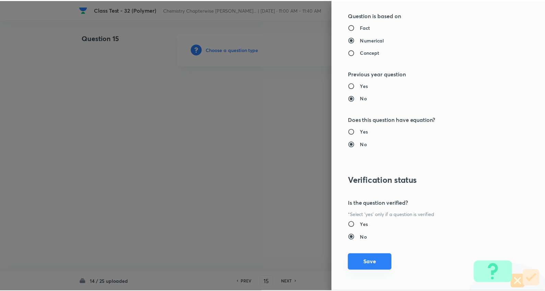
scroll to position [643, 0]
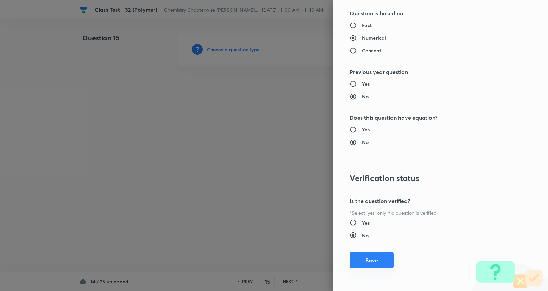
drag, startPoint x: 375, startPoint y: 261, endPoint x: 173, endPoint y: 137, distance: 237.1
click at [375, 260] on button "Save" at bounding box center [372, 260] width 44 height 16
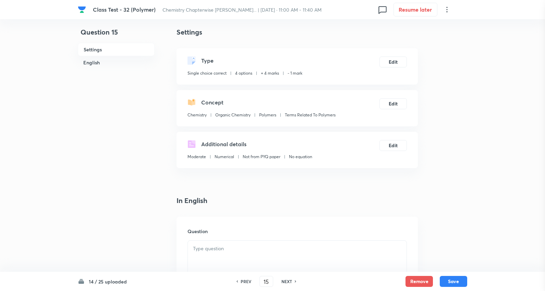
scroll to position [152, 0]
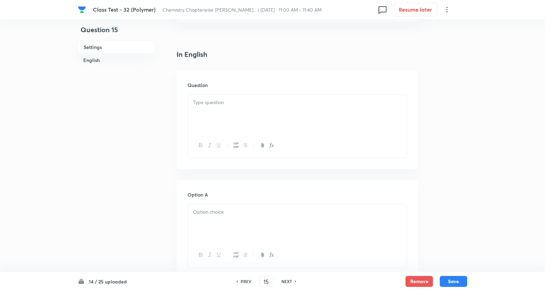
click at [235, 108] on div at bounding box center [297, 114] width 219 height 38
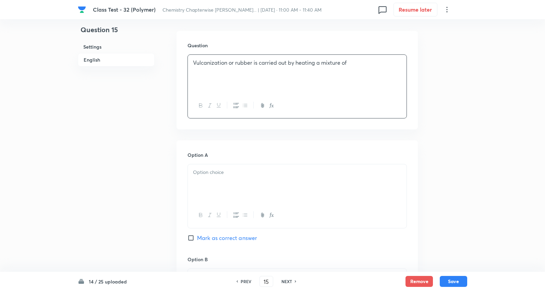
scroll to position [228, 0]
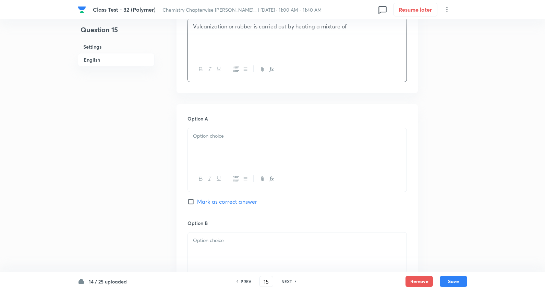
click at [207, 139] on p at bounding box center [297, 136] width 208 height 8
drag, startPoint x: 393, startPoint y: 189, endPoint x: 267, endPoint y: 162, distance: 129.7
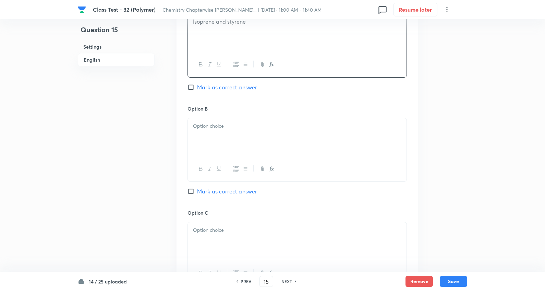
click at [215, 135] on div at bounding box center [297, 137] width 219 height 38
drag, startPoint x: 191, startPoint y: 133, endPoint x: 237, endPoint y: 169, distance: 58.3
click at [504, 173] on div "Class Test - 32 (Polymer) Chemistry Chapterwise JEE PYQs... | Sep 17, 2025 · 11…" at bounding box center [272, 121] width 545 height 862
click at [234, 191] on span "Mark as correct answer" at bounding box center [227, 191] width 60 height 8
click at [197, 191] on input "Mark as correct answer" at bounding box center [192, 191] width 10 height 7
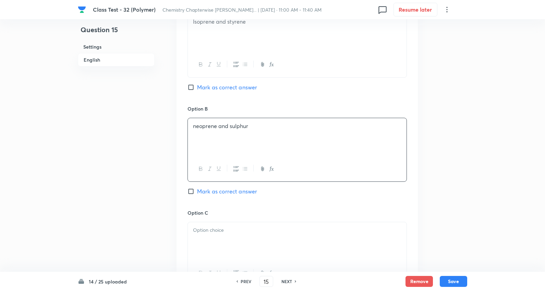
checkbox input "true"
click at [192, 231] on div at bounding box center [297, 241] width 219 height 38
drag, startPoint x: 192, startPoint y: 235, endPoint x: 164, endPoint y: 202, distance: 43.3
click at [414, 243] on div "Option A Isoprene and styrene Mark as correct answer Option B neoprene and sulp…" at bounding box center [296, 203] width 241 height 426
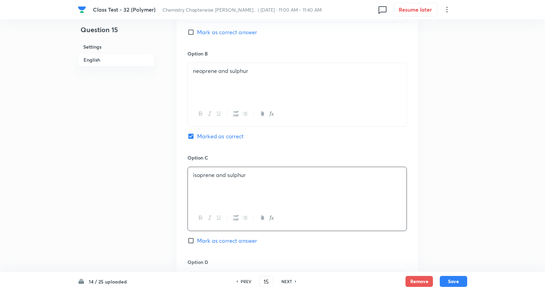
scroll to position [495, 0]
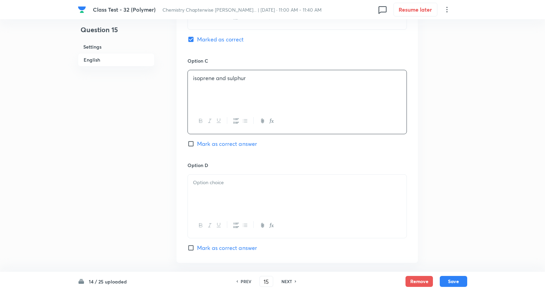
click at [222, 186] on p at bounding box center [297, 183] width 208 height 8
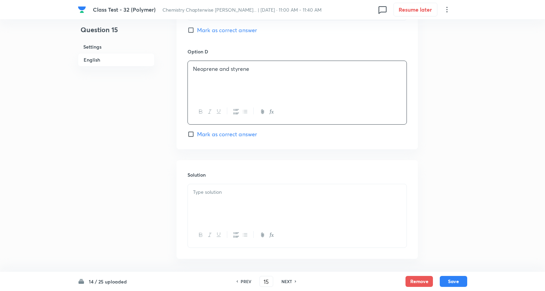
scroll to position [609, 0]
click at [227, 196] on p at bounding box center [297, 192] width 208 height 8
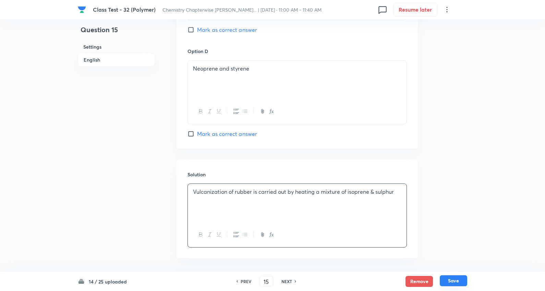
click at [455, 280] on button "Save" at bounding box center [453, 280] width 27 height 11
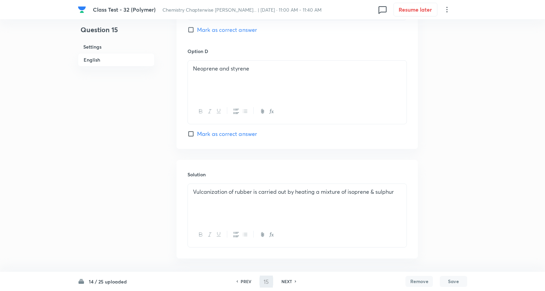
type input "16"
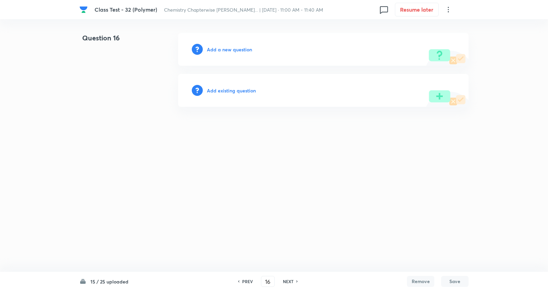
click at [233, 49] on h6 "Add a new question" at bounding box center [229, 49] width 45 height 7
click at [232, 49] on h6 "Choose a question type" at bounding box center [233, 49] width 53 height 7
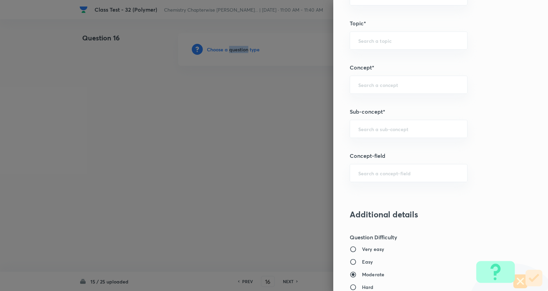
scroll to position [419, 0]
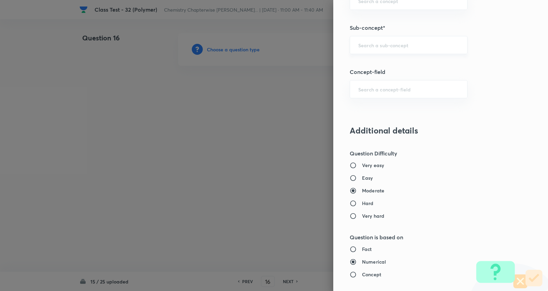
click at [404, 43] on input "text" at bounding box center [408, 45] width 101 height 7
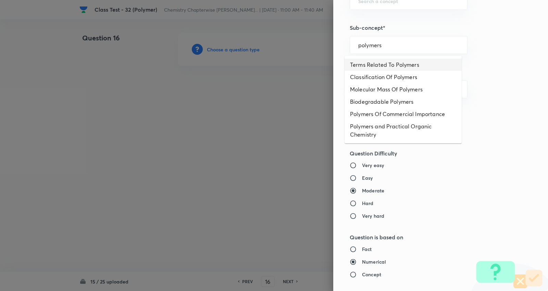
click at [390, 64] on li "Terms Related To Polymers" at bounding box center [403, 65] width 117 height 12
type input "Terms Related To Polymers"
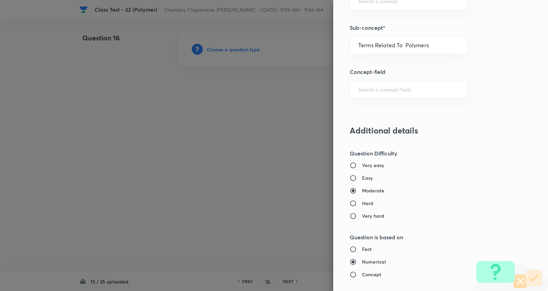
type input "Chemistry"
type input "Organic Chemistry"
type input "Polymers"
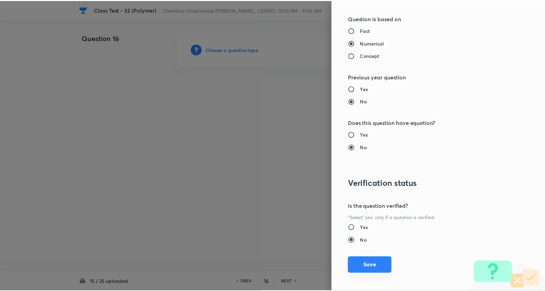
scroll to position [643, 0]
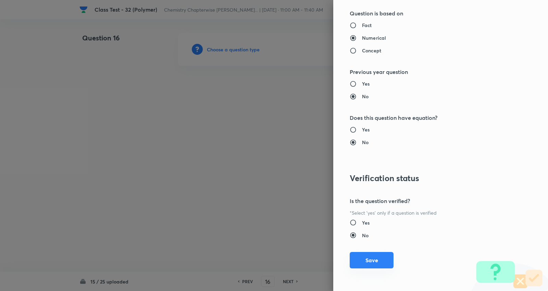
click at [377, 259] on button "Save" at bounding box center [372, 260] width 44 height 16
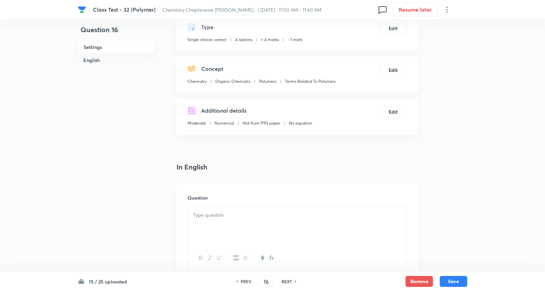
scroll to position [76, 0]
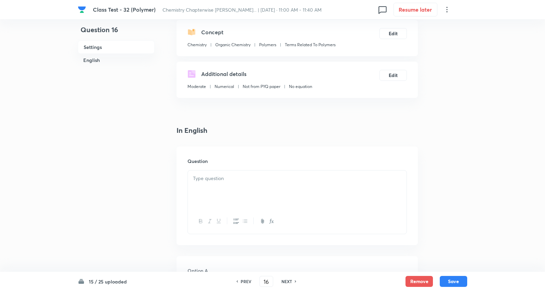
click at [208, 181] on p at bounding box center [297, 179] width 208 height 8
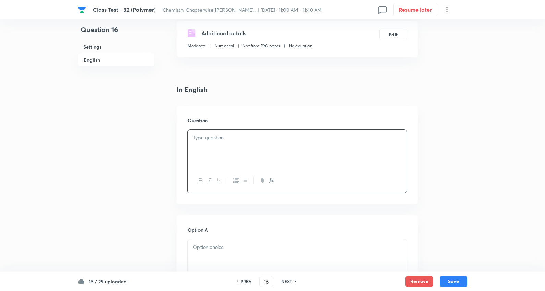
scroll to position [190, 0]
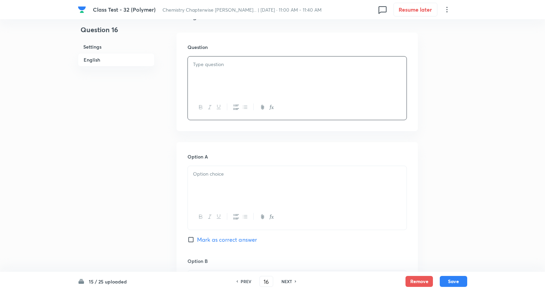
click at [223, 71] on div at bounding box center [297, 76] width 219 height 38
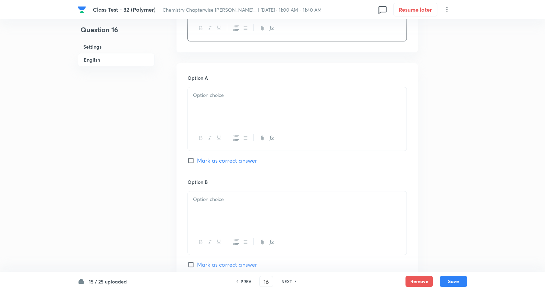
scroll to position [304, 0]
click at [221, 95] on p at bounding box center [297, 95] width 208 height 8
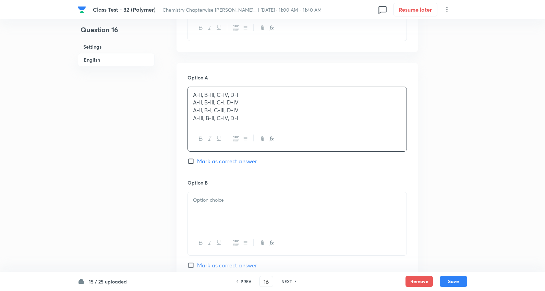
drag, startPoint x: 193, startPoint y: 106, endPoint x: 368, endPoint y: 158, distance: 182.8
click at [368, 158] on div "Option A A-II, B-III, C-IV, D-I A-II, B-III, C-I, D-IV A-II, B-I, C-III, D-IV A…" at bounding box center [296, 126] width 219 height 105
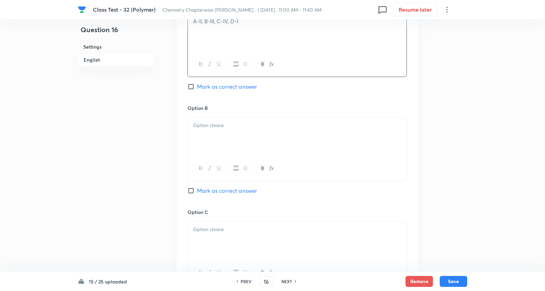
scroll to position [381, 0]
click at [219, 126] on p at bounding box center [297, 123] width 208 height 8
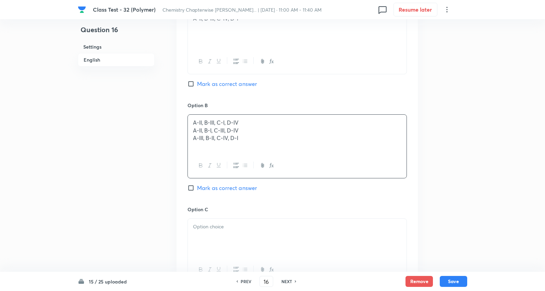
drag, startPoint x: 285, startPoint y: 150, endPoint x: 337, endPoint y: 158, distance: 53.1
click at [449, 161] on div "Question 16 Settings English Settings Type Single choice correct 4 options + 4 …" at bounding box center [272, 100] width 389 height 897
click at [221, 191] on span "Mark as correct answer" at bounding box center [227, 188] width 60 height 8
click at [197, 191] on input "Mark as correct answer" at bounding box center [192, 188] width 10 height 7
checkbox input "true"
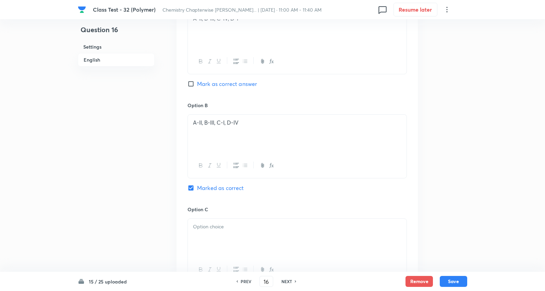
click at [211, 230] on p at bounding box center [297, 227] width 208 height 8
drag, startPoint x: 268, startPoint y: 236, endPoint x: 430, endPoint y: 230, distance: 162.5
click at [430, 230] on div "Question 16 Settings English Settings Type Single choice correct 4 options + 4 …" at bounding box center [272, 100] width 389 height 897
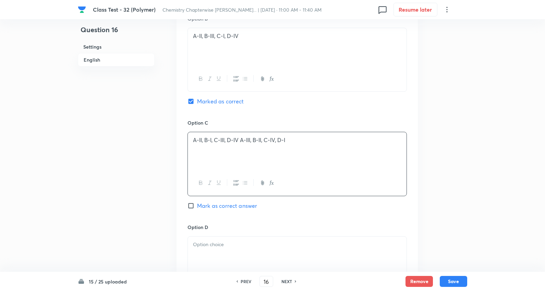
scroll to position [495, 0]
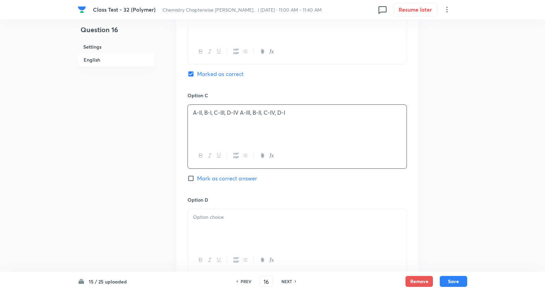
click at [213, 224] on div at bounding box center [297, 228] width 219 height 38
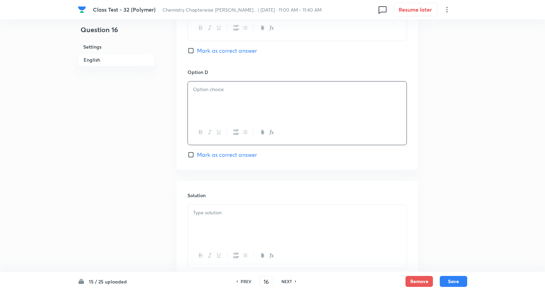
scroll to position [673, 0]
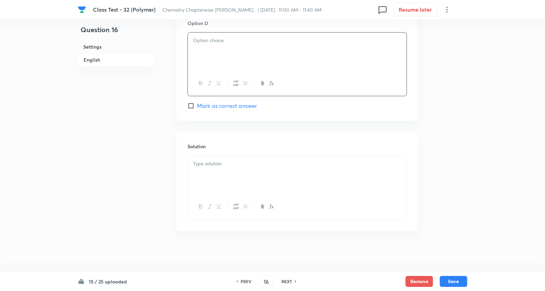
click at [211, 173] on div at bounding box center [297, 175] width 219 height 38
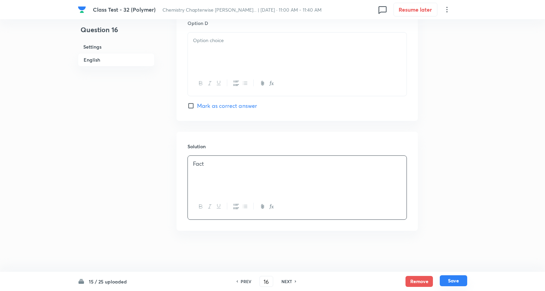
click at [449, 282] on button "Save" at bounding box center [453, 280] width 27 height 11
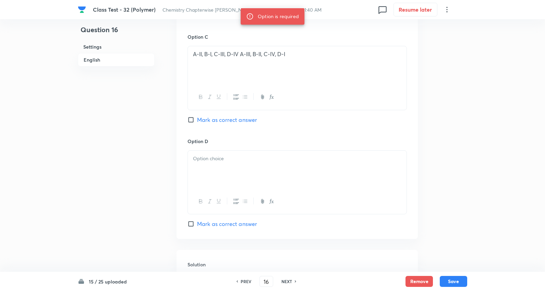
scroll to position [597, 0]
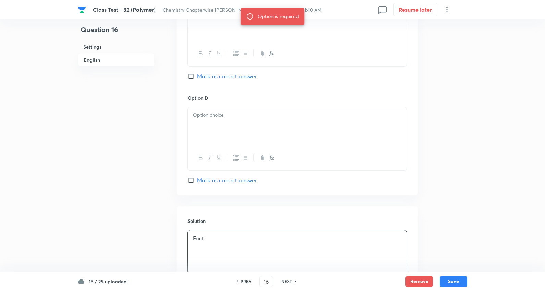
click at [224, 132] on div at bounding box center [297, 126] width 219 height 38
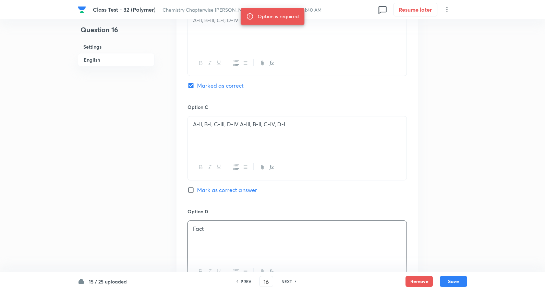
scroll to position [482, 0]
click at [242, 127] on p "A-II, B-I, C-III, D-IV A-III, B-II, C-IV, D-I" at bounding box center [297, 125] width 208 height 8
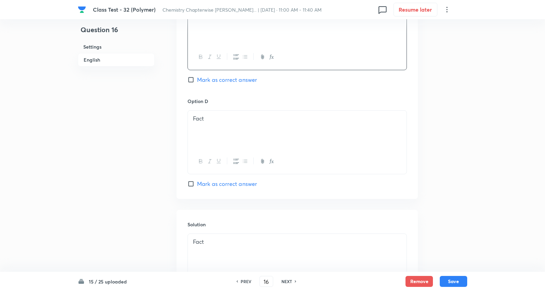
scroll to position [597, 0]
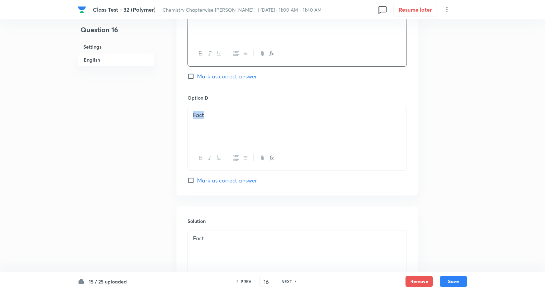
drag, startPoint x: 165, startPoint y: 117, endPoint x: 134, endPoint y: 111, distance: 32.1
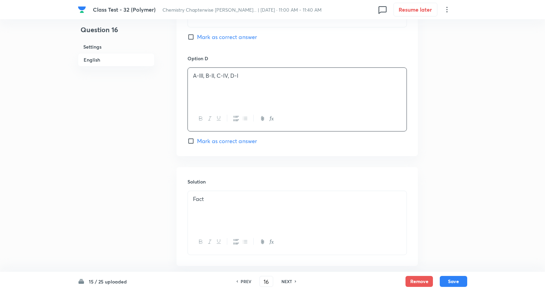
scroll to position [673, 0]
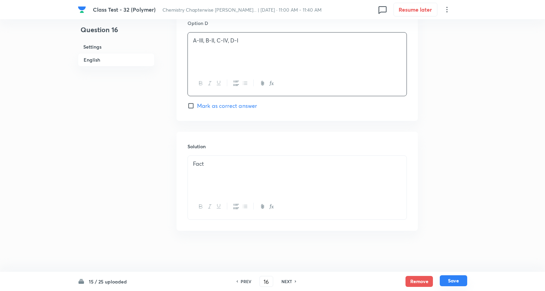
click at [452, 281] on button "Save" at bounding box center [453, 280] width 27 height 11
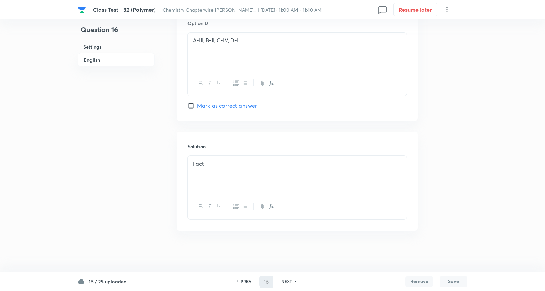
type input "17"
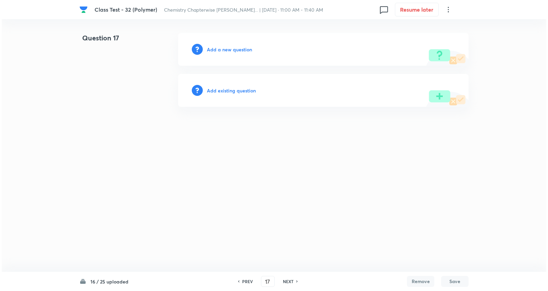
scroll to position [0, 0]
click at [238, 47] on h6 "Add a new question" at bounding box center [229, 49] width 45 height 7
click at [238, 47] on h6 "Choose a question type" at bounding box center [233, 49] width 53 height 7
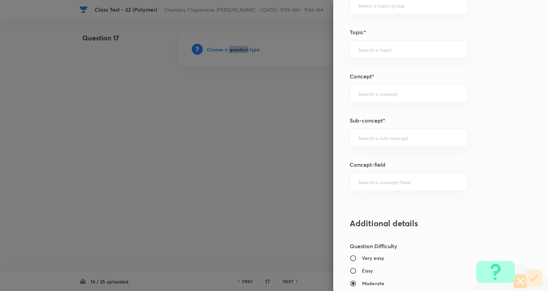
scroll to position [343, 0]
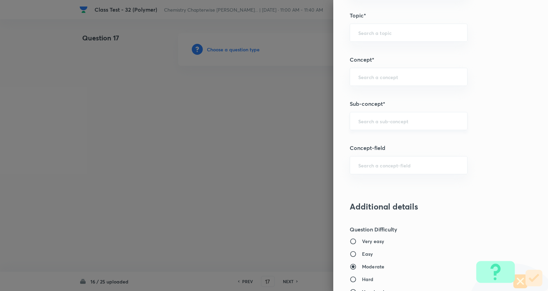
click at [393, 120] on input "text" at bounding box center [408, 121] width 101 height 7
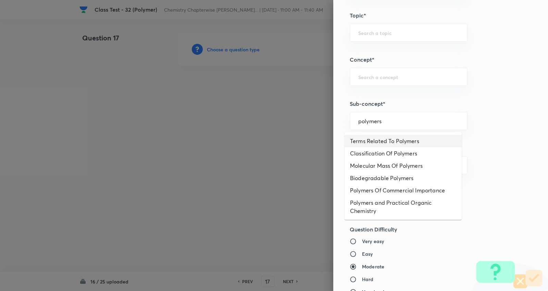
click at [387, 143] on li "Terms Related To Polymers" at bounding box center [403, 141] width 117 height 12
type input "Terms Related To Polymers"
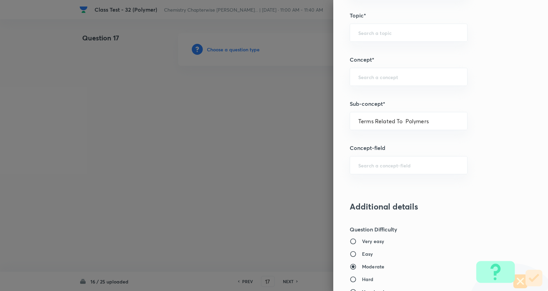
type input "Chemistry"
type input "Organic Chemistry"
type input "Polymers"
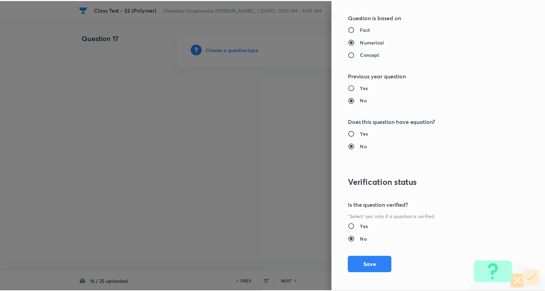
scroll to position [643, 0]
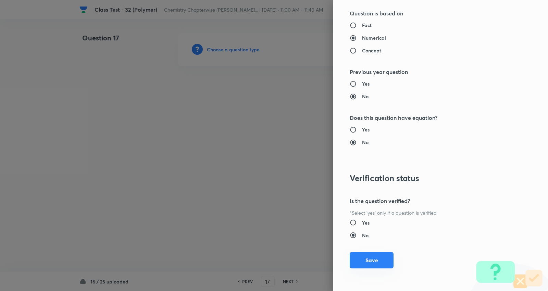
drag, startPoint x: 372, startPoint y: 257, endPoint x: 190, endPoint y: 148, distance: 212.1
click at [372, 257] on button "Save" at bounding box center [372, 261] width 44 height 16
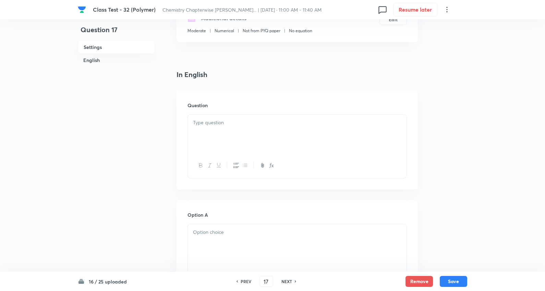
scroll to position [152, 0]
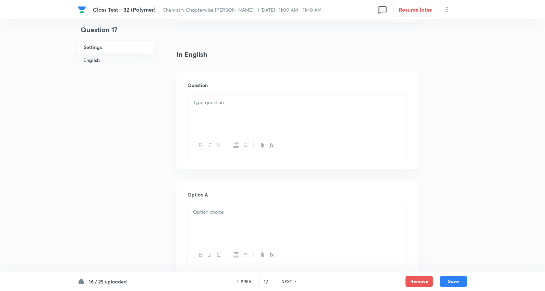
click at [220, 107] on div at bounding box center [297, 114] width 219 height 38
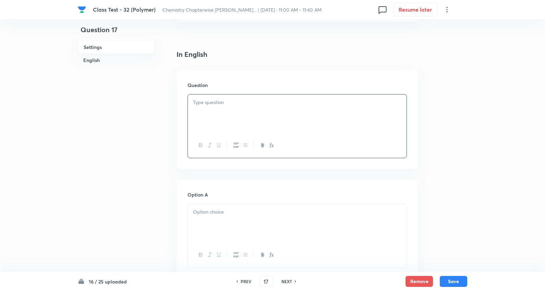
click at [212, 108] on div at bounding box center [297, 114] width 219 height 38
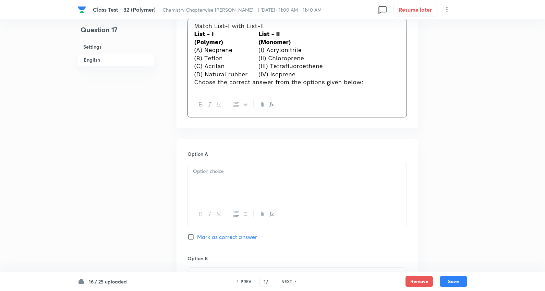
scroll to position [228, 0]
click at [225, 178] on div at bounding box center [297, 182] width 219 height 38
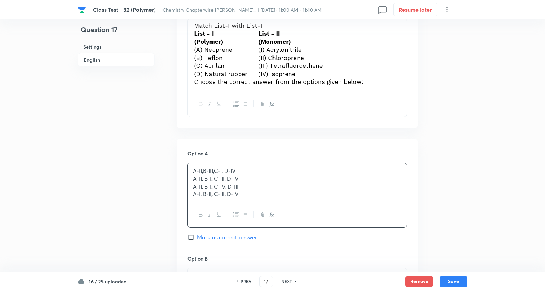
drag, startPoint x: 342, startPoint y: 214, endPoint x: 375, endPoint y: 219, distance: 34.3
click at [433, 225] on div "Question 17 Settings English Settings Type Single choice correct 4 options + 4 …" at bounding box center [272, 254] width 389 height 898
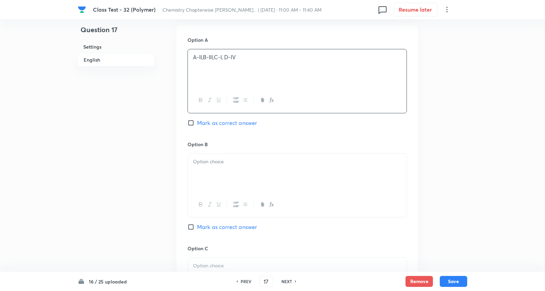
scroll to position [343, 0]
click at [234, 121] on span "Mark as correct answer" at bounding box center [227, 122] width 60 height 8
click at [197, 121] on input "Mark as correct answer" at bounding box center [192, 122] width 10 height 7
checkbox input "true"
click at [227, 180] on div at bounding box center [297, 172] width 219 height 38
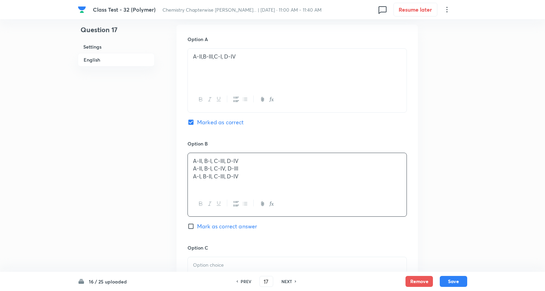
drag, startPoint x: 190, startPoint y: 168, endPoint x: 285, endPoint y: 178, distance: 95.5
click at [449, 199] on div "Question 17 Settings English Settings Type Single choice correct 4 options + 4 …" at bounding box center [272, 138] width 389 height 897
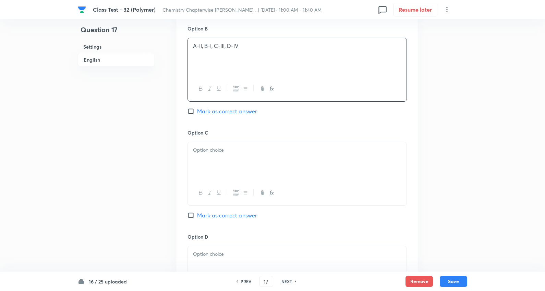
scroll to position [495, 0]
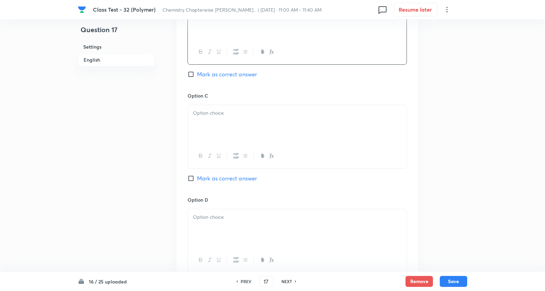
click at [220, 122] on div at bounding box center [297, 124] width 219 height 38
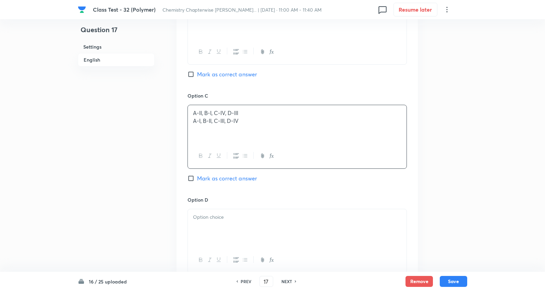
drag, startPoint x: 400, startPoint y: 130, endPoint x: 337, endPoint y: 125, distance: 63.3
click at [401, 128] on div "A-II, B-I, C-IV, D-III A-I, B-II, C-III, D-IV" at bounding box center [297, 124] width 219 height 38
click at [213, 223] on div at bounding box center [297, 228] width 219 height 38
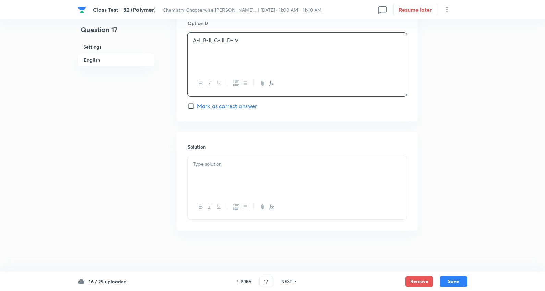
scroll to position [673, 0]
click at [226, 171] on div at bounding box center [297, 175] width 219 height 38
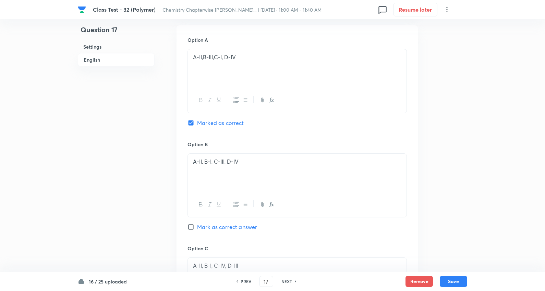
scroll to position [418, 0]
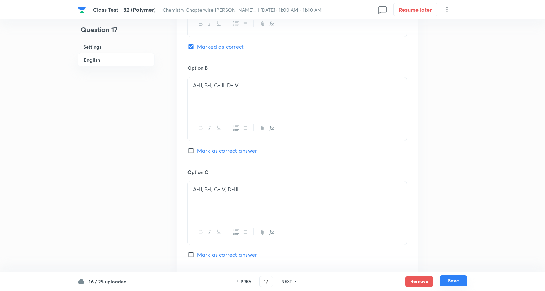
click at [460, 278] on button "Save" at bounding box center [453, 280] width 27 height 11
type input "18"
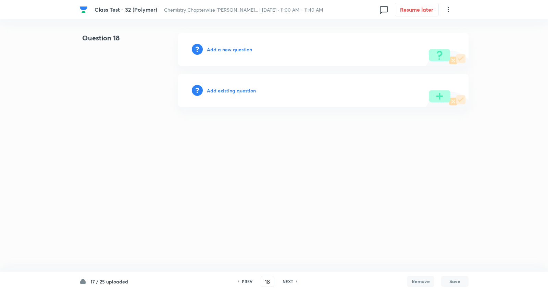
click at [234, 48] on h6 "Add a new question" at bounding box center [229, 49] width 45 height 7
click at [234, 48] on h6 "Choose a question type" at bounding box center [233, 49] width 53 height 7
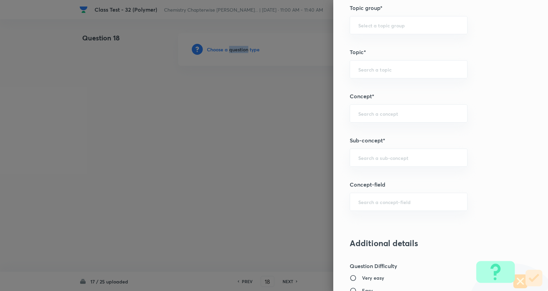
scroll to position [343, 0]
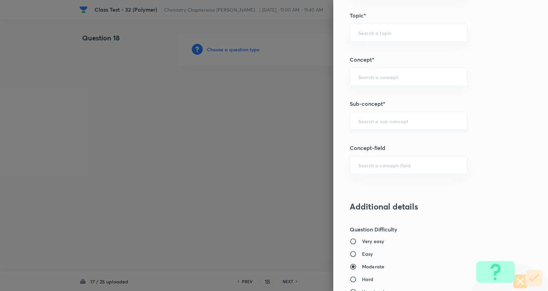
click at [380, 118] on input "text" at bounding box center [408, 121] width 101 height 7
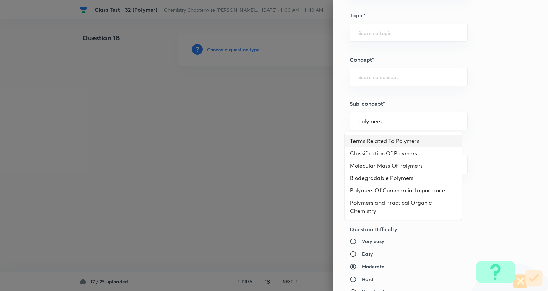
drag, startPoint x: 384, startPoint y: 141, endPoint x: 380, endPoint y: 139, distance: 4.5
click at [384, 140] on li "Terms Related To Polymers" at bounding box center [403, 141] width 117 height 12
type input "Terms Related To Polymers"
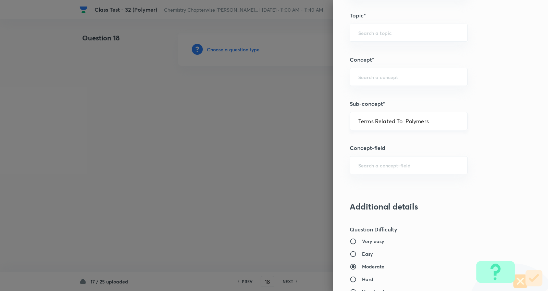
type input "Chemistry"
type input "Organic Chemistry"
type input "Polymers"
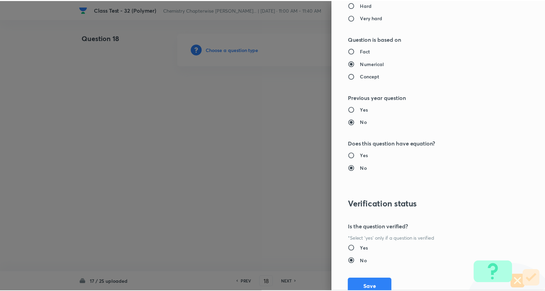
scroll to position [643, 0]
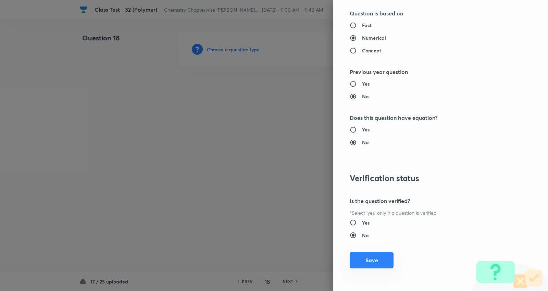
click at [367, 262] on button "Save" at bounding box center [372, 260] width 44 height 16
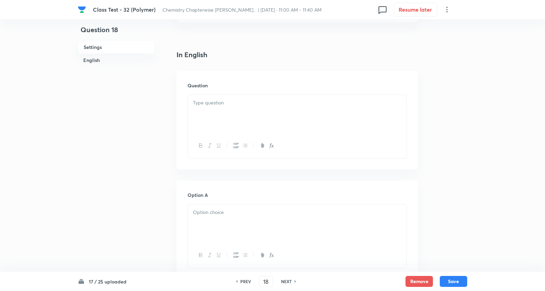
scroll to position [152, 0]
drag, startPoint x: 213, startPoint y: 103, endPoint x: 226, endPoint y: 95, distance: 15.6
click at [213, 103] on p at bounding box center [297, 103] width 208 height 8
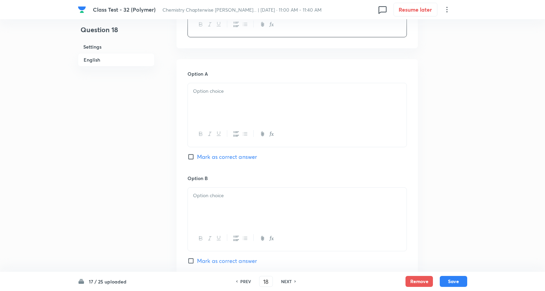
scroll to position [304, 0]
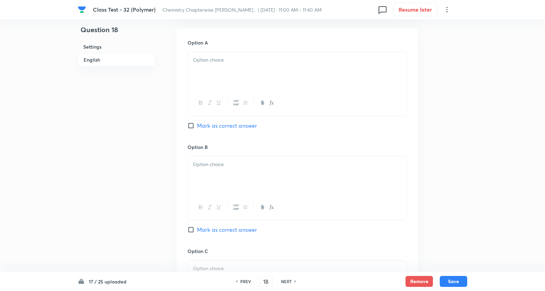
click at [206, 60] on p at bounding box center [297, 60] width 208 height 8
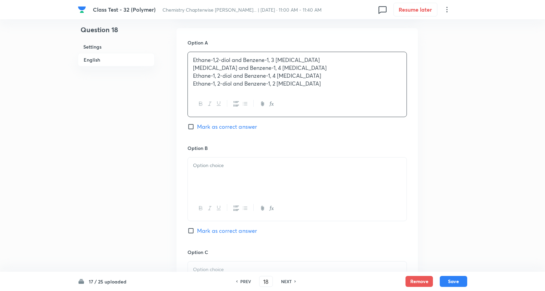
drag, startPoint x: 355, startPoint y: 100, endPoint x: 482, endPoint y: 115, distance: 128.4
click at [483, 115] on div "Class Test - 32 (Polymer) Chemistry Chapterwise JEE PYQs... | Sep 17, 2025 · 11…" at bounding box center [272, 160] width 545 height 863
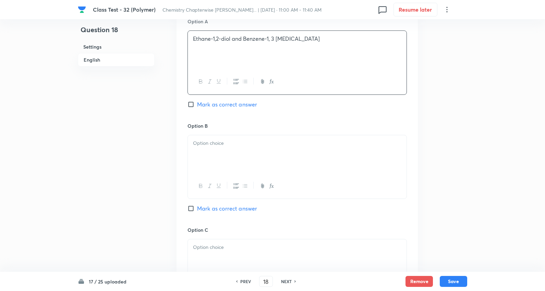
scroll to position [343, 0]
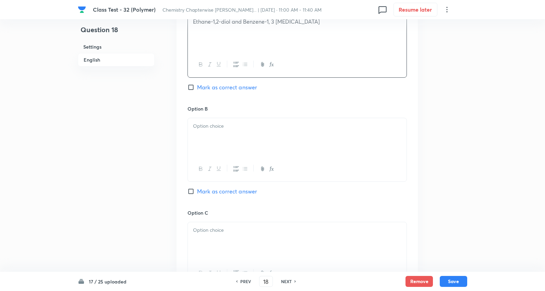
click at [209, 127] on p at bounding box center [297, 126] width 208 height 8
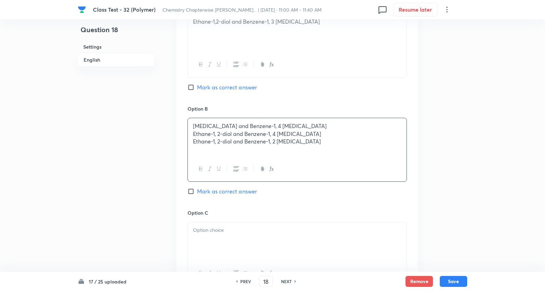
drag, startPoint x: 189, startPoint y: 135, endPoint x: 286, endPoint y: 129, distance: 97.5
click at [487, 161] on div "Class Test - 32 (Polymer) Chemistry Chapterwise JEE PYQs... | Sep 17, 2025 · 11…" at bounding box center [272, 121] width 545 height 862
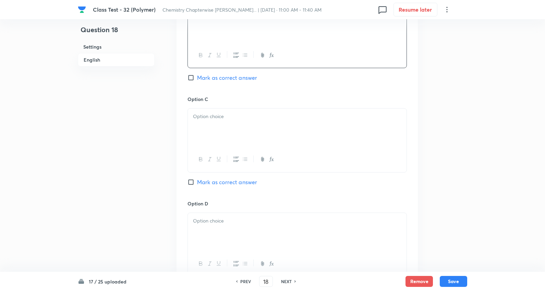
scroll to position [457, 0]
click at [210, 119] on p at bounding box center [297, 116] width 208 height 8
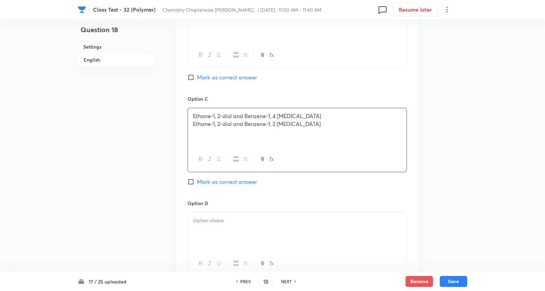
drag, startPoint x: 421, startPoint y: 129, endPoint x: 443, endPoint y: 127, distance: 22.4
click at [443, 127] on div "Question 18 Settings English Settings Type Single choice correct 4 options + 4 …" at bounding box center [272, 7] width 389 height 862
click at [212, 227] on div at bounding box center [297, 232] width 219 height 38
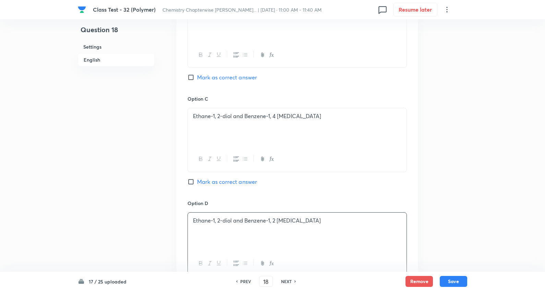
click at [226, 180] on span "Mark as correct answer" at bounding box center [227, 182] width 60 height 8
click at [197, 180] on input "Mark as correct answer" at bounding box center [192, 181] width 10 height 7
checkbox input "true"
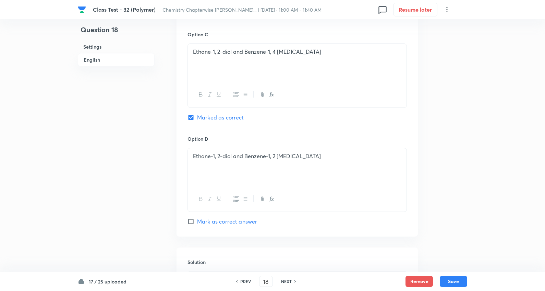
scroll to position [609, 0]
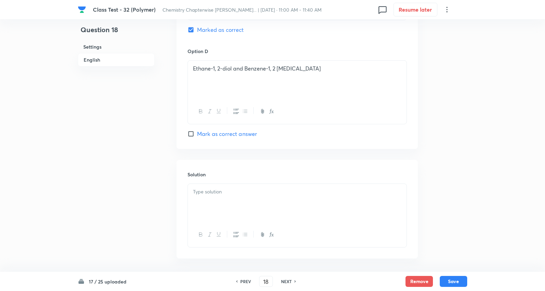
click at [229, 203] on div at bounding box center [297, 203] width 219 height 38
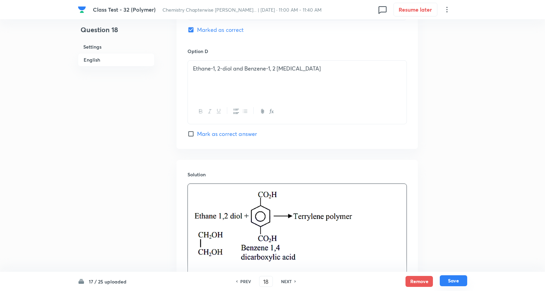
click at [457, 280] on button "Save" at bounding box center [453, 280] width 27 height 11
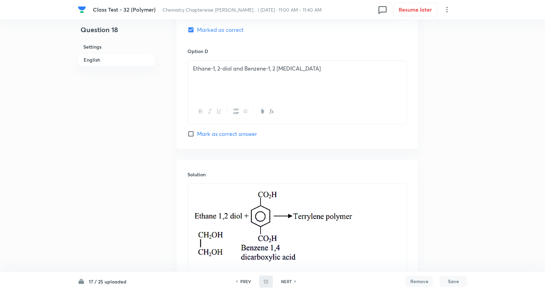
type input "19"
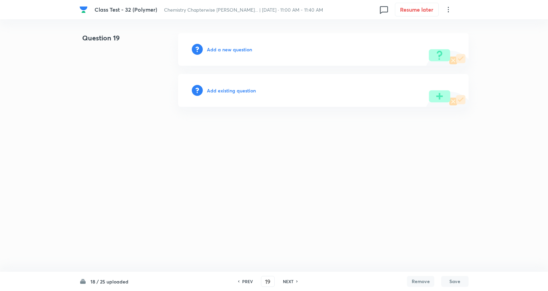
click at [230, 48] on h6 "Add a new question" at bounding box center [229, 49] width 45 height 7
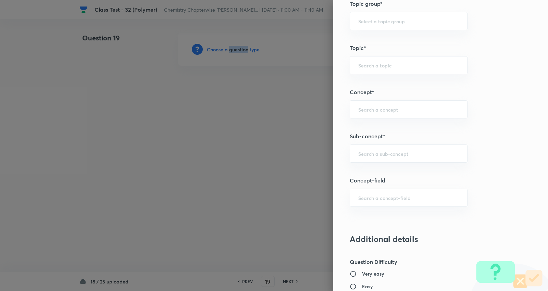
scroll to position [419, 0]
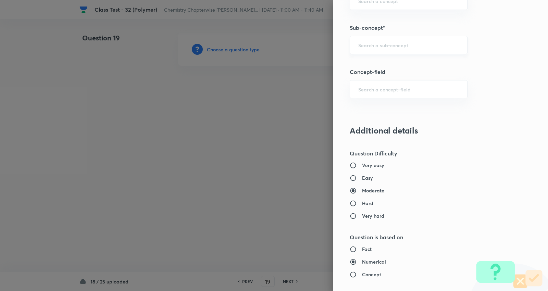
drag, startPoint x: 378, startPoint y: 46, endPoint x: 387, endPoint y: 46, distance: 8.9
click at [381, 46] on input "text" at bounding box center [408, 45] width 101 height 7
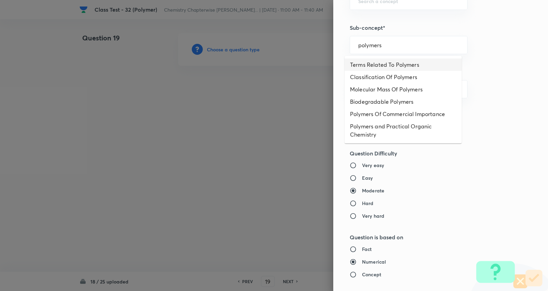
click at [406, 66] on li "Terms Related To Polymers" at bounding box center [403, 65] width 117 height 12
type input "Terms Related To Polymers"
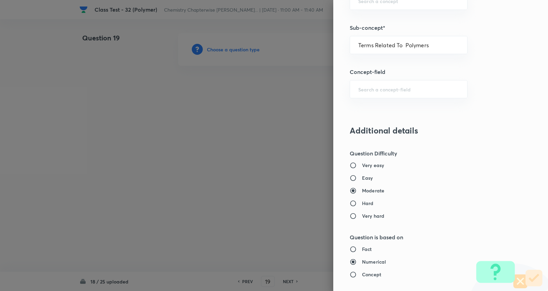
type input "Chemistry"
type input "Organic Chemistry"
type input "Polymers"
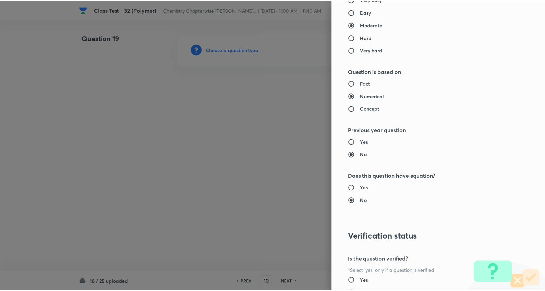
scroll to position [643, 0]
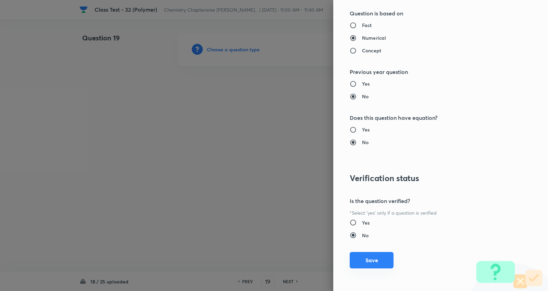
click at [372, 261] on button "Save" at bounding box center [372, 260] width 44 height 16
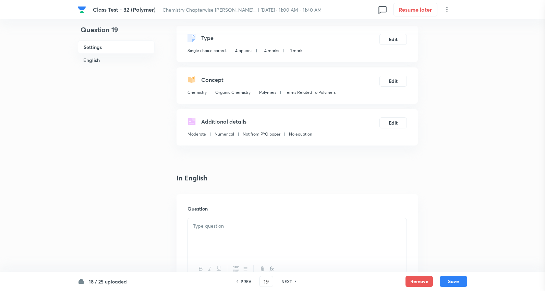
scroll to position [114, 0]
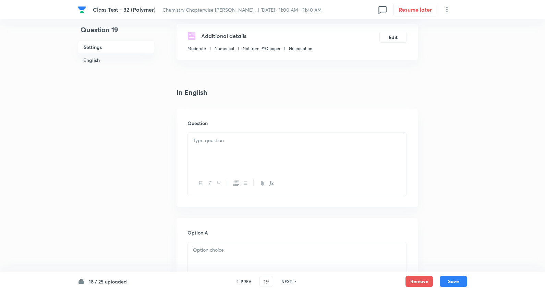
click at [230, 143] on p at bounding box center [297, 141] width 208 height 8
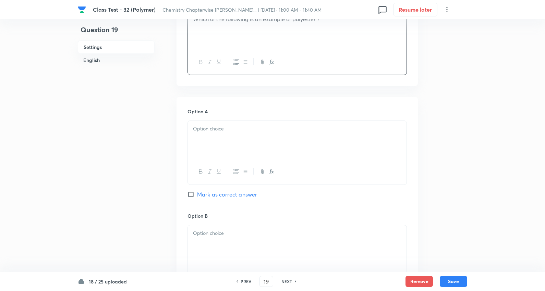
scroll to position [266, 0]
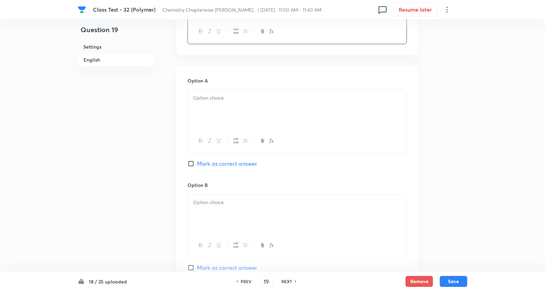
click at [215, 102] on p at bounding box center [297, 98] width 208 height 8
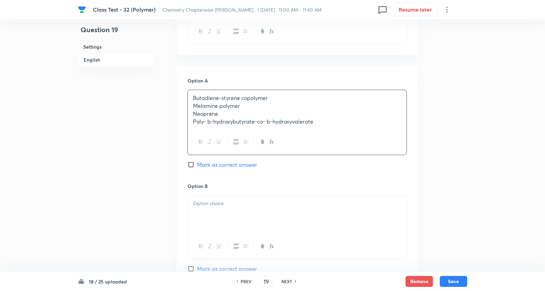
drag, startPoint x: 194, startPoint y: 106, endPoint x: 502, endPoint y: 150, distance: 311.8
click at [502, 150] on div "Class Test - 32 (Polymer) Chemistry Chapterwise JEE PYQs... | Sep 17, 2025 · 11…" at bounding box center [272, 198] width 545 height 863
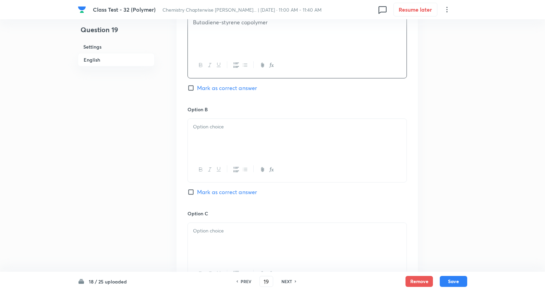
scroll to position [343, 0]
click at [224, 132] on div at bounding box center [297, 137] width 219 height 38
drag, startPoint x: 192, startPoint y: 135, endPoint x: 451, endPoint y: 145, distance: 258.5
click at [514, 153] on div "Class Test - 32 (Polymer) Chemistry Chapterwise JEE PYQs... | Sep 17, 2025 · 11…" at bounding box center [272, 121] width 545 height 862
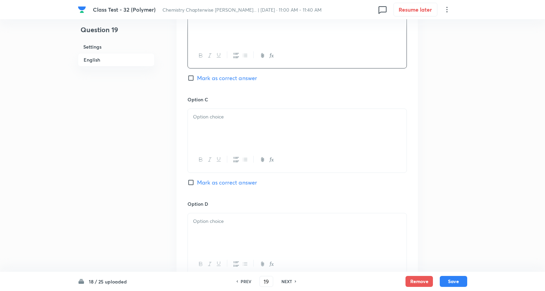
scroll to position [457, 0]
click at [221, 118] on p at bounding box center [297, 116] width 208 height 8
drag, startPoint x: 192, startPoint y: 124, endPoint x: 313, endPoint y: 141, distance: 122.5
click at [529, 145] on div "Class Test - 32 (Polymer) Chemistry Chapterwise JEE PYQs... | Sep 17, 2025 · 11…" at bounding box center [272, 7] width 545 height 862
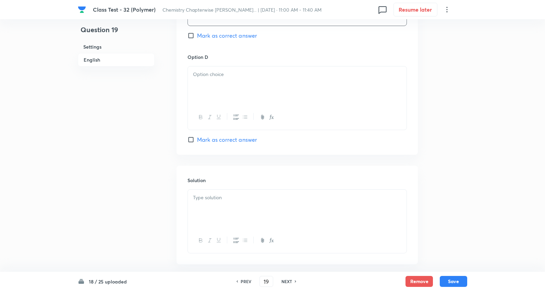
scroll to position [609, 0]
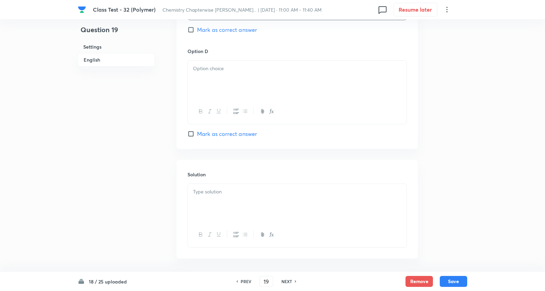
click at [214, 83] on div at bounding box center [297, 80] width 219 height 38
click at [243, 133] on span "Mark as correct answer" at bounding box center [227, 134] width 60 height 8
click at [197, 133] on input "Mark as correct answer" at bounding box center [192, 134] width 10 height 7
checkbox input "true"
click at [241, 195] on p at bounding box center [297, 192] width 208 height 8
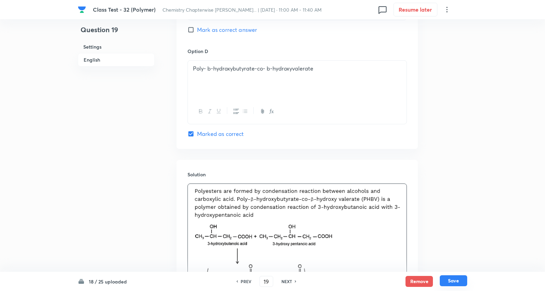
click at [452, 279] on button "Save" at bounding box center [453, 280] width 27 height 11
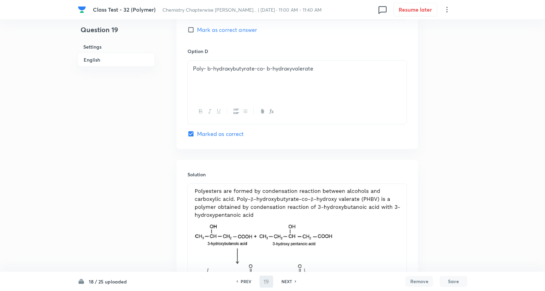
type input "20"
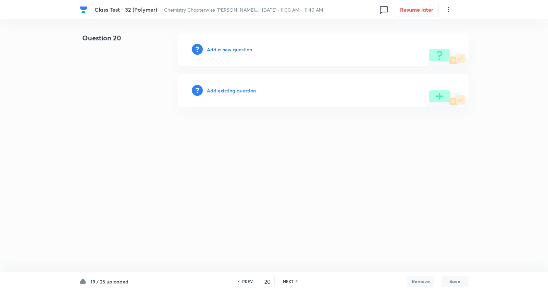
click at [232, 48] on h6 "Add a new question" at bounding box center [229, 49] width 45 height 7
click at [231, 48] on h6 "Choose a question type" at bounding box center [233, 49] width 53 height 7
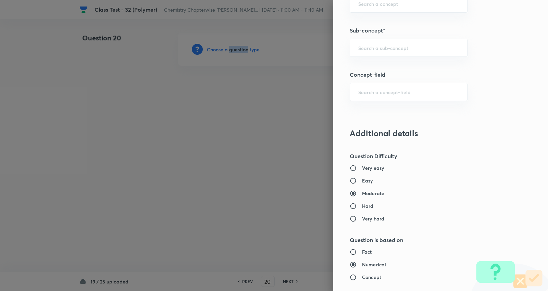
scroll to position [419, 0]
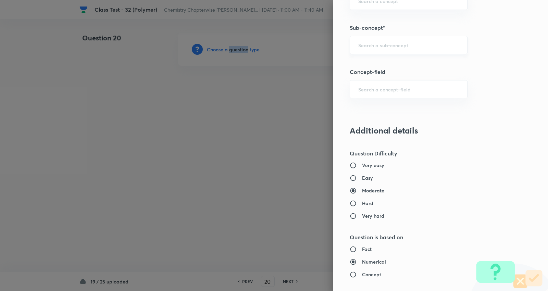
click at [381, 50] on div "​" at bounding box center [409, 45] width 118 height 18
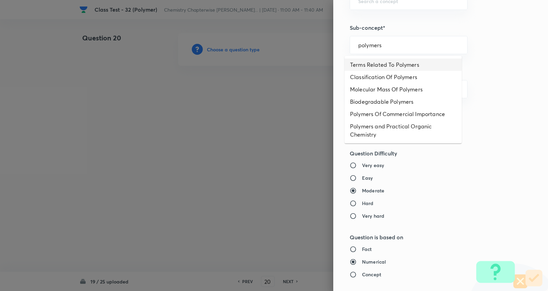
click at [389, 62] on li "Terms Related To Polymers" at bounding box center [403, 65] width 117 height 12
type input "Terms Related To Polymers"
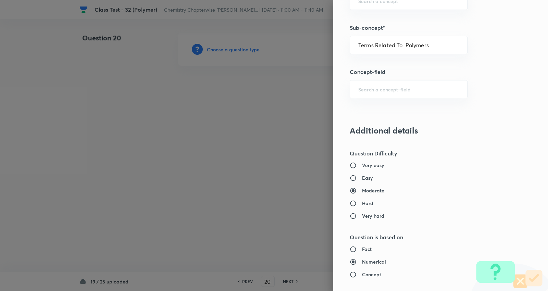
type input "Chemistry"
type input "Organic Chemistry"
type input "Polymers"
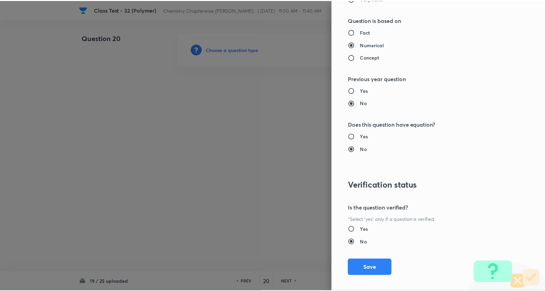
scroll to position [643, 0]
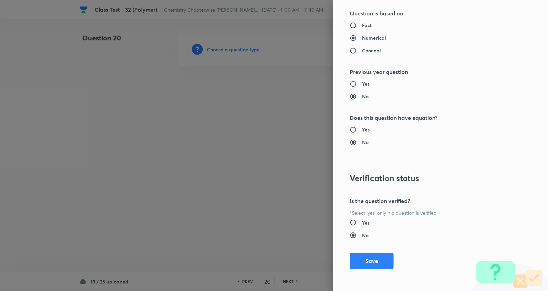
drag, startPoint x: 372, startPoint y: 255, endPoint x: 338, endPoint y: 219, distance: 49.4
click at [372, 255] on button "Save" at bounding box center [372, 261] width 44 height 16
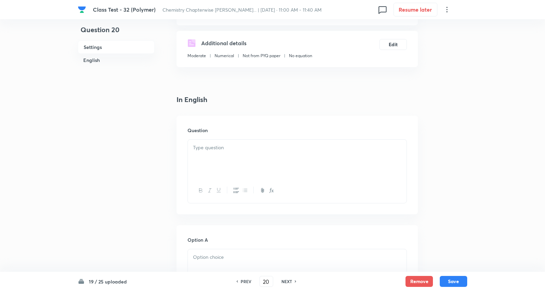
scroll to position [152, 0]
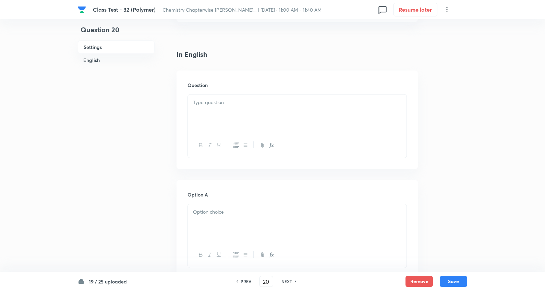
drag, startPoint x: 220, startPoint y: 104, endPoint x: 224, endPoint y: 104, distance: 4.1
click at [221, 104] on p at bounding box center [297, 103] width 208 height 8
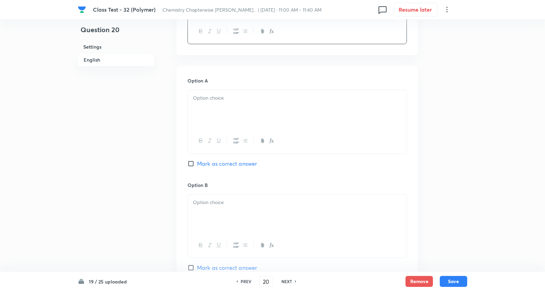
click at [218, 98] on p at bounding box center [297, 98] width 208 height 8
drag, startPoint x: 306, startPoint y: 143, endPoint x: 302, endPoint y: 157, distance: 14.5
click at [349, 152] on div "Nylon 6.6 Decron Buna-N Silicone" at bounding box center [296, 122] width 219 height 65
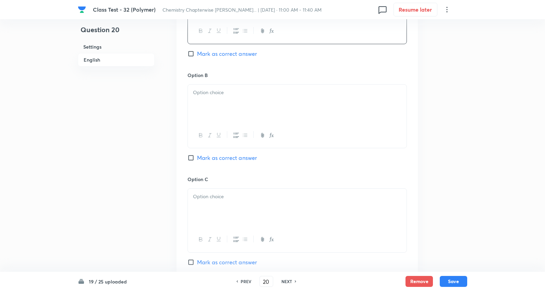
scroll to position [381, 0]
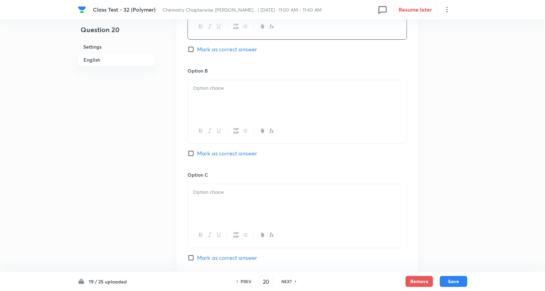
click at [208, 87] on p at bounding box center [297, 88] width 208 height 8
drag, startPoint x: 228, startPoint y: 109, endPoint x: 393, endPoint y: 125, distance: 166.3
click at [393, 125] on div "Decron Buna-N Silicone" at bounding box center [296, 112] width 219 height 64
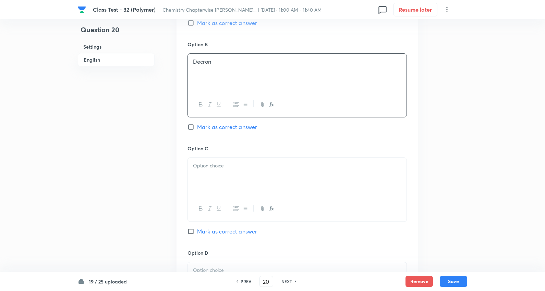
scroll to position [419, 0]
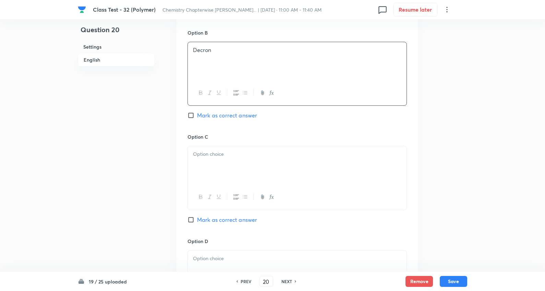
drag, startPoint x: 224, startPoint y: 157, endPoint x: 200, endPoint y: 158, distance: 23.7
click at [222, 157] on p at bounding box center [297, 154] width 208 height 8
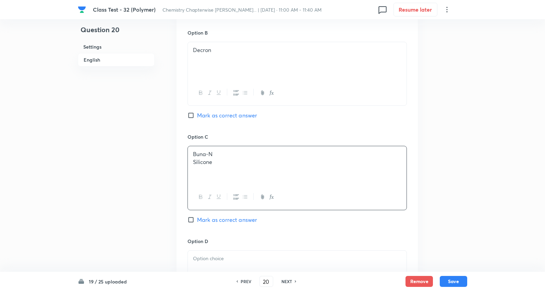
drag, startPoint x: 196, startPoint y: 163, endPoint x: 447, endPoint y: 195, distance: 253.2
click at [447, 195] on div "Question 20 Settings English Settings Type Single choice correct 4 options + 4 …" at bounding box center [272, 45] width 389 height 862
click at [220, 260] on p at bounding box center [297, 259] width 208 height 8
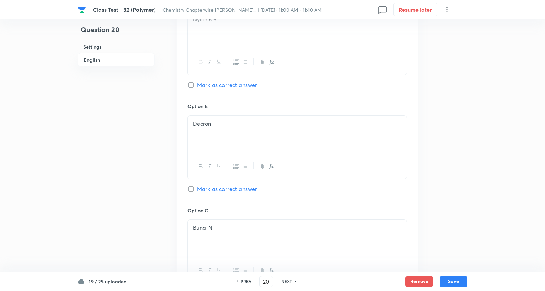
scroll to position [343, 0]
click at [242, 193] on span "Mark as correct answer" at bounding box center [227, 191] width 60 height 8
click at [197, 193] on input "Mark as correct answer" at bounding box center [192, 191] width 10 height 7
checkbox input "true"
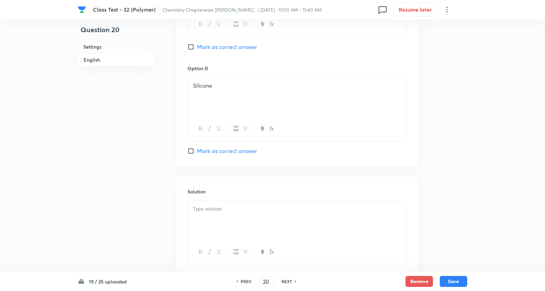
scroll to position [638, 0]
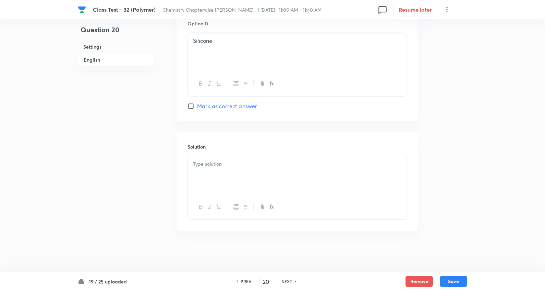
click at [215, 163] on p at bounding box center [297, 164] width 208 height 8
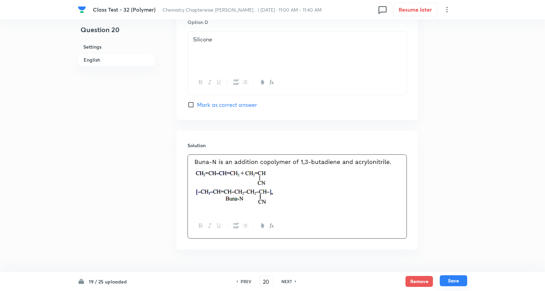
click at [453, 280] on button "Save" at bounding box center [453, 280] width 27 height 11
type input "21"
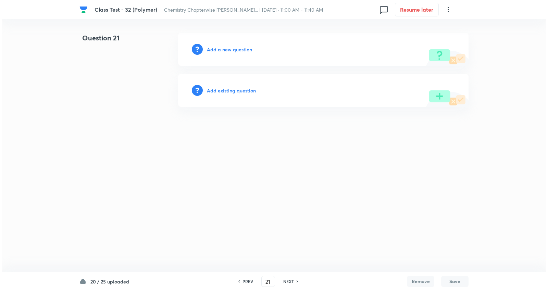
scroll to position [0, 0]
click at [233, 48] on h6 "Add a new question" at bounding box center [229, 49] width 45 height 7
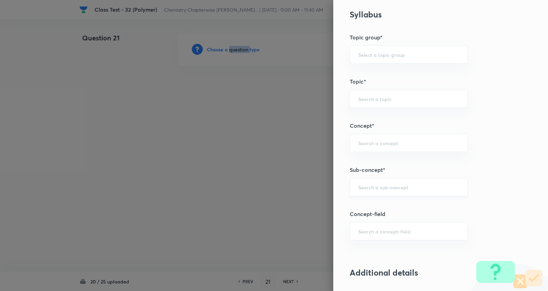
scroll to position [343, 0]
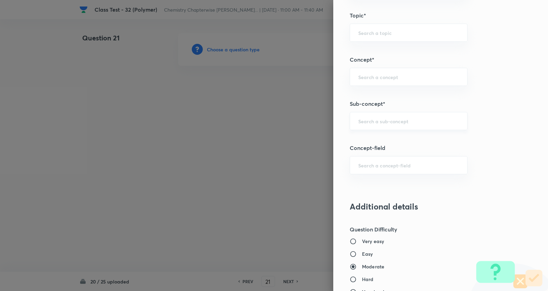
click at [393, 122] on input "text" at bounding box center [408, 121] width 101 height 7
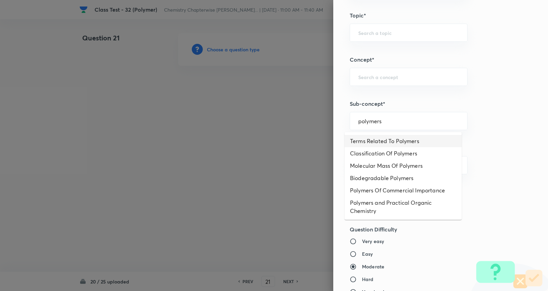
drag, startPoint x: 415, startPoint y: 140, endPoint x: 411, endPoint y: 139, distance: 4.1
click at [415, 140] on li "Terms Related To Polymers" at bounding box center [403, 141] width 117 height 12
type input "Terms Related To Polymers"
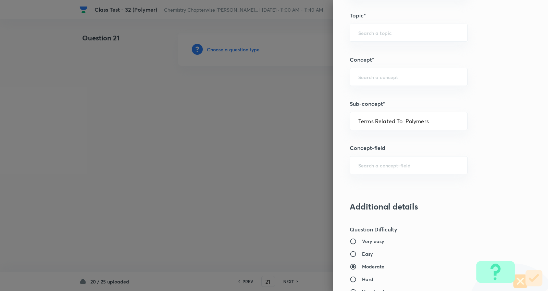
type input "Chemistry"
type input "Organic Chemistry"
type input "Polymers"
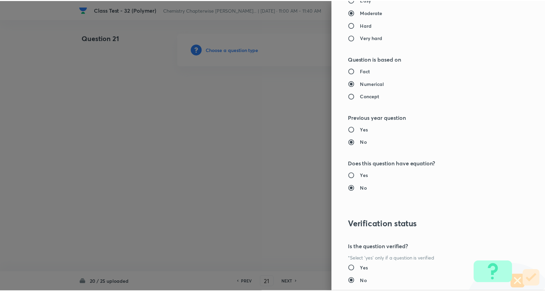
scroll to position [643, 0]
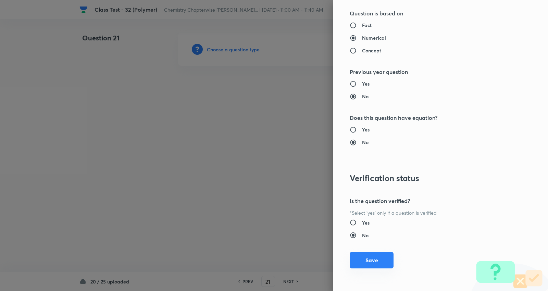
click at [371, 259] on button "Save" at bounding box center [372, 260] width 44 height 16
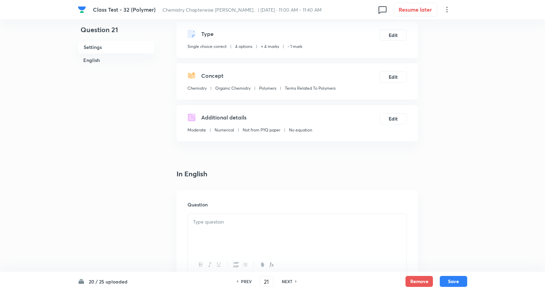
scroll to position [76, 0]
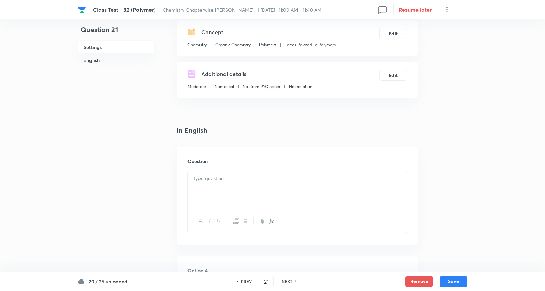
click at [221, 180] on p at bounding box center [297, 179] width 208 height 8
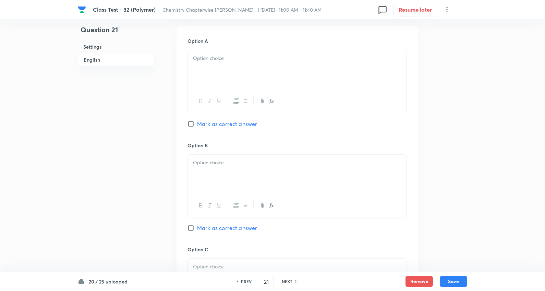
scroll to position [343, 0]
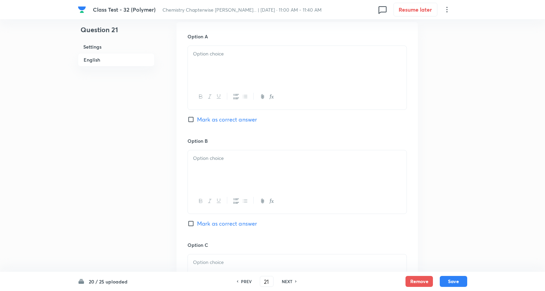
click at [203, 62] on div at bounding box center [297, 65] width 219 height 38
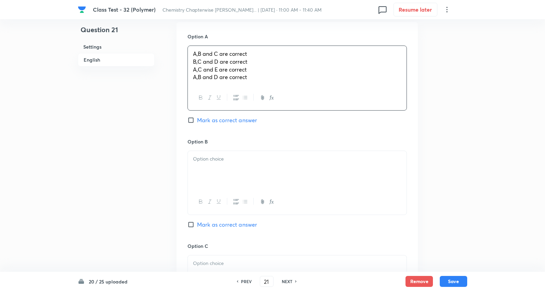
drag, startPoint x: 191, startPoint y: 63, endPoint x: 252, endPoint y: 88, distance: 66.2
click at [388, 113] on div "Option A A,B and C are correct B,C and D are correct A,C and E are correct A,B …" at bounding box center [296, 85] width 219 height 105
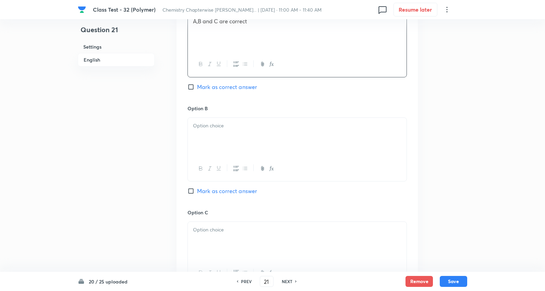
scroll to position [419, 0]
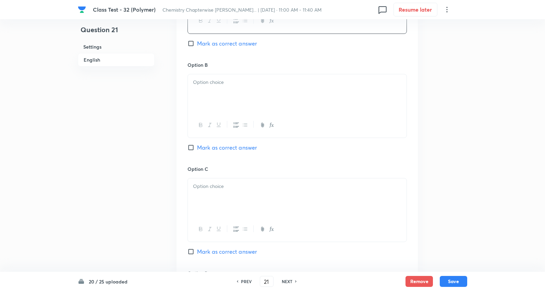
click at [228, 45] on span "Mark as correct answer" at bounding box center [227, 43] width 60 height 8
click at [197, 45] on input "Mark as correct answer" at bounding box center [192, 43] width 10 height 7
checkbox input "true"
click at [218, 100] on div at bounding box center [297, 93] width 219 height 38
drag, startPoint x: 194, startPoint y: 91, endPoint x: 197, endPoint y: 89, distance: 4.1
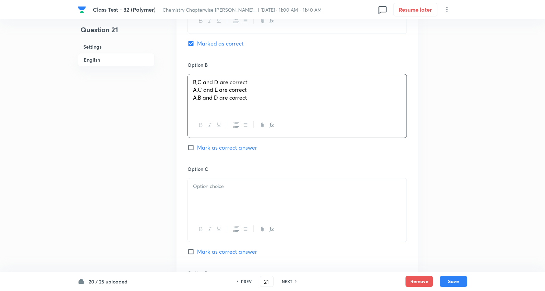
click at [391, 118] on div "B,C and D are correct A,C and E are correct A,B and D are correct" at bounding box center [296, 106] width 219 height 64
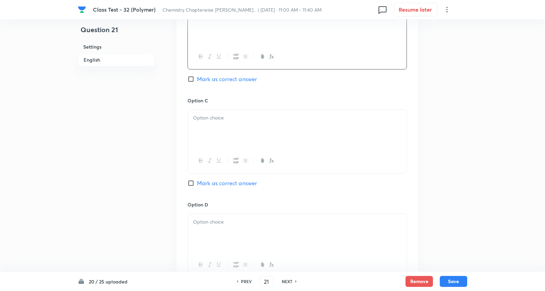
scroll to position [495, 0]
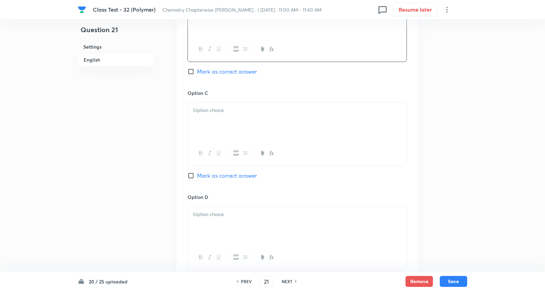
click at [214, 111] on p at bounding box center [297, 111] width 208 height 8
drag, startPoint x: 190, startPoint y: 118, endPoint x: 234, endPoint y: 121, distance: 43.6
click at [368, 136] on div "A,C and E are correct A,B and D are correct" at bounding box center [297, 121] width 219 height 38
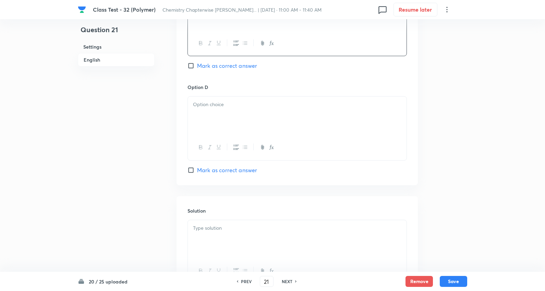
scroll to position [609, 0]
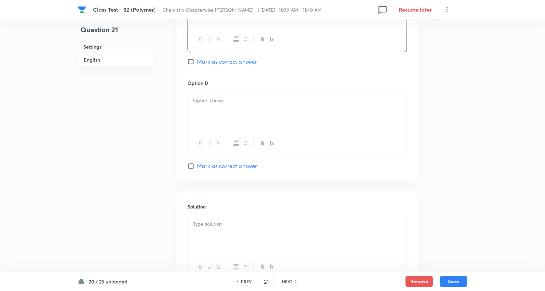
drag, startPoint x: 216, startPoint y: 112, endPoint x: 213, endPoint y: 108, distance: 4.4
click at [216, 111] on div at bounding box center [297, 112] width 219 height 38
click at [220, 226] on p at bounding box center [297, 224] width 208 height 8
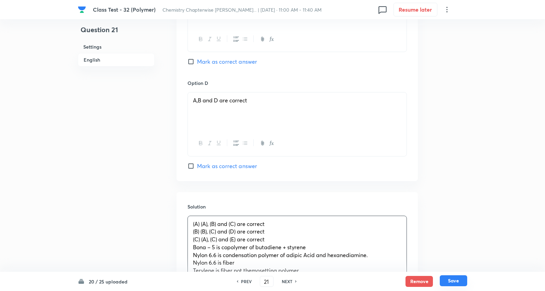
click at [440, 281] on button "Save" at bounding box center [453, 280] width 27 height 11
type input "22"
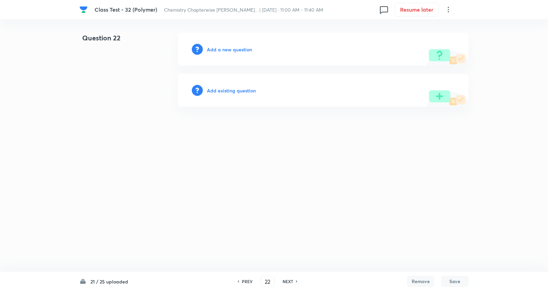
click at [241, 50] on h6 "Add a new question" at bounding box center [229, 49] width 45 height 7
click at [241, 50] on h6 "Choose a question type" at bounding box center [233, 49] width 53 height 7
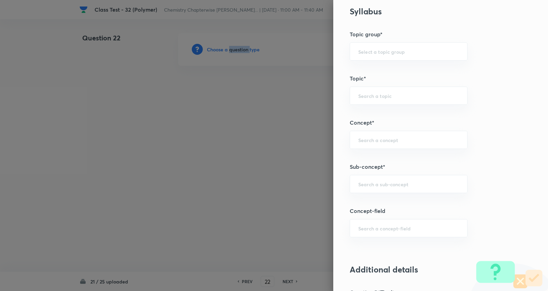
scroll to position [343, 0]
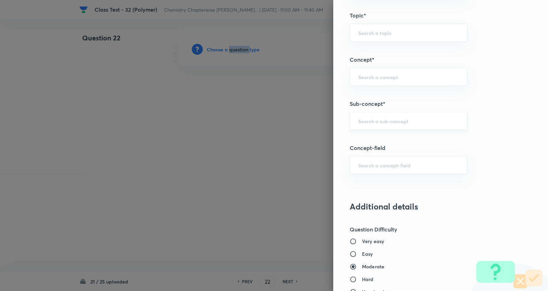
drag, startPoint x: 376, startPoint y: 113, endPoint x: 377, endPoint y: 119, distance: 6.3
click at [376, 114] on div "​" at bounding box center [409, 121] width 118 height 18
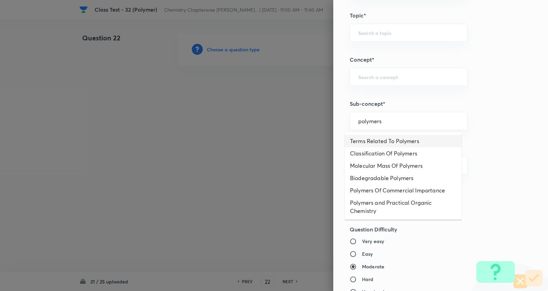
drag, startPoint x: 419, startPoint y: 139, endPoint x: 426, endPoint y: 134, distance: 7.8
click at [420, 137] on li "Terms Related To Polymers" at bounding box center [403, 141] width 117 height 12
type input "Terms Related To Polymers"
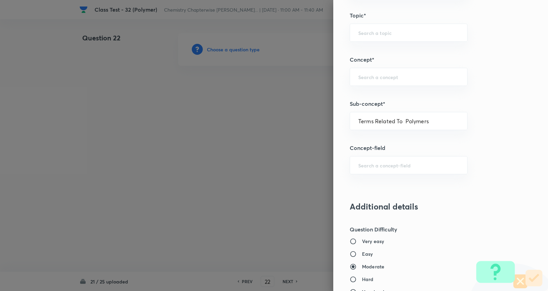
type input "Chemistry"
type input "Organic Chemistry"
type input "Polymers"
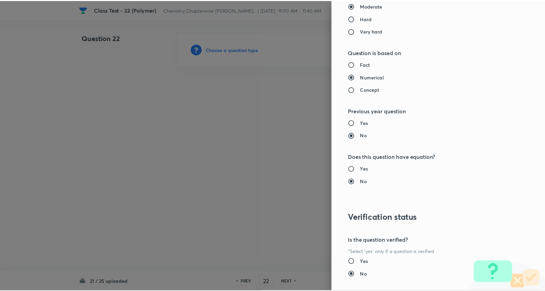
scroll to position [643, 0]
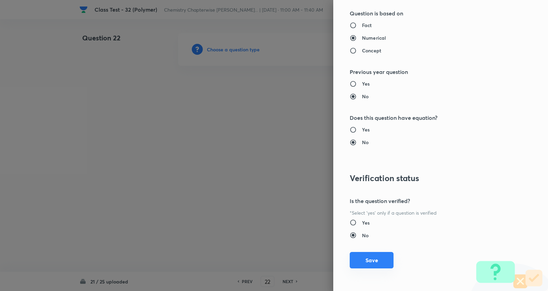
click at [371, 260] on button "Save" at bounding box center [372, 260] width 44 height 16
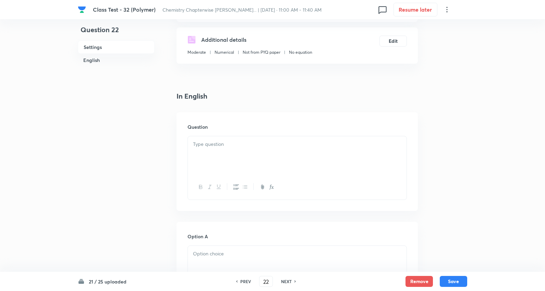
scroll to position [114, 0]
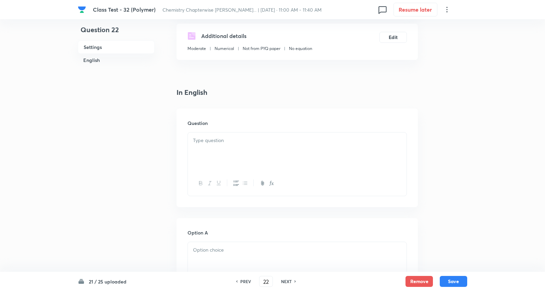
drag, startPoint x: 209, startPoint y: 132, endPoint x: 211, endPoint y: 146, distance: 13.6
click at [209, 133] on div at bounding box center [297, 152] width 219 height 38
drag, startPoint x: 211, startPoint y: 146, endPoint x: 230, endPoint y: 153, distance: 20.2
click at [211, 145] on div at bounding box center [297, 152] width 219 height 38
click at [234, 139] on p at bounding box center [297, 141] width 208 height 8
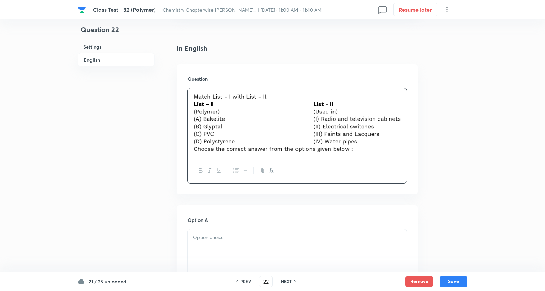
scroll to position [228, 0]
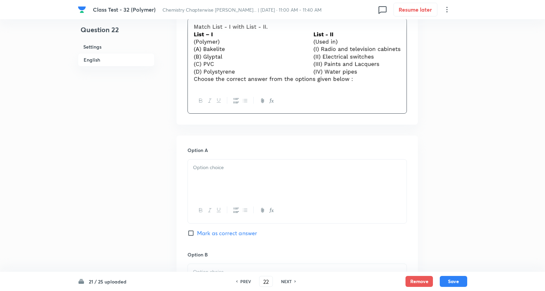
drag, startPoint x: 224, startPoint y: 176, endPoint x: 204, endPoint y: 175, distance: 20.9
click at [224, 176] on div at bounding box center [297, 179] width 219 height 38
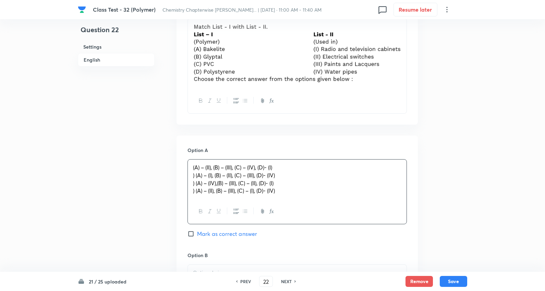
drag, startPoint x: 194, startPoint y: 175, endPoint x: 300, endPoint y: 183, distance: 106.5
click at [195, 175] on span ") (A) – (I), (B) – (II), (C) – (III), (D)- (IV)" at bounding box center [234, 175] width 82 height 7
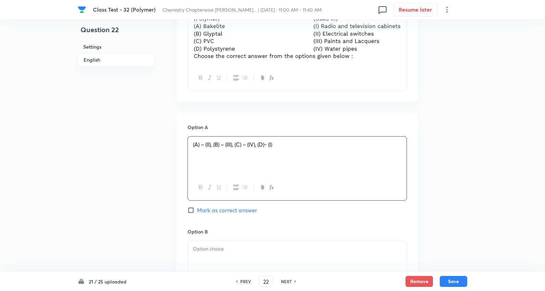
scroll to position [343, 0]
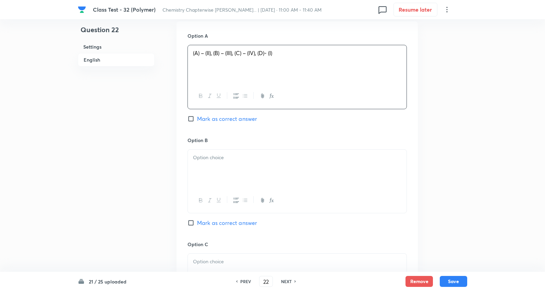
click at [230, 161] on p at bounding box center [297, 158] width 208 height 8
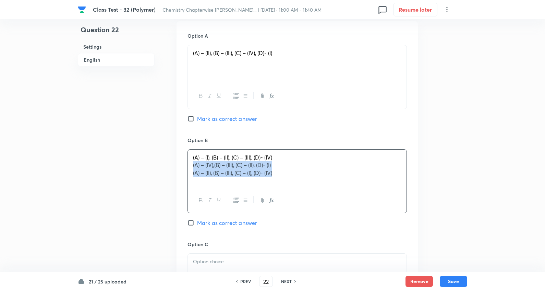
drag, startPoint x: 189, startPoint y: 169, endPoint x: 309, endPoint y: 170, distance: 119.6
click at [440, 190] on div "Question 22 Settings English Settings Type Single choice correct 4 options + 4 …" at bounding box center [272, 136] width 389 height 893
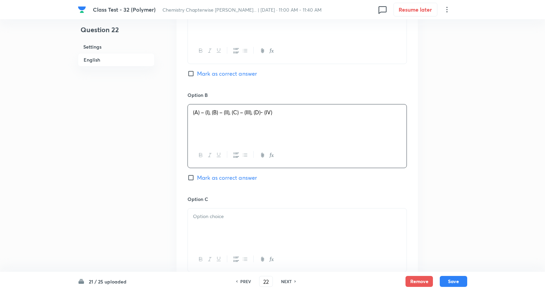
scroll to position [457, 0]
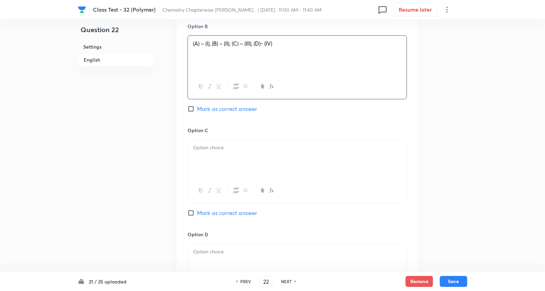
click at [217, 152] on div at bounding box center [297, 159] width 219 height 38
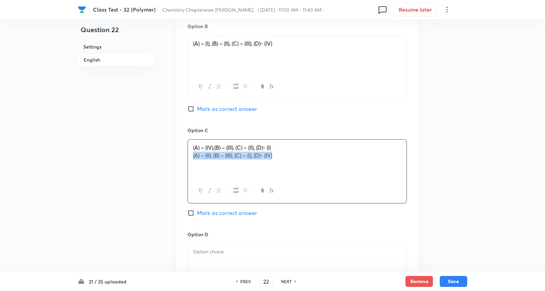
drag, startPoint x: 190, startPoint y: 156, endPoint x: 442, endPoint y: 174, distance: 252.4
click at [442, 174] on div "Question 22 Settings English Settings Type Single choice correct 4 options + 4 …" at bounding box center [272, 22] width 389 height 893
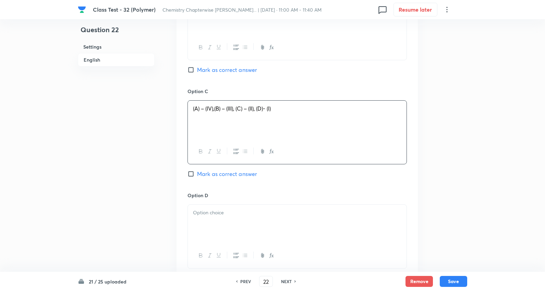
scroll to position [533, 0]
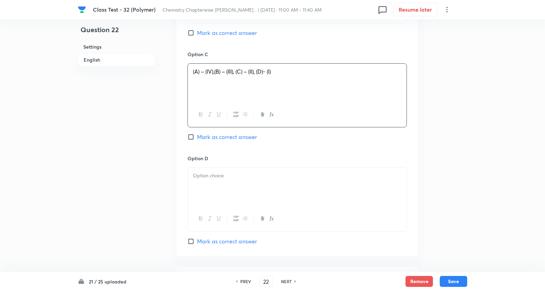
click at [218, 178] on p at bounding box center [297, 176] width 208 height 8
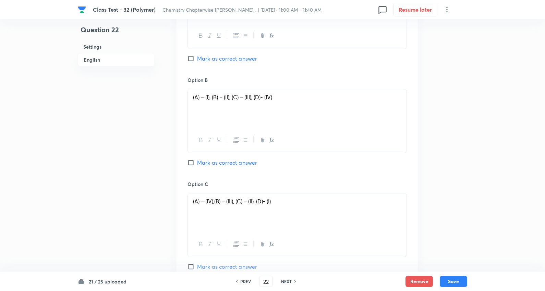
scroll to position [381, 0]
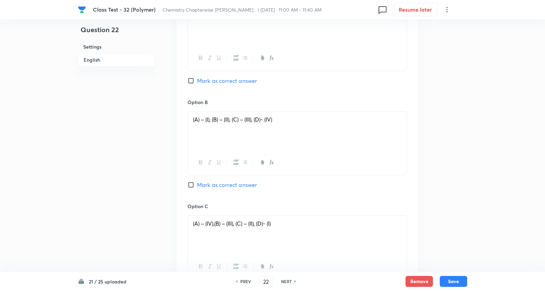
drag, startPoint x: 237, startPoint y: 79, endPoint x: 273, endPoint y: 106, distance: 44.5
click at [237, 80] on span "Mark as correct answer" at bounding box center [227, 81] width 60 height 8
click at [197, 80] on input "Mark as correct answer" at bounding box center [192, 80] width 10 height 7
checkbox input "true"
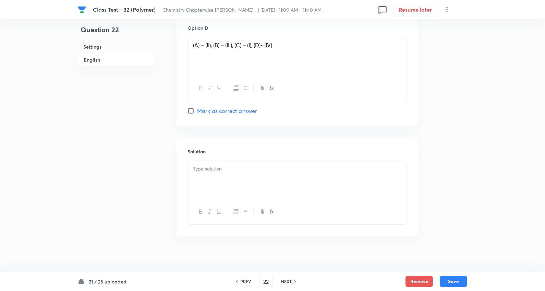
scroll to position [669, 0]
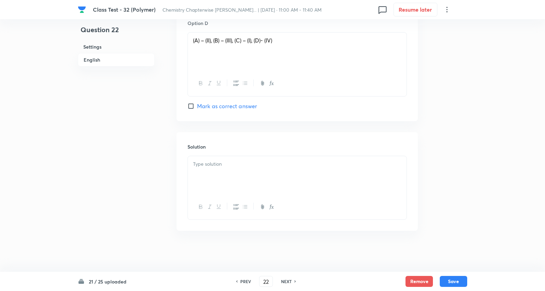
click at [221, 166] on p at bounding box center [297, 164] width 208 height 8
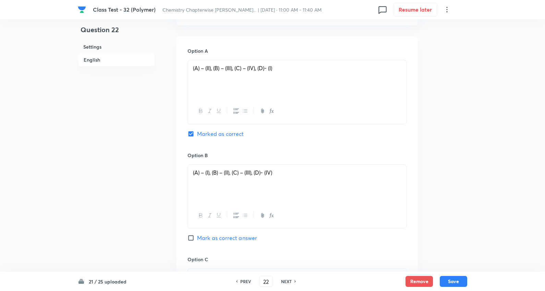
scroll to position [327, 0]
click at [454, 278] on button "Save" at bounding box center [453, 280] width 27 height 11
type input "23"
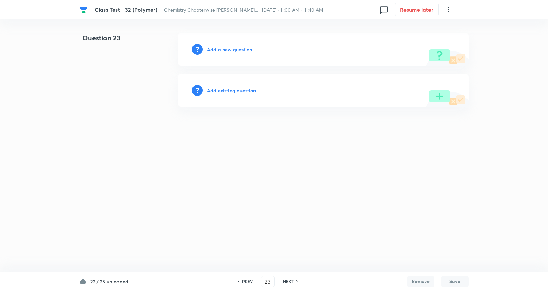
click at [240, 47] on h6 "Add a new question" at bounding box center [229, 49] width 45 height 7
click at [239, 47] on h6 "Choose a question type" at bounding box center [233, 49] width 53 height 7
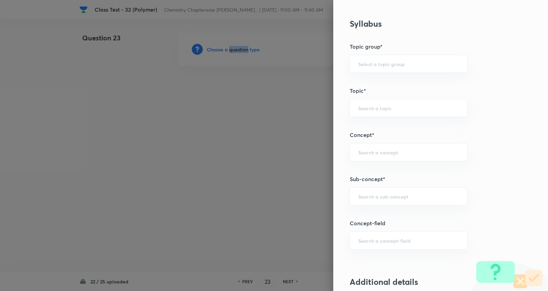
scroll to position [304, 0]
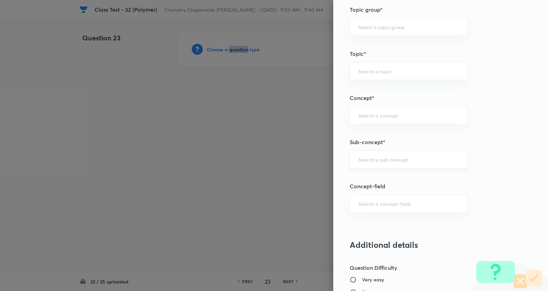
click at [388, 163] on div "​" at bounding box center [409, 159] width 118 height 18
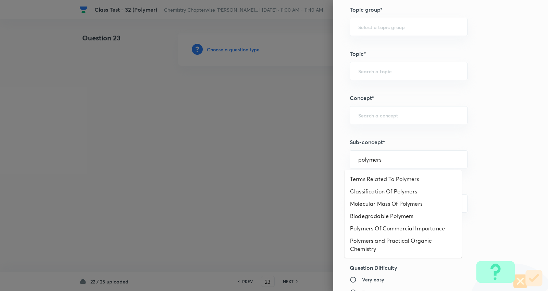
click at [403, 177] on li "Terms Related To Polymers" at bounding box center [403, 179] width 117 height 12
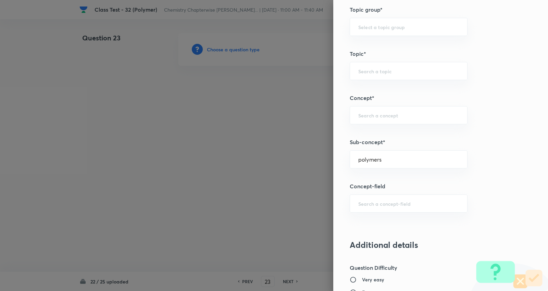
type input "Terms Related To Polymers"
type input "Chemistry"
type input "Organic Chemistry"
type input "Polymers"
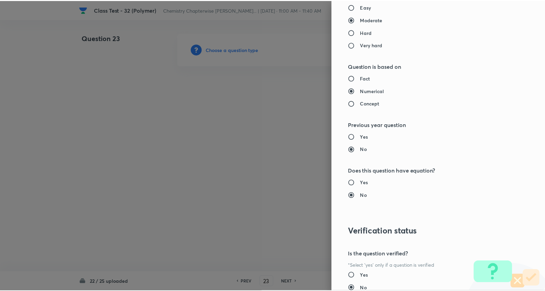
scroll to position [643, 0]
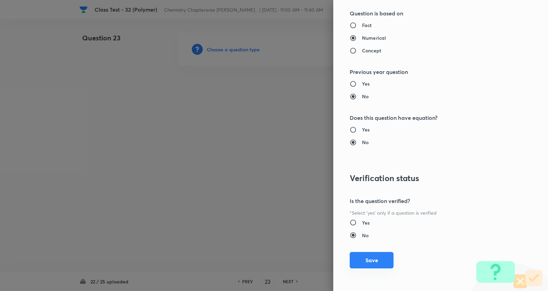
click at [375, 254] on button "Save" at bounding box center [372, 260] width 44 height 16
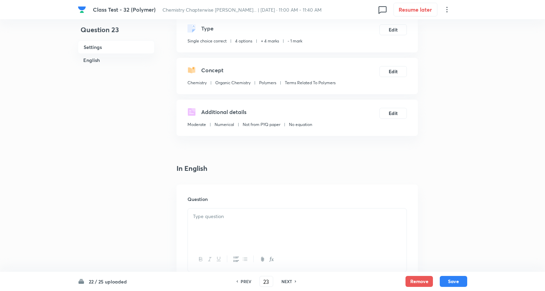
scroll to position [114, 0]
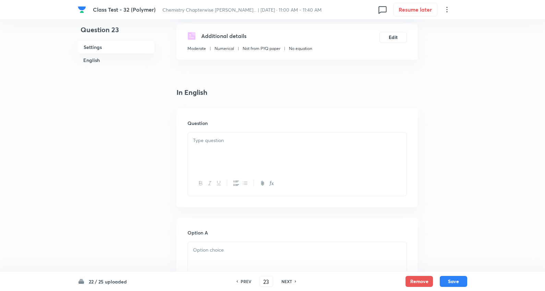
click at [224, 138] on p at bounding box center [297, 141] width 208 height 8
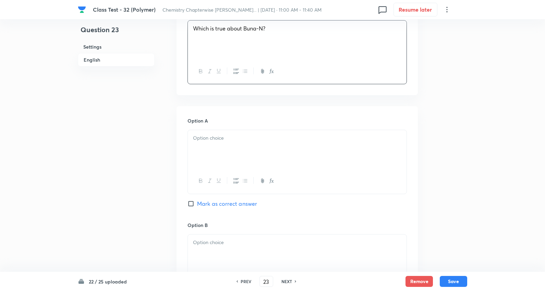
scroll to position [228, 0]
click at [211, 138] on p at bounding box center [297, 136] width 208 height 8
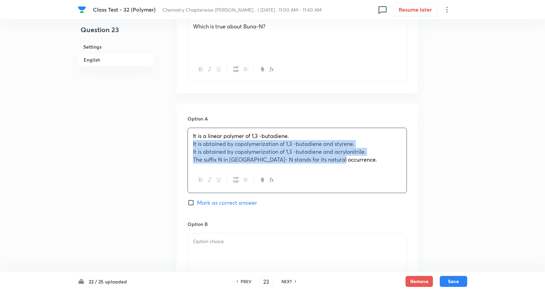
drag, startPoint x: 189, startPoint y: 144, endPoint x: 264, endPoint y: 166, distance: 77.7
click at [511, 206] on div "Class Test - 32 (Polymer) Chemistry Chapterwise JEE PYQs... | Sep 17, 2025 · 11…" at bounding box center [272, 236] width 545 height 863
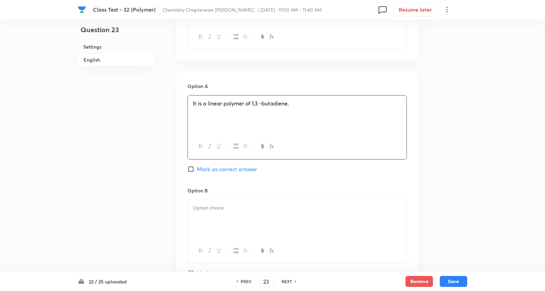
scroll to position [343, 0]
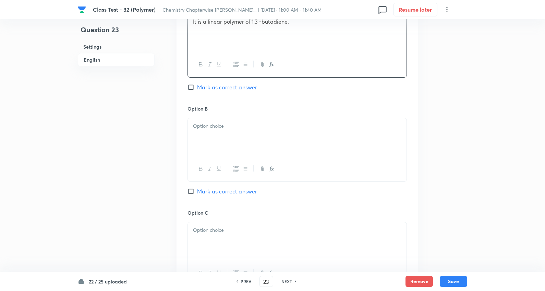
click at [216, 135] on div at bounding box center [297, 137] width 219 height 38
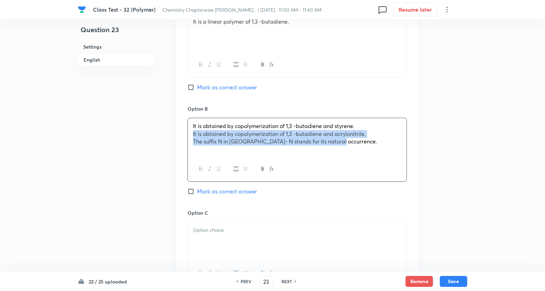
drag, startPoint x: 292, startPoint y: 148, endPoint x: 484, endPoint y: 147, distance: 191.9
click at [485, 147] on div "Class Test - 32 (Polymer) Chemistry Chapterwise JEE PYQs... | Sep 17, 2025 · 11…" at bounding box center [272, 121] width 545 height 862
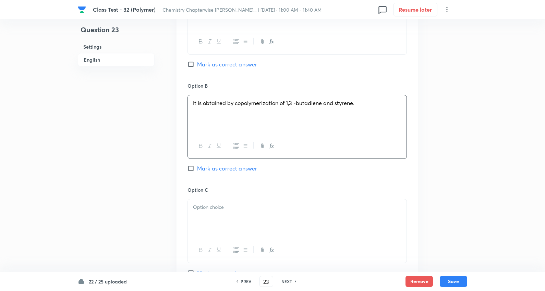
scroll to position [419, 0]
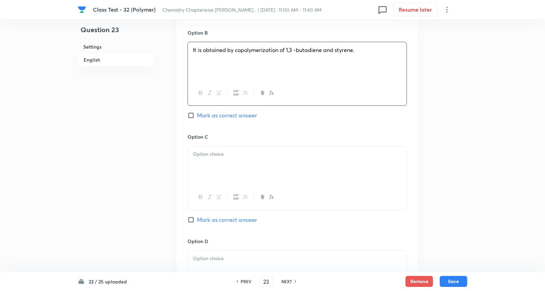
click at [215, 155] on p at bounding box center [297, 154] width 208 height 8
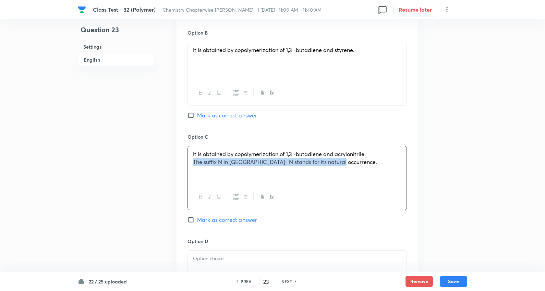
drag, startPoint x: 224, startPoint y: 165, endPoint x: 472, endPoint y: 172, distance: 248.1
click at [472, 172] on div "Class Test - 32 (Polymer) Chemistry Chapterwise JEE PYQs... | Sep 17, 2025 · 11…" at bounding box center [272, 45] width 545 height 862
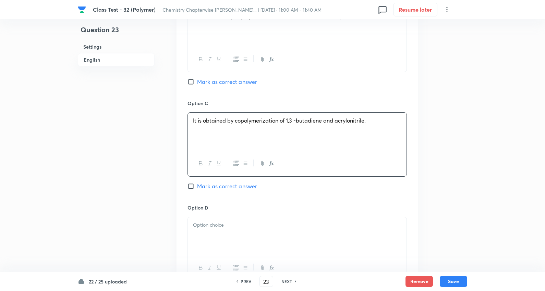
scroll to position [495, 0]
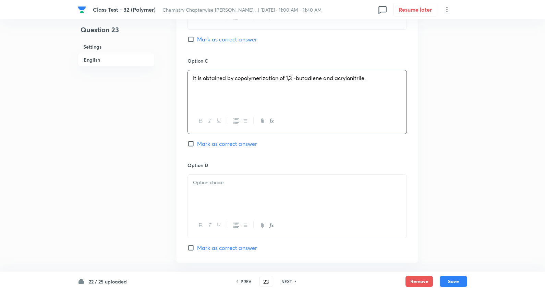
drag, startPoint x: 225, startPoint y: 182, endPoint x: 231, endPoint y: 182, distance: 6.2
click at [225, 183] on p at bounding box center [297, 183] width 208 height 8
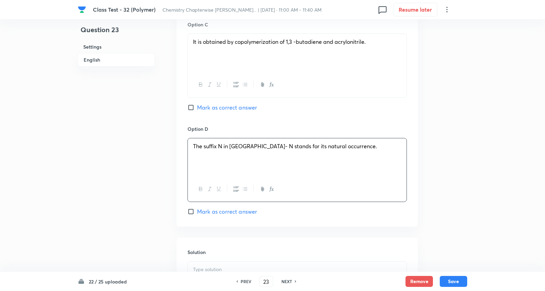
scroll to position [533, 0]
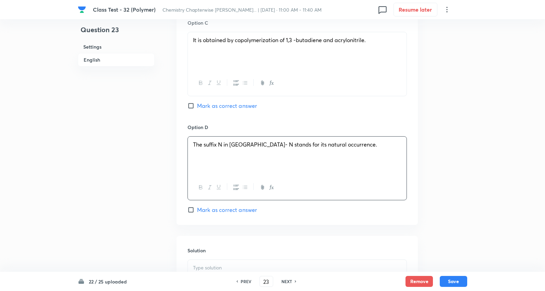
click at [224, 105] on span "Mark as correct answer" at bounding box center [227, 106] width 60 height 8
click at [197, 105] on input "Mark as correct answer" at bounding box center [192, 105] width 10 height 7
checkbox input "true"
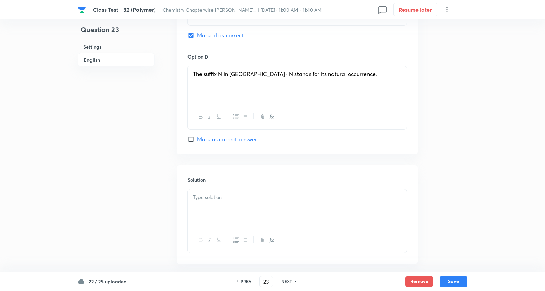
scroll to position [638, 0]
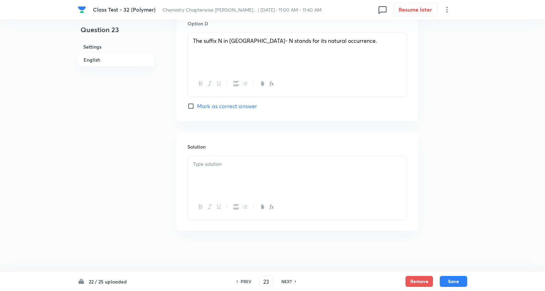
click at [216, 175] on div at bounding box center [297, 175] width 219 height 38
click at [458, 280] on button "Save" at bounding box center [453, 280] width 27 height 11
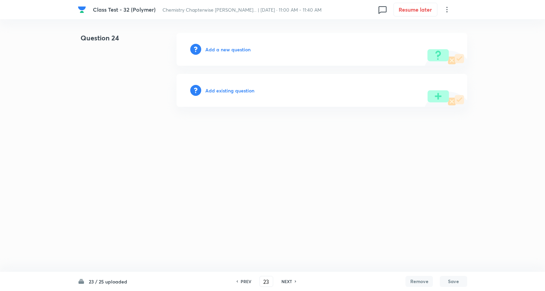
type input "24"
click at [235, 49] on h6 "Add a new question" at bounding box center [229, 49] width 45 height 7
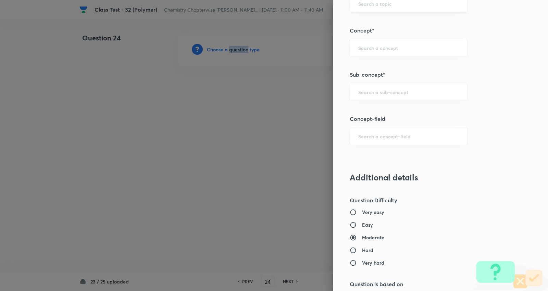
scroll to position [419, 0]
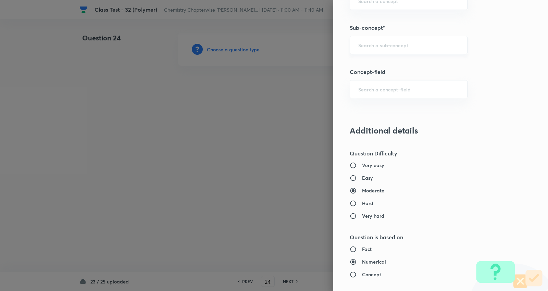
click at [380, 43] on input "text" at bounding box center [408, 45] width 101 height 7
type input "j"
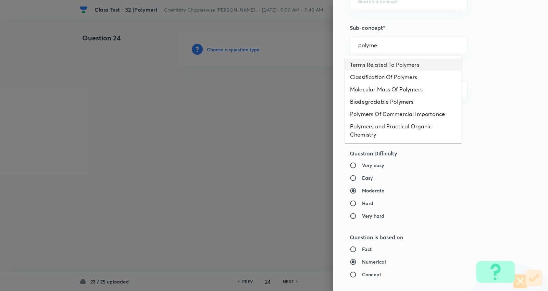
click at [391, 64] on li "Terms Related To Polymers" at bounding box center [403, 65] width 117 height 12
type input "Terms Related To Polymers"
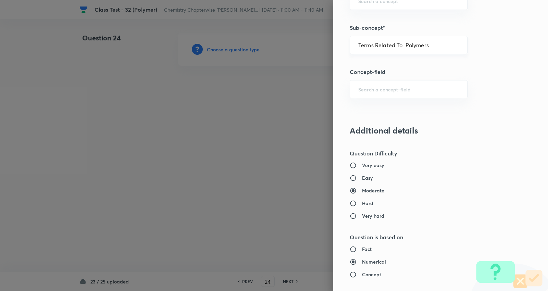
type input "Chemistry"
type input "Organic Chemistry"
type input "Polymers"
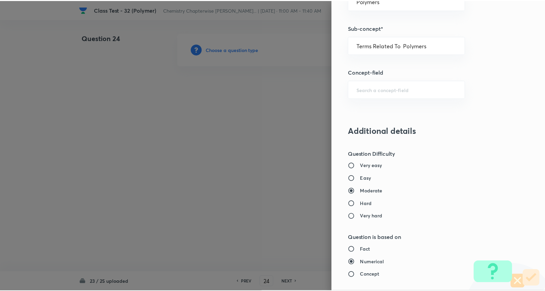
scroll to position [643, 0]
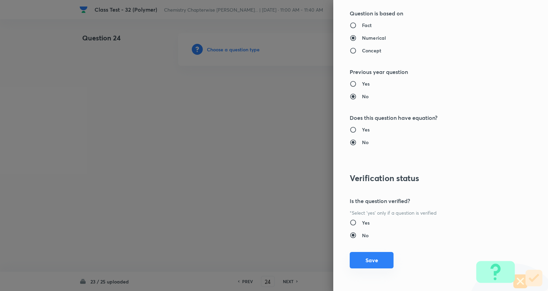
drag, startPoint x: 368, startPoint y: 261, endPoint x: 370, endPoint y: 258, distance: 4.1
click at [369, 261] on button "Save" at bounding box center [372, 260] width 44 height 16
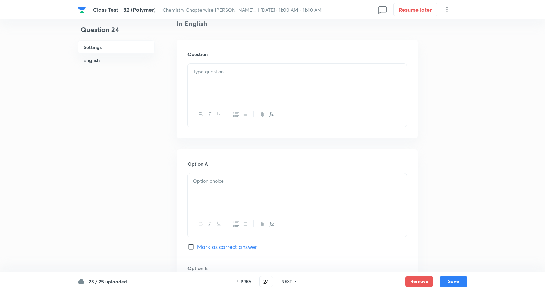
scroll to position [190, 0]
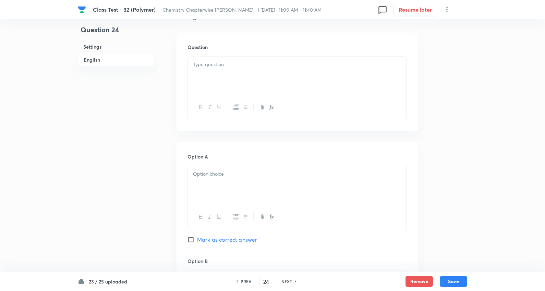
click at [219, 62] on p at bounding box center [297, 65] width 208 height 8
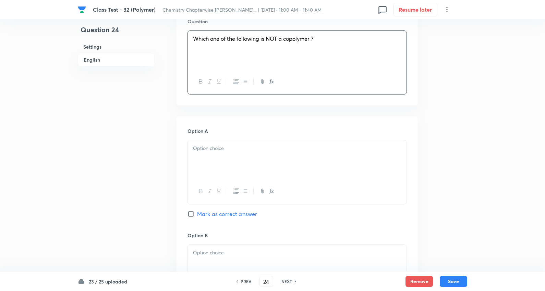
scroll to position [228, 0]
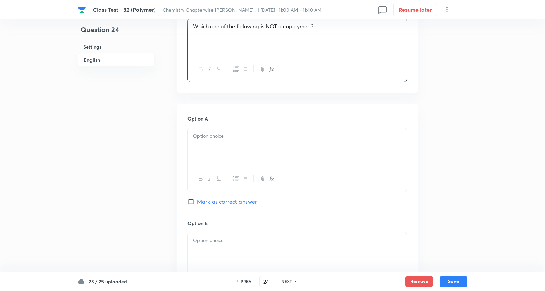
click at [215, 140] on p at bounding box center [297, 136] width 208 height 8
drag, startPoint x: 190, startPoint y: 144, endPoint x: 443, endPoint y: 191, distance: 257.6
click at [450, 191] on div "Question 24 Settings English Settings Type Single choice correct 4 options + 4 …" at bounding box center [272, 236] width 389 height 863
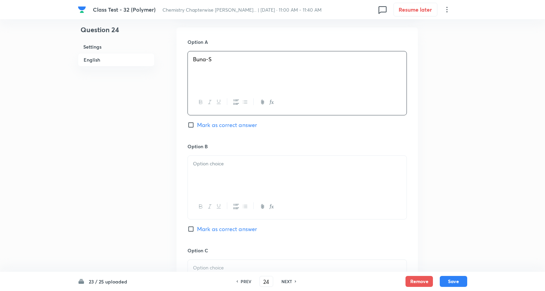
scroll to position [343, 0]
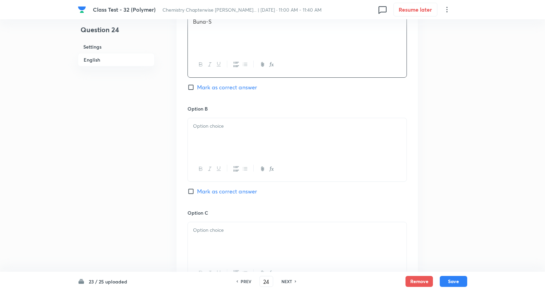
drag, startPoint x: 219, startPoint y: 132, endPoint x: 216, endPoint y: 131, distance: 3.8
click at [219, 132] on div at bounding box center [297, 137] width 219 height 38
drag, startPoint x: 223, startPoint y: 143, endPoint x: 412, endPoint y: 175, distance: 191.2
click at [412, 175] on div "Option A Buna-S Mark as correct answer Option B Neoprene PHBV Butadiene-styrene…" at bounding box center [296, 203] width 241 height 426
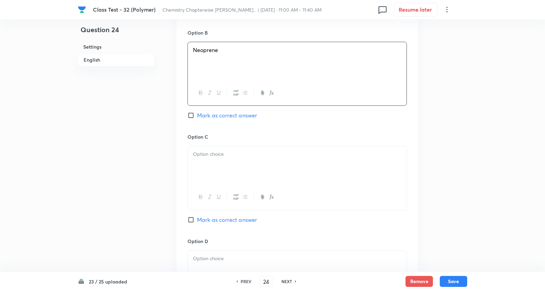
drag, startPoint x: 217, startPoint y: 158, endPoint x: 189, endPoint y: 159, distance: 27.4
click at [216, 158] on p at bounding box center [297, 154] width 208 height 8
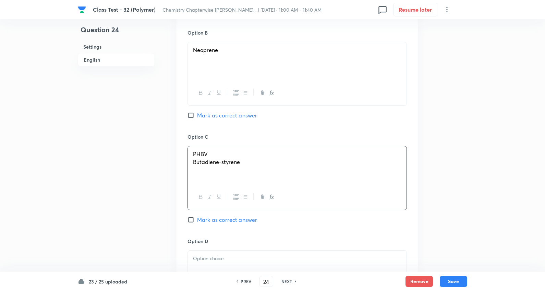
drag, startPoint x: 191, startPoint y: 161, endPoint x: 280, endPoint y: 183, distance: 91.7
click at [480, 186] on div "Class Test - 32 (Polymer) Chemistry Chapterwise JEE PYQs... | Sep 17, 2025 · 11…" at bounding box center [272, 45] width 545 height 862
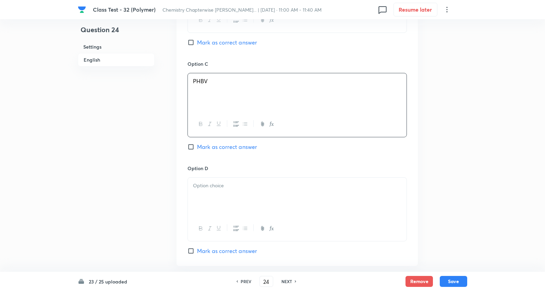
scroll to position [495, 0]
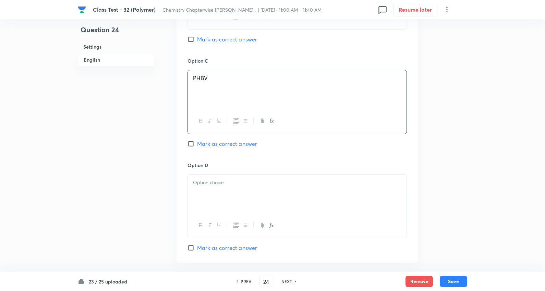
click at [217, 193] on div at bounding box center [297, 194] width 219 height 38
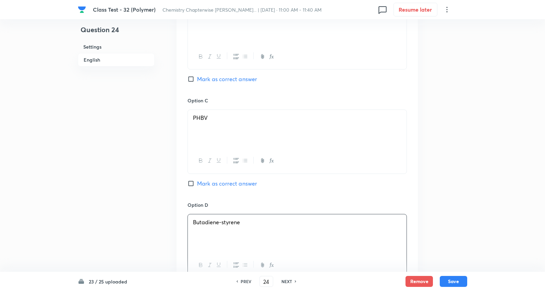
scroll to position [381, 0]
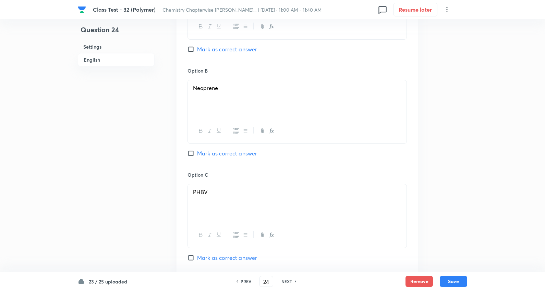
click at [228, 155] on span "Mark as correct answer" at bounding box center [227, 153] width 60 height 8
click at [197, 155] on input "Mark as correct answer" at bounding box center [192, 153] width 10 height 7
checkbox input "true"
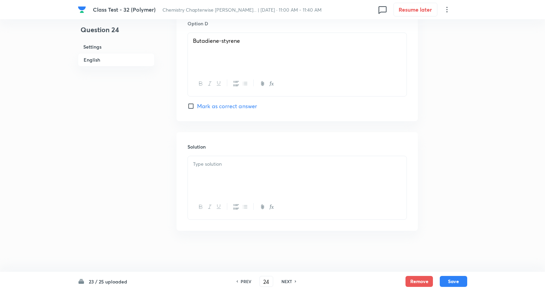
scroll to position [638, 0]
click at [222, 170] on div at bounding box center [297, 175] width 219 height 38
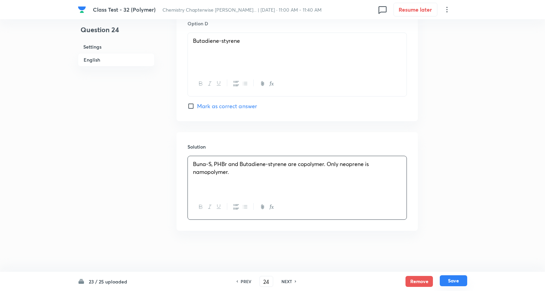
click at [451, 280] on button "Save" at bounding box center [453, 280] width 27 height 11
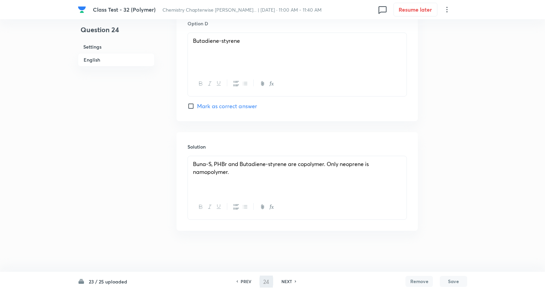
type input "25"
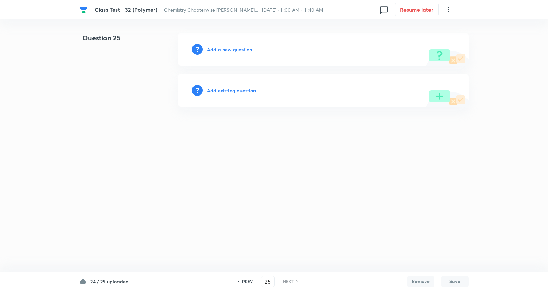
click at [242, 49] on h6 "Add a new question" at bounding box center [229, 49] width 45 height 7
click at [242, 49] on h6 "Choose a question type" at bounding box center [233, 49] width 53 height 7
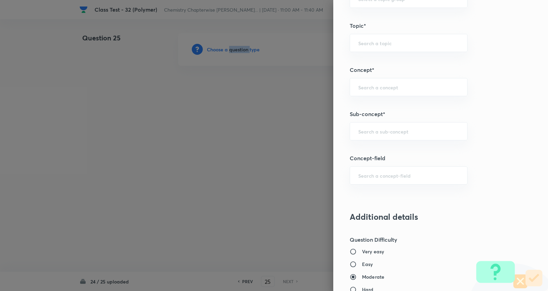
scroll to position [343, 0]
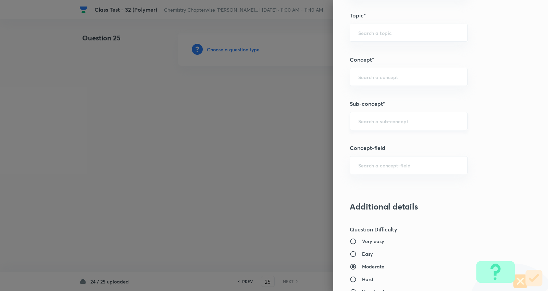
click at [385, 121] on input "text" at bounding box center [408, 121] width 101 height 7
type input "a"
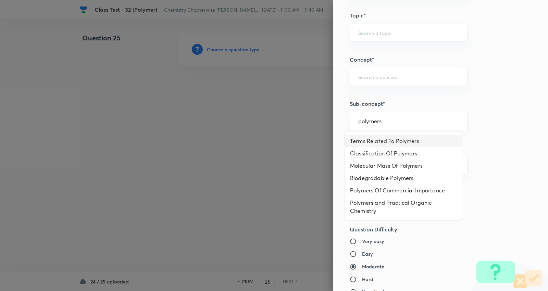
click at [401, 141] on li "Terms Related To Polymers" at bounding box center [403, 141] width 117 height 12
type input "Terms Related To Polymers"
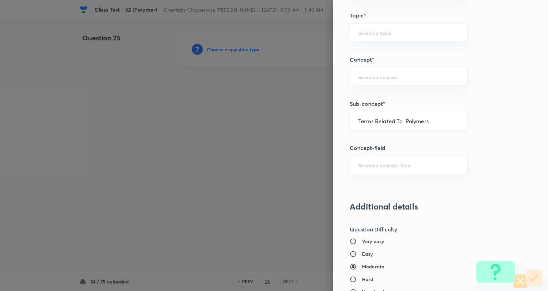
type input "Chemistry"
type input "Organic Chemistry"
type input "Polymers"
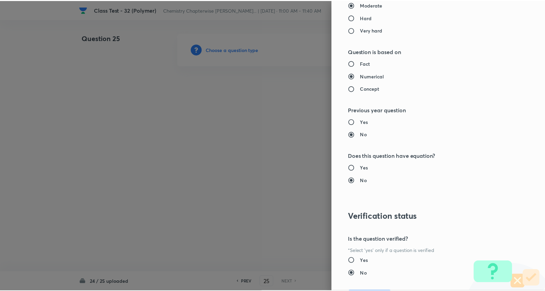
scroll to position [643, 0]
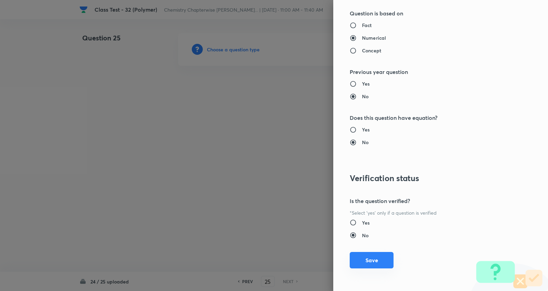
click at [367, 261] on button "Save" at bounding box center [372, 260] width 44 height 16
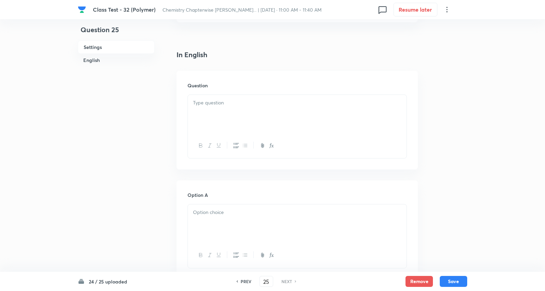
scroll to position [152, 0]
click at [211, 100] on p at bounding box center [297, 103] width 208 height 8
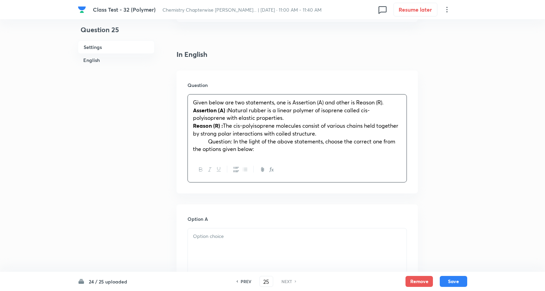
click at [211, 109] on strong "Assertion (A) :" at bounding box center [210, 110] width 35 height 7
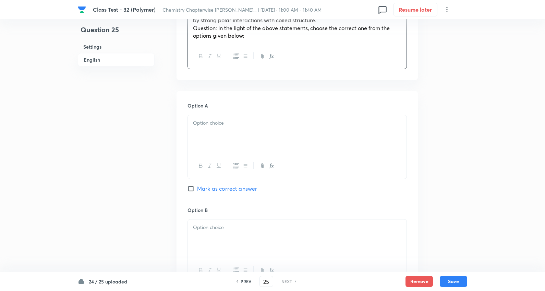
scroll to position [266, 0]
click at [219, 121] on p at bounding box center [297, 123] width 208 height 8
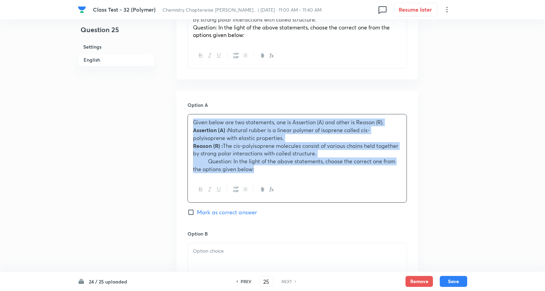
click at [242, 161] on span "Question: In the light of the above statements, choose the correct one from the…" at bounding box center [294, 165] width 202 height 15
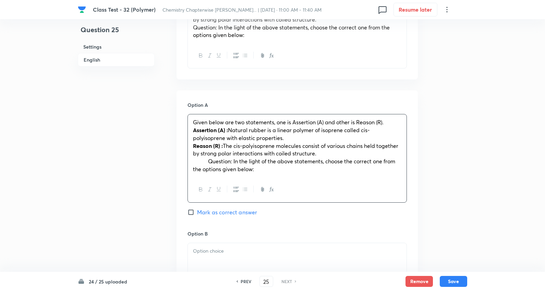
click at [249, 155] on span "The cis-polyisoprene molecules consist of various chains held together by stron…" at bounding box center [295, 149] width 205 height 15
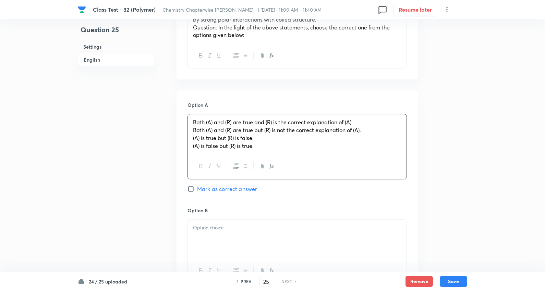
drag, startPoint x: 194, startPoint y: 128, endPoint x: 542, endPoint y: 172, distance: 350.8
click at [544, 174] on html "Class Test - 32 (Polymer) Chemistry Chapterwise JEE PYQs... | Sep 17, 2025 · 11…" at bounding box center [272, 210] width 545 height 953
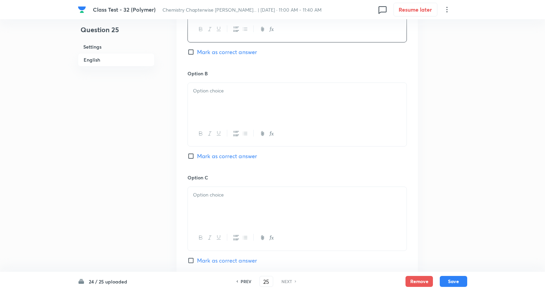
scroll to position [419, 0]
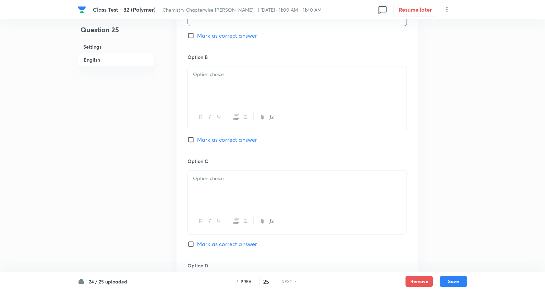
drag, startPoint x: 220, startPoint y: 68, endPoint x: 216, endPoint y: 67, distance: 3.8
click at [220, 67] on div at bounding box center [297, 85] width 219 height 38
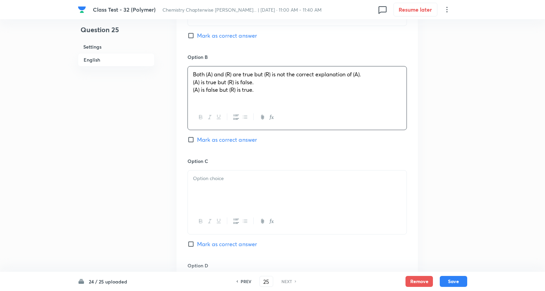
drag, startPoint x: 206, startPoint y: 88, endPoint x: 412, endPoint y: 107, distance: 207.8
click at [412, 107] on div "Option A Both (A) and (R) are true and (R) is the correct explanation of (A). M…" at bounding box center [296, 151] width 241 height 426
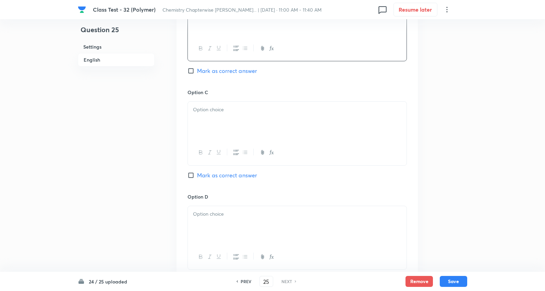
scroll to position [495, 0]
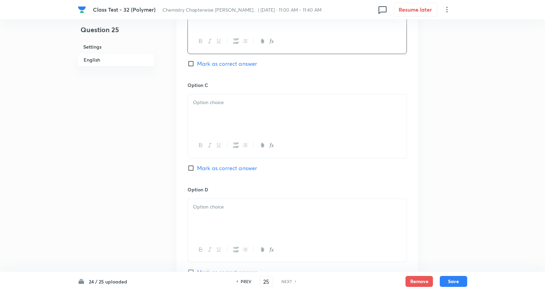
click at [218, 96] on div at bounding box center [297, 114] width 219 height 38
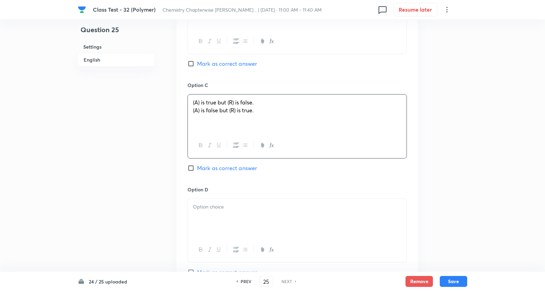
drag, startPoint x: 192, startPoint y: 111, endPoint x: 435, endPoint y: 136, distance: 244.9
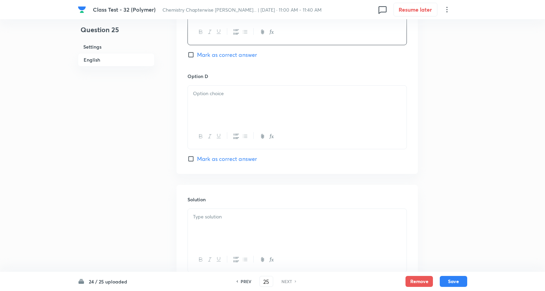
scroll to position [609, 0]
click at [220, 99] on div at bounding box center [297, 104] width 219 height 38
click at [241, 56] on span "Mark as correct answer" at bounding box center [227, 54] width 60 height 8
click at [197, 56] on input "Mark as correct answer" at bounding box center [192, 54] width 10 height 7
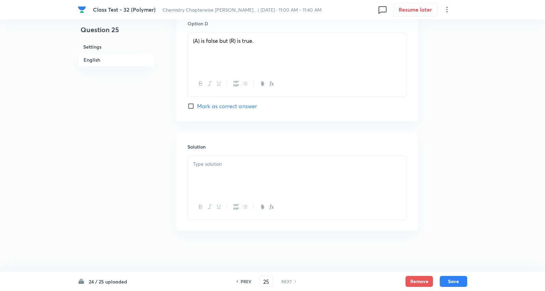
scroll to position [662, 0]
click at [216, 170] on div at bounding box center [297, 175] width 219 height 38
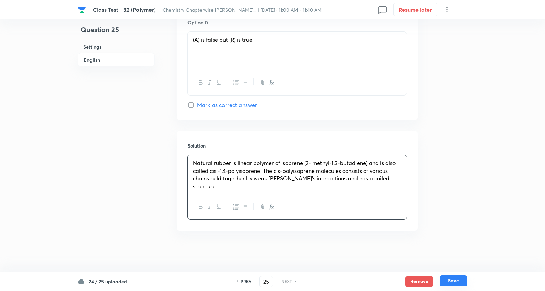
click at [461, 282] on button "Save" at bounding box center [453, 280] width 27 height 11
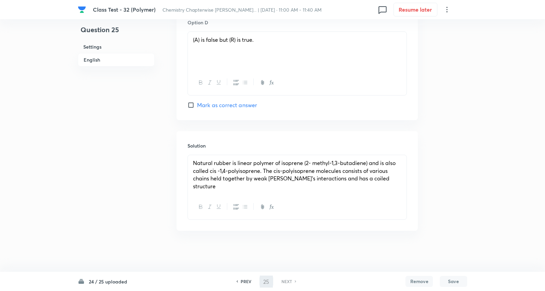
checkbox input "true"
